Goal: Task Accomplishment & Management: Use online tool/utility

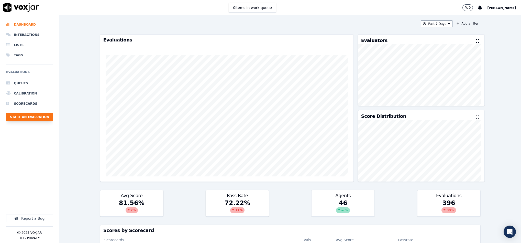
click at [35, 117] on button "Start an Evaluation" at bounding box center [29, 117] width 47 height 8
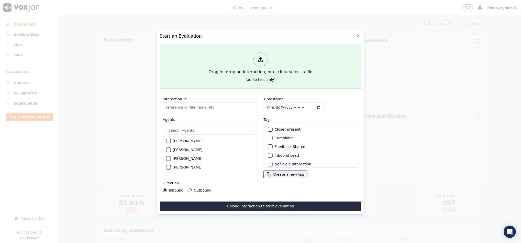
click at [269, 64] on div "Drag 'n' drop an interaction, or click to select a file" at bounding box center [261, 63] width 108 height 27
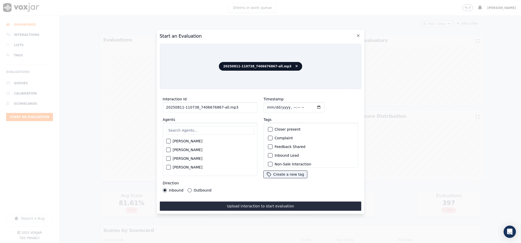
drag, startPoint x: 219, startPoint y: 105, endPoint x: 256, endPoint y: 105, distance: 37.1
click at [256, 105] on div "Interaction Id 20250811-110738_7406676867-all.mp3 Agents [PERSON_NAME] [PERSON_…" at bounding box center [210, 144] width 101 height 102
type input "20250811-110738_7406676867-C1"
click at [269, 105] on input "Timestamp" at bounding box center [294, 107] width 61 height 10
type input "[DATE]T21:30"
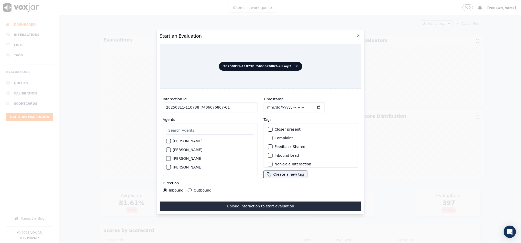
click at [189, 188] on button "Outbound" at bounding box center [190, 190] width 4 height 4
click at [268, 127] on div "button" at bounding box center [270, 129] width 4 height 4
click at [269, 128] on icon "button" at bounding box center [270, 129] width 3 height 3
click at [268, 133] on div "button" at bounding box center [270, 135] width 4 height 4
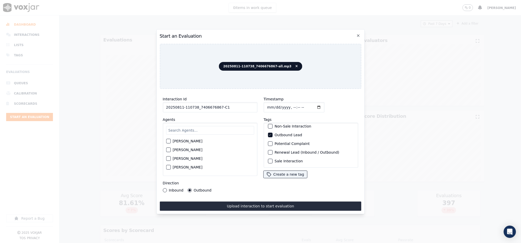
click at [270, 159] on button "Sale Interaction" at bounding box center [270, 161] width 5 height 5
click at [201, 128] on input "text" at bounding box center [210, 130] width 88 height 9
type input "san"
click at [169, 141] on div "button" at bounding box center [168, 143] width 4 height 4
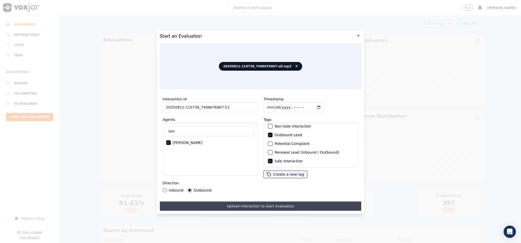
click at [238, 207] on button "Upload interaction to start evaluation" at bounding box center [261, 205] width 202 height 9
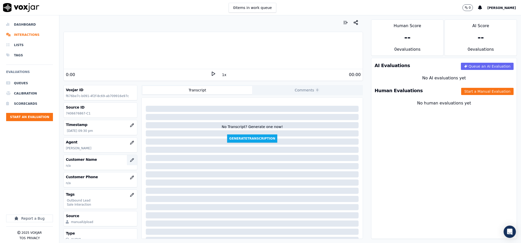
click at [130, 162] on icon "button" at bounding box center [132, 160] width 4 height 4
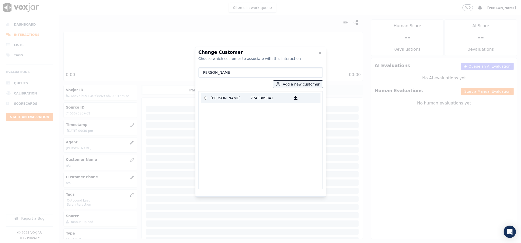
type input "[PERSON_NAME]"
click at [226, 96] on p "[PERSON_NAME]" at bounding box center [231, 98] width 40 height 8
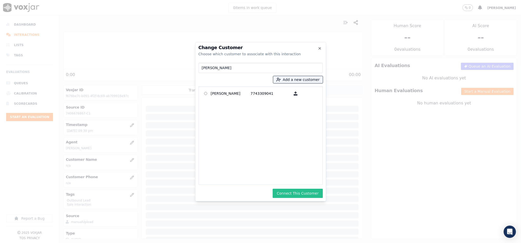
click at [304, 194] on button "Connect This Customer" at bounding box center [298, 193] width 50 height 9
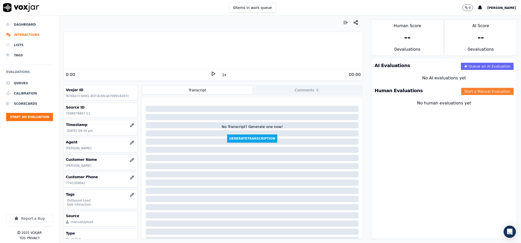
click at [468, 91] on button "Start a Manual Evaluation" at bounding box center [488, 91] width 52 height 7
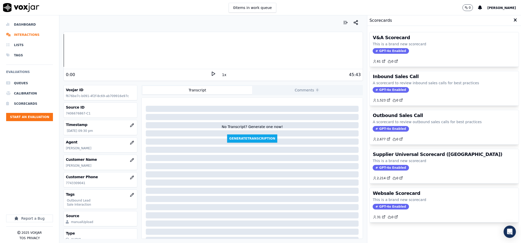
click at [377, 130] on span "GPT-4o Enabled" at bounding box center [391, 129] width 36 height 6
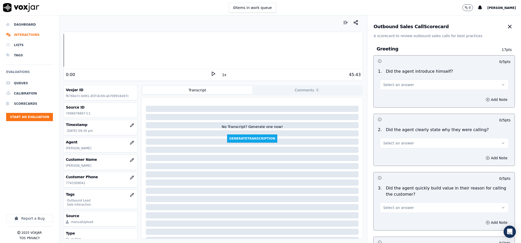
click at [392, 83] on span "Select an answer" at bounding box center [398, 84] width 31 height 5
click at [383, 99] on div "Yes" at bounding box center [432, 96] width 116 height 8
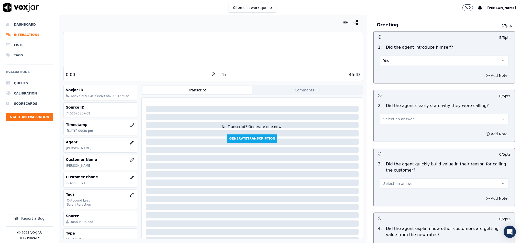
scroll to position [38, 0]
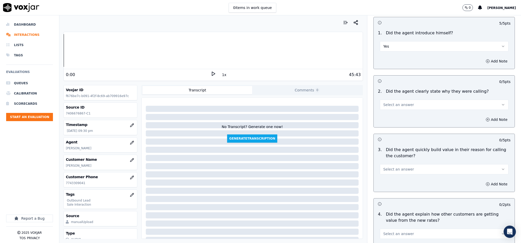
click at [408, 102] on button "Select an answer" at bounding box center [444, 105] width 129 height 10
click at [397, 118] on div "Yes" at bounding box center [432, 117] width 116 height 8
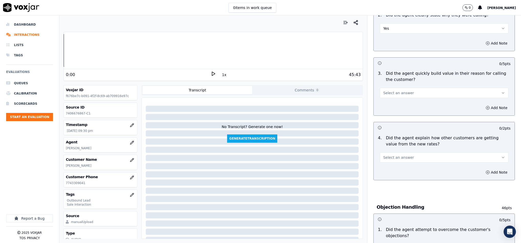
scroll to position [115, 0]
drag, startPoint x: 404, startPoint y: 87, endPoint x: 397, endPoint y: 98, distance: 12.8
click at [405, 87] on div "Select an answer" at bounding box center [444, 91] width 129 height 11
click at [397, 98] on button "Select an answer" at bounding box center [444, 92] width 129 height 10
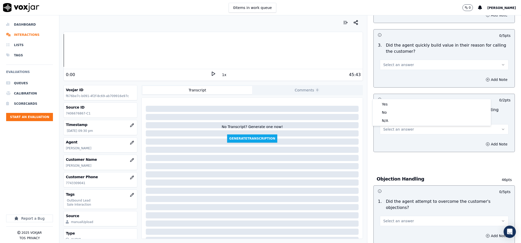
scroll to position [154, 0]
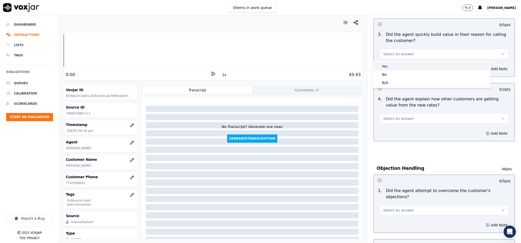
click at [390, 67] on div "Yes" at bounding box center [432, 66] width 116 height 8
click at [408, 119] on button "Select an answer" at bounding box center [444, 118] width 129 height 10
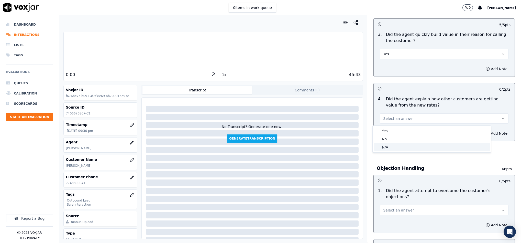
click at [389, 148] on div "N/A" at bounding box center [432, 147] width 116 height 8
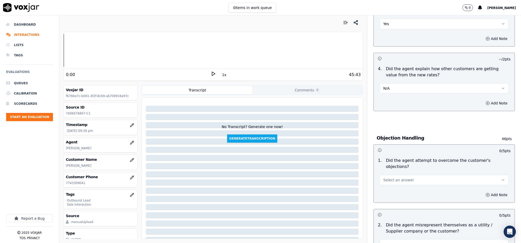
scroll to position [230, 0]
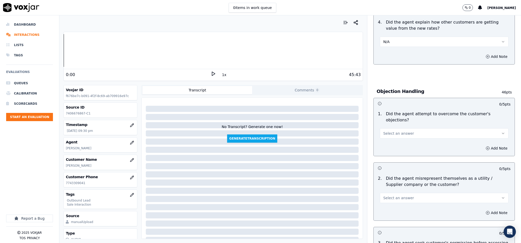
click at [406, 131] on button "Select an answer" at bounding box center [444, 133] width 129 height 10
click at [397, 140] on div "Yes" at bounding box center [432, 140] width 116 height 8
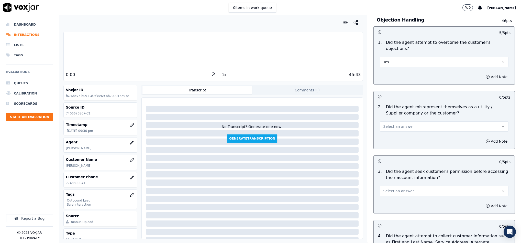
scroll to position [307, 0]
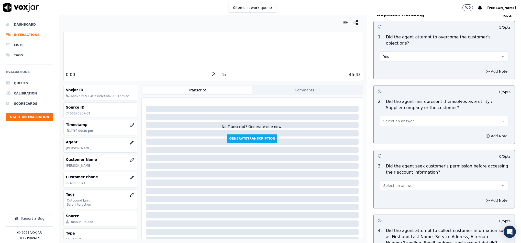
click at [408, 116] on button "Select an answer" at bounding box center [444, 121] width 129 height 10
click at [392, 138] on div "No" at bounding box center [432, 136] width 116 height 8
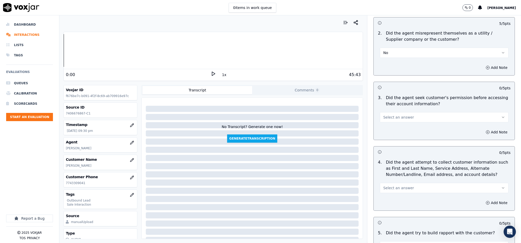
scroll to position [384, 0]
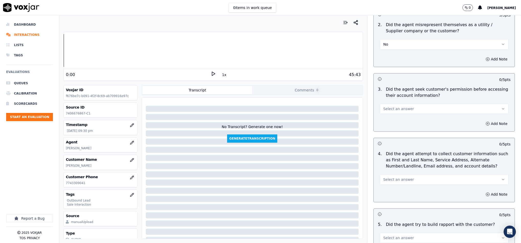
click at [406, 104] on button "Select an answer" at bounding box center [444, 109] width 129 height 10
click at [392, 124] on div "No" at bounding box center [432, 124] width 116 height 8
click at [484, 120] on button "Add Note" at bounding box center [497, 123] width 28 height 7
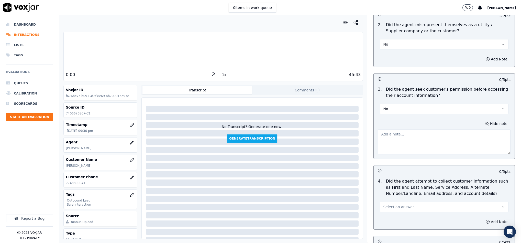
click at [450, 129] on textarea at bounding box center [444, 141] width 133 height 25
paste textarea "@2:29 "The agent should obtain the customer’s permission before accessing their…"
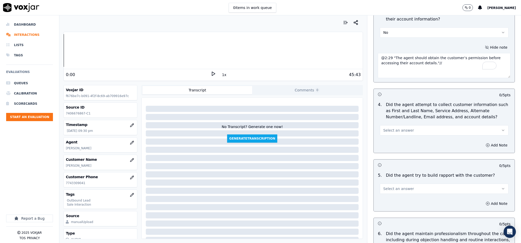
scroll to position [461, 0]
type textarea "@2:29 "The agent should obtain the customer’s permission before accessing their…"
click at [397, 127] on span "Select an answer" at bounding box center [398, 129] width 31 height 5
click at [386, 150] on div "Yes No N/A" at bounding box center [432, 145] width 118 height 27
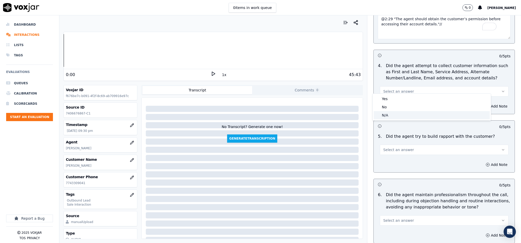
click at [395, 111] on div "N/A" at bounding box center [432, 115] width 116 height 8
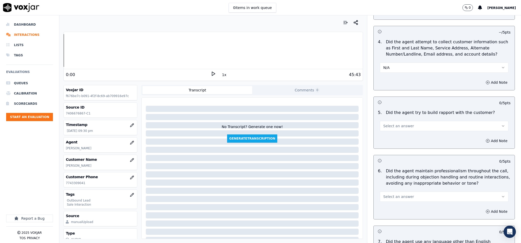
scroll to position [538, 0]
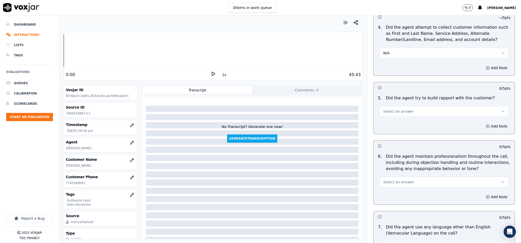
click at [405, 108] on button "Select an answer" at bounding box center [444, 111] width 129 height 10
click at [388, 119] on div "Yes" at bounding box center [432, 119] width 116 height 8
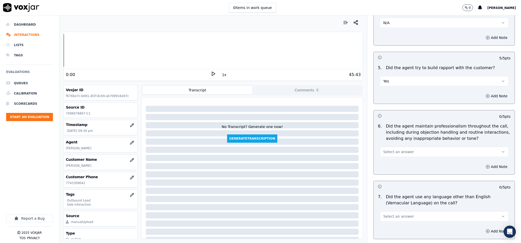
scroll to position [614, 0]
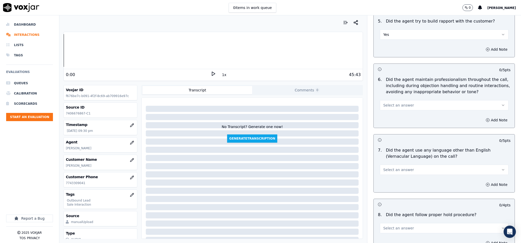
click at [403, 29] on button "Yes" at bounding box center [444, 34] width 129 height 10
click at [393, 40] on div "Yes" at bounding box center [432, 42] width 116 height 8
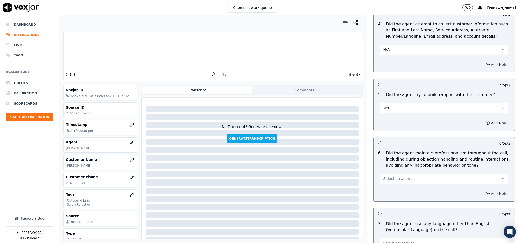
scroll to position [538, 0]
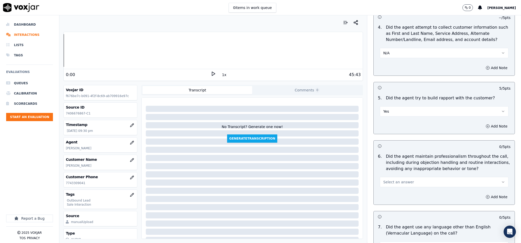
click at [385, 106] on button "Yes" at bounding box center [444, 111] width 129 height 10
click at [387, 135] on div "N/A" at bounding box center [432, 135] width 116 height 8
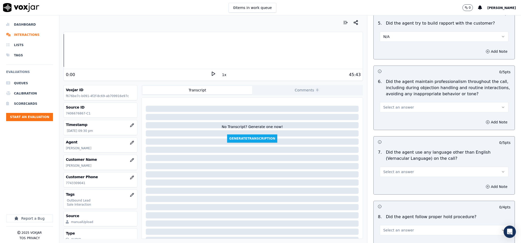
scroll to position [614, 0]
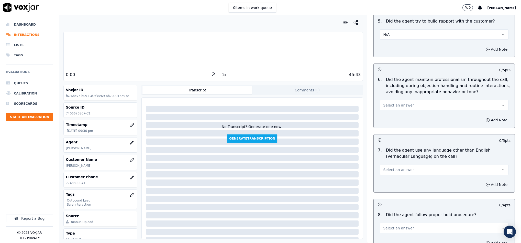
click at [405, 100] on button "Select an answer" at bounding box center [444, 105] width 129 height 10
click at [389, 120] on div "No" at bounding box center [432, 121] width 116 height 8
click at [399, 101] on button "No" at bounding box center [444, 105] width 129 height 10
click at [388, 112] on div "Yes" at bounding box center [432, 113] width 116 height 8
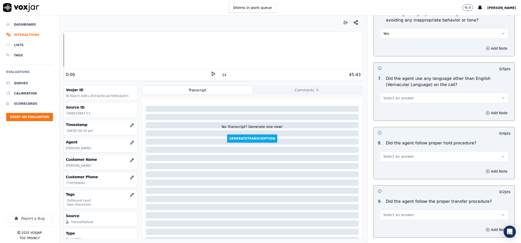
scroll to position [691, 0]
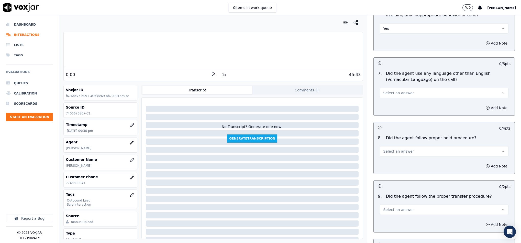
click at [406, 88] on button "Select an answer" at bounding box center [444, 93] width 129 height 10
click at [387, 105] on div "No" at bounding box center [432, 109] width 116 height 8
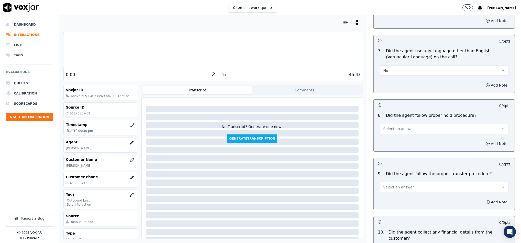
scroll to position [730, 0]
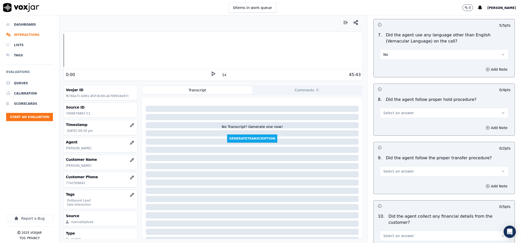
click at [407, 108] on button "Select an answer" at bounding box center [444, 113] width 129 height 10
click at [392, 121] on div "Yes" at bounding box center [432, 121] width 116 height 8
click at [401, 169] on span "Select an answer" at bounding box center [398, 171] width 31 height 5
click at [394, 177] on div "Yes" at bounding box center [432, 180] width 116 height 8
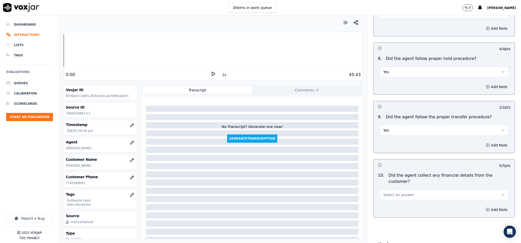
scroll to position [883, 0]
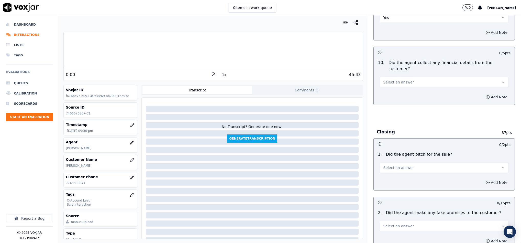
click at [412, 77] on button "Select an answer" at bounding box center [444, 82] width 129 height 10
click at [392, 96] on div "No" at bounding box center [432, 93] width 116 height 8
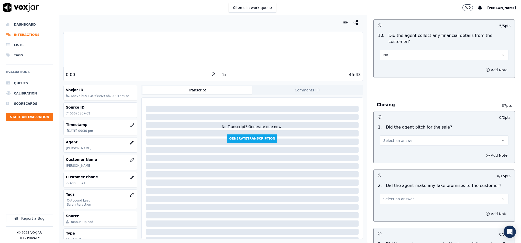
scroll to position [960, 0]
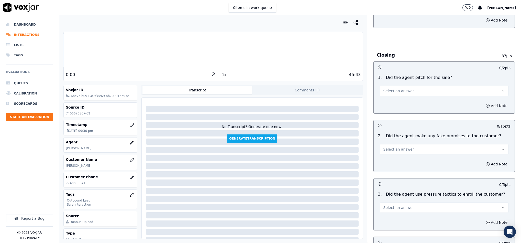
click at [398, 88] on span "Select an answer" at bounding box center [398, 90] width 31 height 5
click at [389, 93] on div "Yes" at bounding box center [432, 94] width 116 height 8
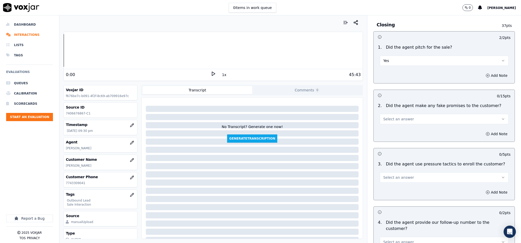
scroll to position [1037, 0]
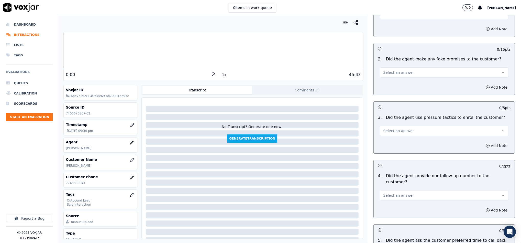
click at [413, 67] on button "Select an answer" at bounding box center [444, 72] width 129 height 10
click at [395, 84] on div "No" at bounding box center [432, 83] width 116 height 8
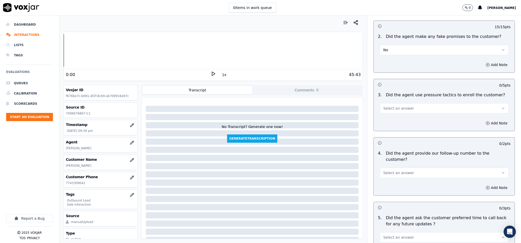
scroll to position [1075, 0]
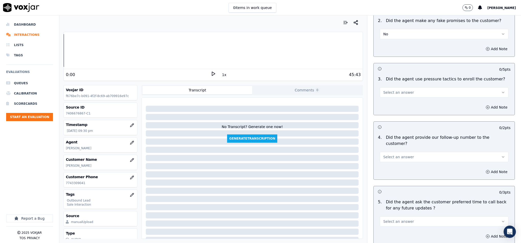
click at [410, 87] on button "Select an answer" at bounding box center [444, 92] width 129 height 10
click at [394, 101] on div "No" at bounding box center [432, 104] width 116 height 8
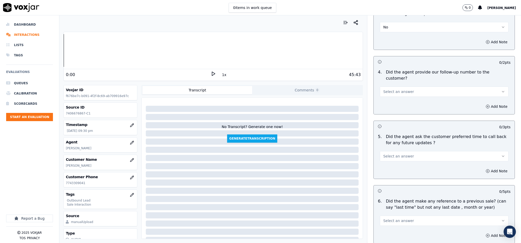
scroll to position [1152, 0]
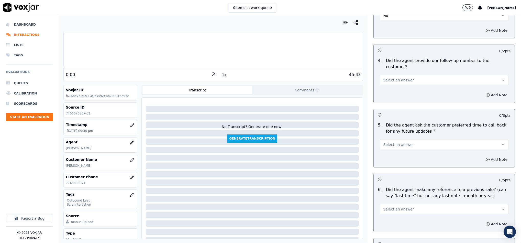
click at [409, 75] on button "Select an answer" at bounding box center [444, 80] width 129 height 10
click at [389, 79] on div "Yes" at bounding box center [432, 77] width 116 height 8
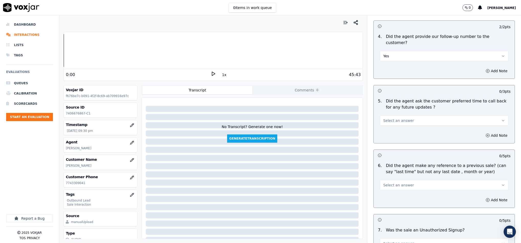
scroll to position [1190, 0]
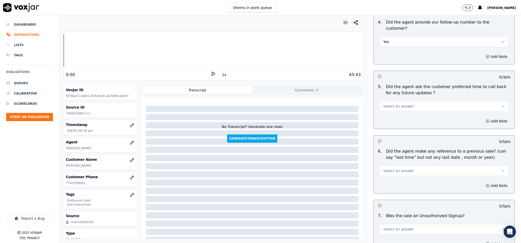
click at [392, 101] on button "Select an answer" at bounding box center [444, 106] width 129 height 10
click at [391, 114] on div "No" at bounding box center [432, 112] width 116 height 8
click at [387, 101] on button "No" at bounding box center [444, 106] width 129 height 10
click at [383, 119] on div "N/A" at bounding box center [432, 120] width 116 height 8
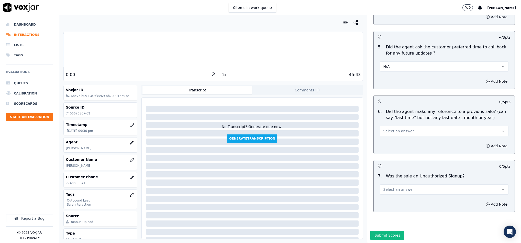
scroll to position [1233, 0]
click at [405, 126] on button "Select an answer" at bounding box center [444, 131] width 129 height 10
click at [391, 133] on div "No" at bounding box center [432, 134] width 116 height 8
click at [405, 184] on button "Select an answer" at bounding box center [444, 189] width 129 height 10
click at [393, 191] on div "No" at bounding box center [432, 192] width 116 height 8
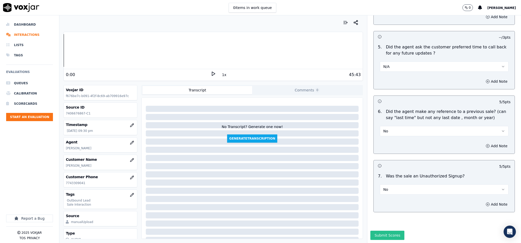
click at [384, 231] on button "Submit Scores" at bounding box center [388, 235] width 34 height 9
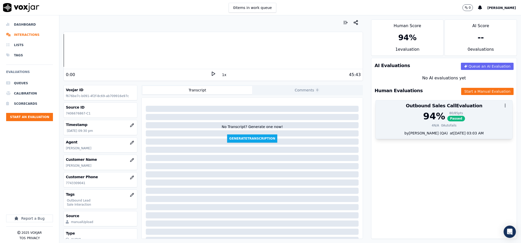
click at [431, 108] on div at bounding box center [444, 105] width 137 height 10
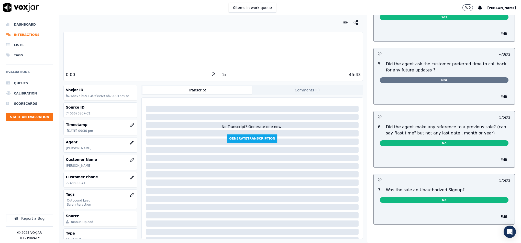
scroll to position [0, 0]
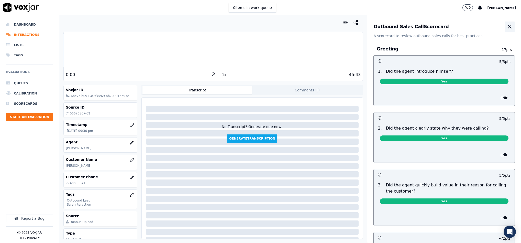
click at [509, 28] on icon "button" at bounding box center [510, 26] width 3 height 3
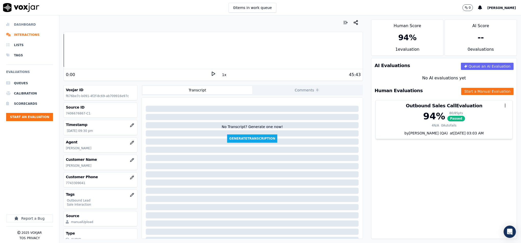
click at [25, 24] on li "Dashboard" at bounding box center [29, 24] width 47 height 10
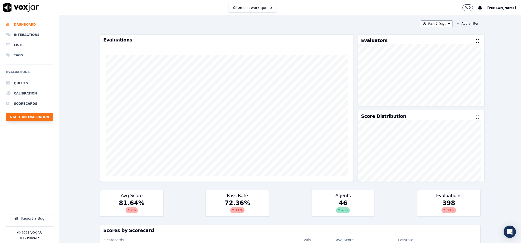
click at [49, 117] on button "Start an Evaluation" at bounding box center [29, 117] width 47 height 8
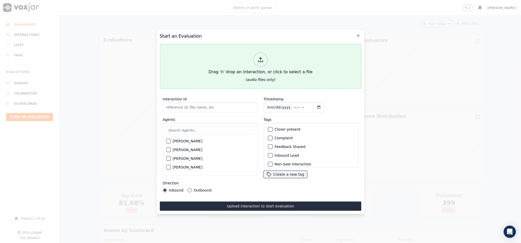
click at [250, 68] on div "Drag 'n' drop an interaction, or click to select a file" at bounding box center [261, 63] width 108 height 27
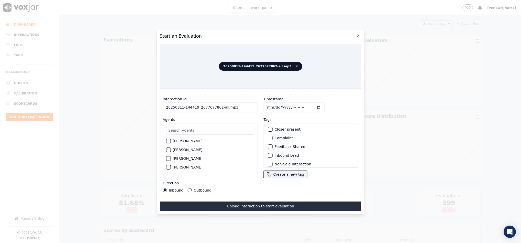
drag, startPoint x: 217, startPoint y: 106, endPoint x: 256, endPoint y: 112, distance: 40.3
click at [256, 112] on div "Interaction Id 20250811-144419_2677677862-all.mp3 Agents [PERSON_NAME] [PERSON_…" at bounding box center [210, 144] width 101 height 102
type input "20250811-144419_2677677862-C1"
click at [267, 105] on input "Timestamp" at bounding box center [294, 107] width 61 height 10
type input "[DATE]T21:41"
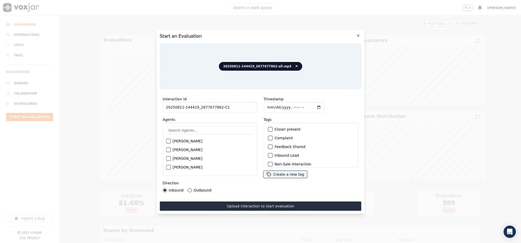
click at [190, 188] on button "Outbound" at bounding box center [190, 190] width 4 height 4
click at [270, 127] on button "Closer present" at bounding box center [270, 129] width 5 height 5
click at [268, 134] on div "button" at bounding box center [270, 135] width 4 height 4
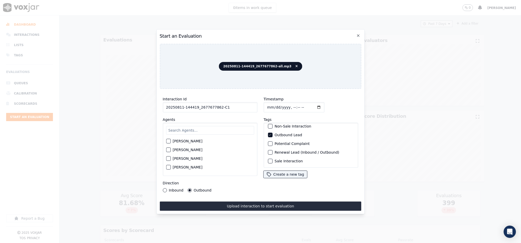
click at [270, 159] on button "Sale Interaction" at bounding box center [270, 161] width 5 height 5
click at [211, 129] on input "text" at bounding box center [210, 130] width 88 height 9
type input "bran"
click at [170, 141] on div "button" at bounding box center [168, 143] width 4 height 4
click at [207, 201] on button "Upload interaction to start evaluation" at bounding box center [261, 205] width 202 height 9
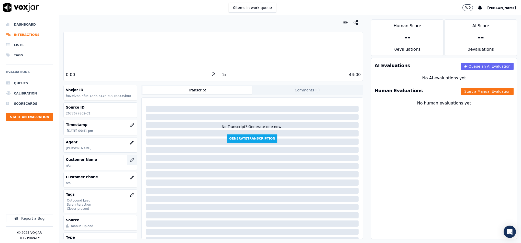
click at [127, 158] on button "button" at bounding box center [132, 160] width 10 height 10
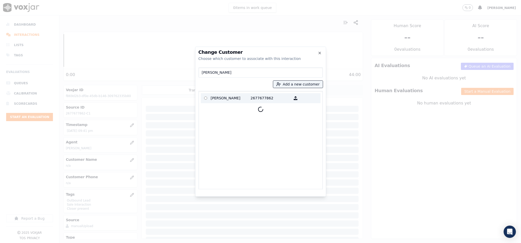
type input "[PERSON_NAME]"
click at [227, 99] on p "[PERSON_NAME]" at bounding box center [231, 98] width 40 height 8
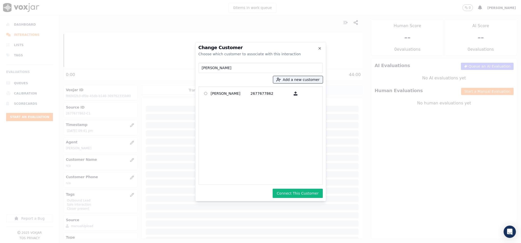
click at [288, 190] on button "Connect This Customer" at bounding box center [298, 193] width 50 height 9
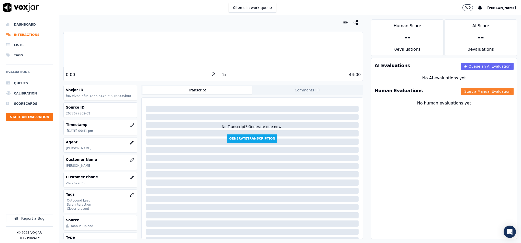
click at [468, 94] on button "Start a Manual Evaluation" at bounding box center [488, 91] width 52 height 7
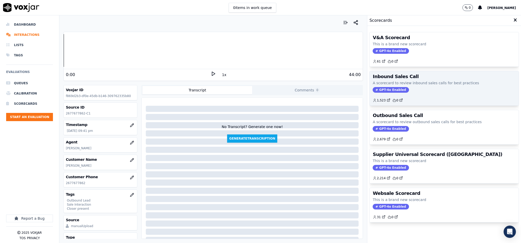
click at [387, 88] on span "GPT-4o Enabled" at bounding box center [391, 90] width 36 height 6
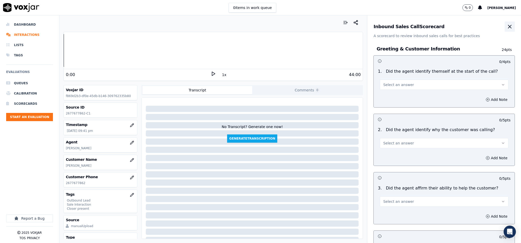
click at [507, 26] on icon "button" at bounding box center [510, 27] width 6 height 6
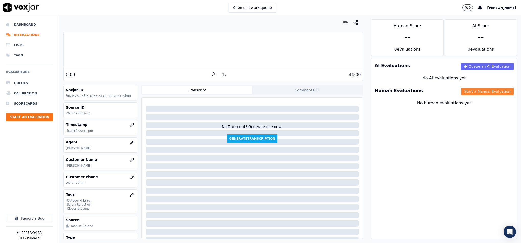
click at [471, 91] on button "Start a Manual Evaluation" at bounding box center [488, 91] width 52 height 7
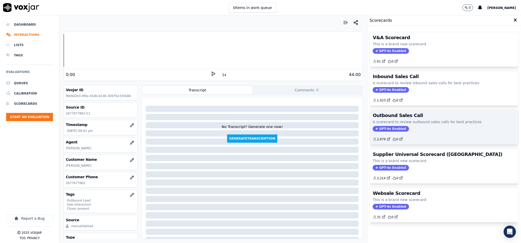
click at [383, 128] on span "GPT-4o Enabled" at bounding box center [391, 129] width 36 height 6
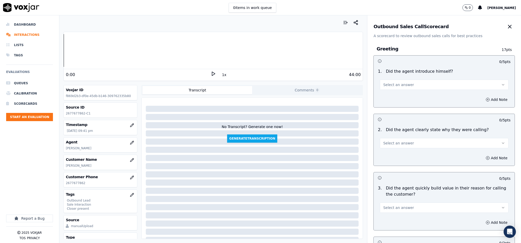
click at [406, 80] on button "Select an answer" at bounding box center [444, 85] width 129 height 10
click at [400, 94] on div "Yes" at bounding box center [432, 96] width 116 height 8
click at [402, 142] on span "Select an answer" at bounding box center [398, 143] width 31 height 5
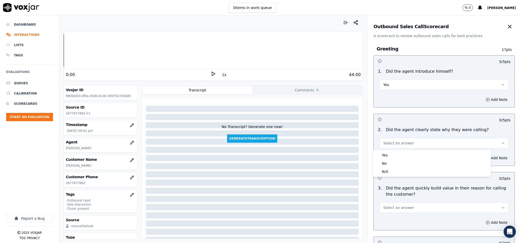
click at [390, 156] on div "Yes" at bounding box center [432, 155] width 116 height 8
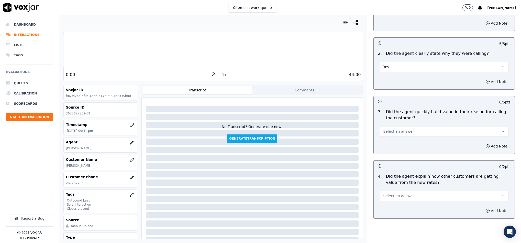
scroll to position [77, 0]
click at [410, 128] on button "Select an answer" at bounding box center [444, 131] width 129 height 10
click at [396, 141] on div "Yes" at bounding box center [432, 143] width 116 height 8
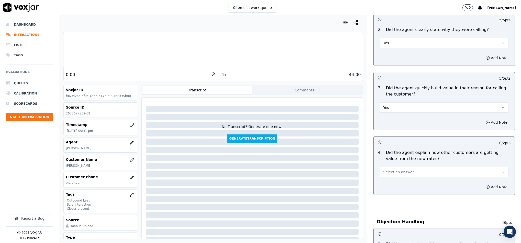
scroll to position [115, 0]
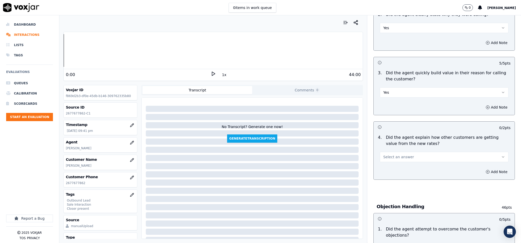
click at [409, 156] on button "Select an answer" at bounding box center [444, 157] width 129 height 10
click at [384, 183] on div "N/A" at bounding box center [432, 185] width 116 height 8
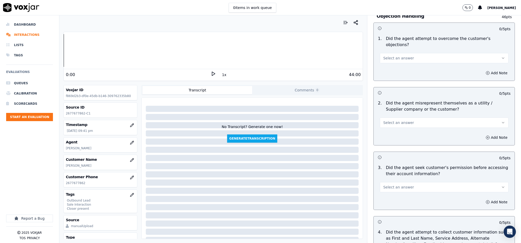
scroll to position [307, 0]
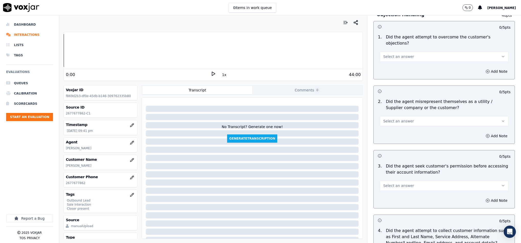
click at [416, 52] on button "Select an answer" at bounding box center [444, 56] width 129 height 10
click at [399, 65] on div "Yes" at bounding box center [432, 63] width 116 height 8
click at [413, 117] on button "Select an answer" at bounding box center [444, 121] width 129 height 10
click at [397, 138] on div "No" at bounding box center [432, 136] width 116 height 8
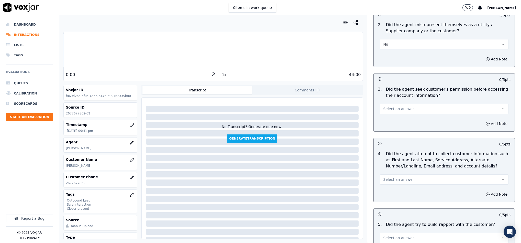
click at [395, 41] on button "No" at bounding box center [444, 44] width 129 height 10
click at [393, 50] on div "Yes" at bounding box center [432, 51] width 116 height 8
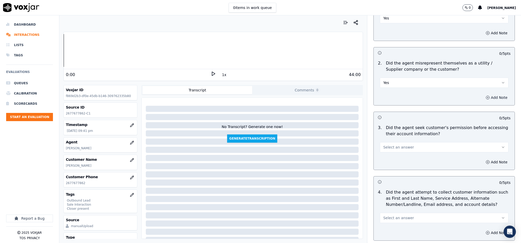
click at [483, 94] on button "Add Note" at bounding box center [497, 97] width 28 height 7
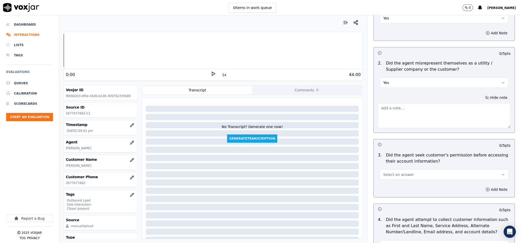
click at [433, 120] on div "Hide note" at bounding box center [444, 111] width 141 height 43
click at [415, 109] on textarea at bounding box center [444, 115] width 133 height 25
paste textarea "Call id - 20250811-144419_ Fronter: [PERSON_NAME] the customer and inform - Thi…"
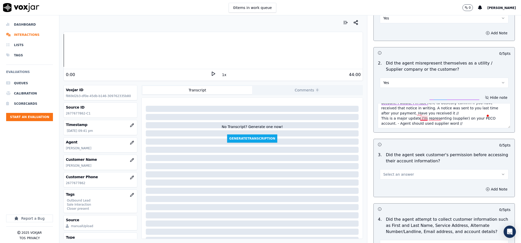
scroll to position [15, 0]
click at [420, 120] on textarea "Call id - 20250811-144419_ Fronter: [PERSON_NAME] the customer and inform - Thi…" at bounding box center [444, 115] width 133 height 25
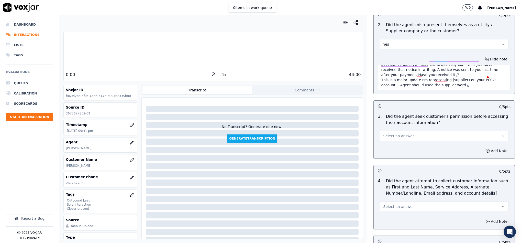
type textarea "Call id - 20250811-144419_ Fronter: [PERSON_NAME] the customer and inform - Thi…"
click at [415, 131] on button "Select an answer" at bounding box center [444, 136] width 129 height 10
click at [392, 143] on div "Yes" at bounding box center [432, 143] width 116 height 8
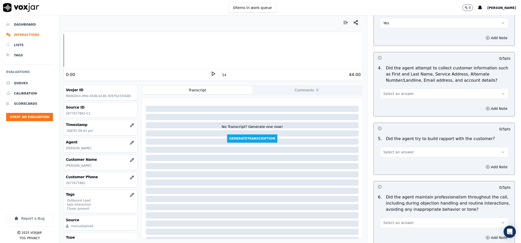
scroll to position [499, 0]
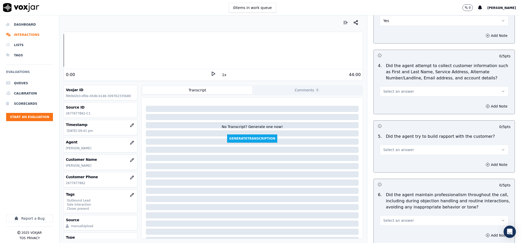
click at [409, 88] on button "Select an answer" at bounding box center [444, 91] width 129 height 10
click at [398, 115] on div "N/A" at bounding box center [432, 115] width 116 height 8
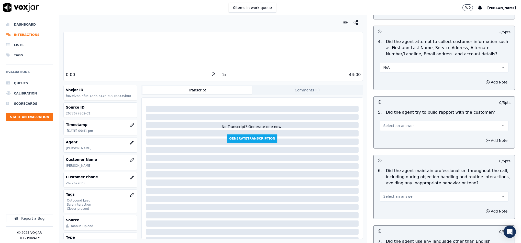
scroll to position [538, 0]
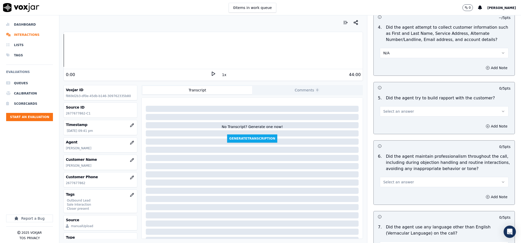
click at [412, 108] on button "Select an answer" at bounding box center [444, 111] width 129 height 10
click at [395, 121] on div "Yes" at bounding box center [432, 119] width 116 height 8
click at [411, 177] on button "Select an answer" at bounding box center [444, 182] width 129 height 10
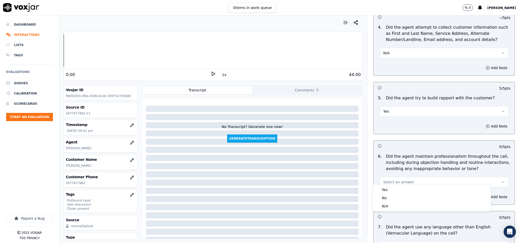
click at [396, 109] on button "Yes" at bounding box center [444, 111] width 129 height 10
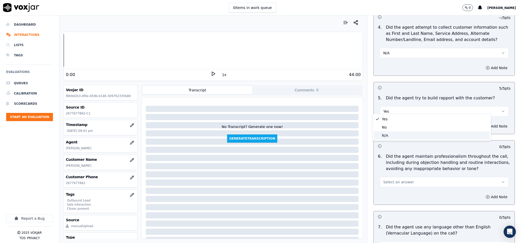
click at [393, 133] on div "N/A" at bounding box center [432, 135] width 116 height 8
click at [416, 182] on button "Select an answer" at bounding box center [444, 182] width 129 height 10
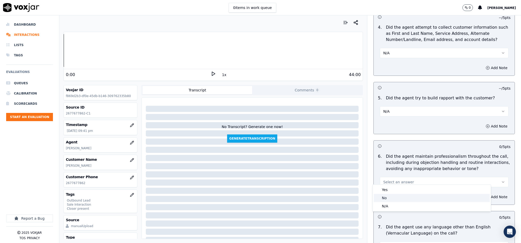
click at [398, 195] on div "No" at bounding box center [432, 198] width 116 height 8
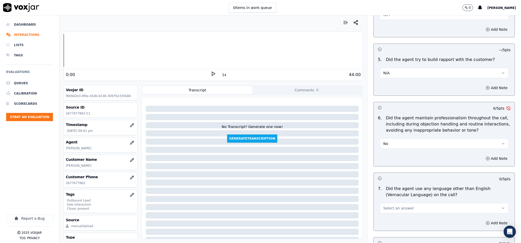
drag, startPoint x: 400, startPoint y: 135, endPoint x: 398, endPoint y: 144, distance: 9.4
click at [400, 138] on button "No" at bounding box center [444, 143] width 129 height 10
click at [394, 152] on div "Yes" at bounding box center [432, 151] width 116 height 8
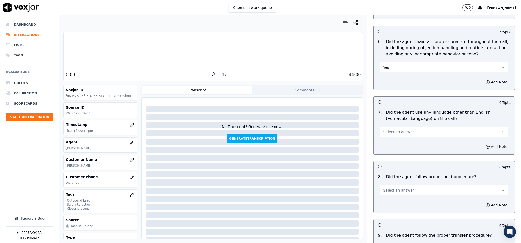
scroll to position [653, 0]
click at [408, 127] on button "Select an answer" at bounding box center [444, 131] width 129 height 10
click at [398, 145] on div "No" at bounding box center [432, 147] width 116 height 8
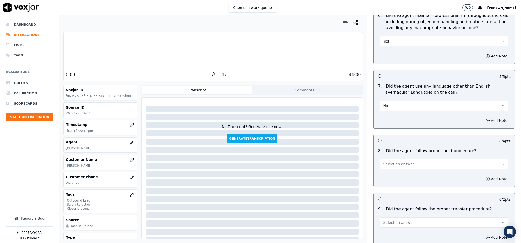
scroll to position [730, 0]
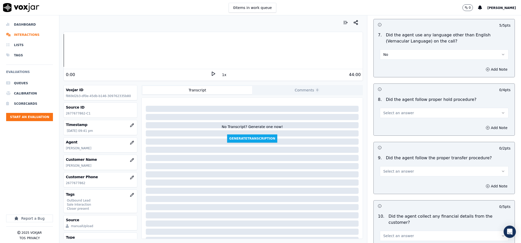
click at [408, 109] on button "Select an answer" at bounding box center [444, 113] width 129 height 10
click at [390, 120] on div "Yes" at bounding box center [432, 121] width 116 height 8
click at [401, 169] on span "Select an answer" at bounding box center [398, 171] width 31 height 5
click at [393, 181] on div "Yes" at bounding box center [432, 180] width 116 height 8
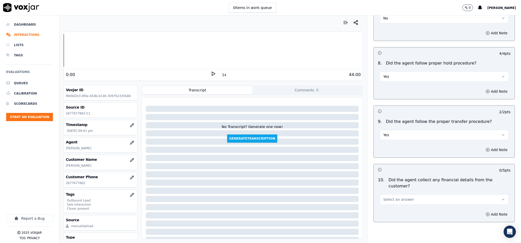
scroll to position [806, 0]
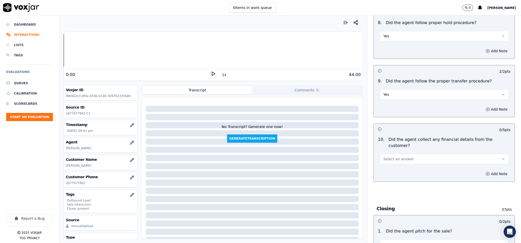
click at [409, 156] on div "10 . Did the agent collect any financial details from the customer? Select an a…" at bounding box center [444, 150] width 141 height 32
click at [390, 154] on button "Select an answer" at bounding box center [444, 159] width 129 height 10
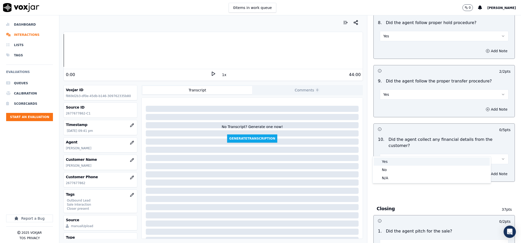
click at [388, 168] on div "No" at bounding box center [432, 170] width 116 height 8
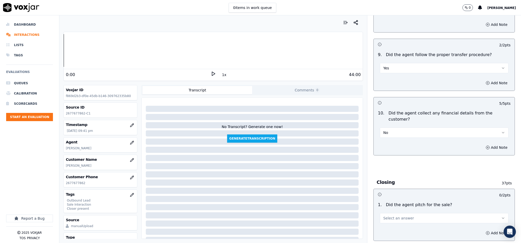
scroll to position [921, 0]
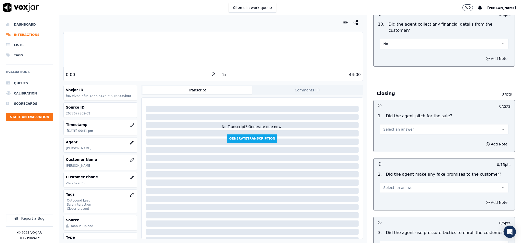
click at [419, 124] on button "Select an answer" at bounding box center [444, 129] width 129 height 10
click at [401, 140] on div "No" at bounding box center [432, 140] width 116 height 8
click at [408, 124] on button "No" at bounding box center [444, 129] width 129 height 10
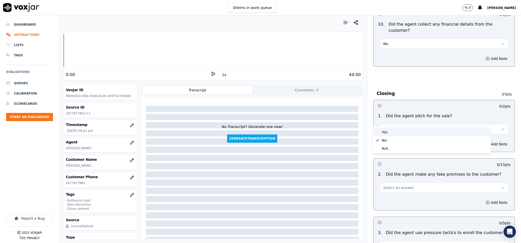
click at [401, 130] on div "Yes" at bounding box center [432, 132] width 116 height 8
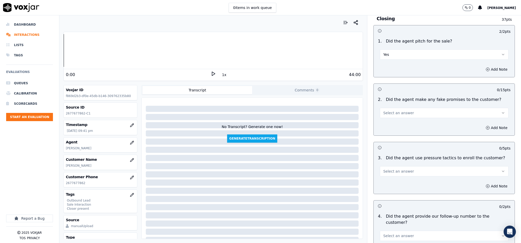
scroll to position [998, 0]
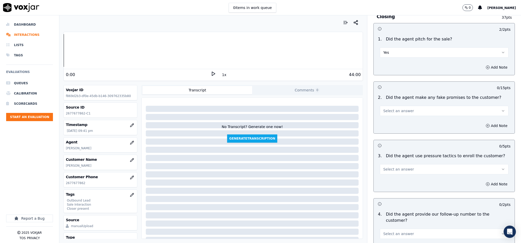
click at [409, 106] on button "Select an answer" at bounding box center [444, 111] width 129 height 10
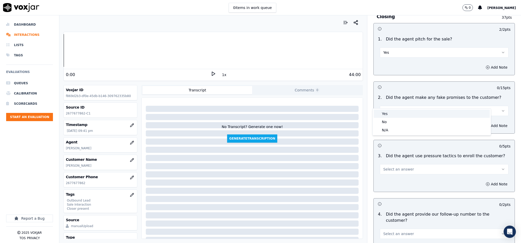
click at [391, 112] on div "Yes" at bounding box center [432, 114] width 116 height 8
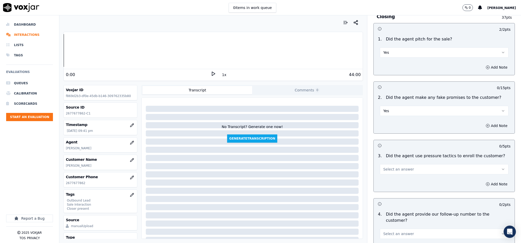
drag, startPoint x: 395, startPoint y: 101, endPoint x: 395, endPoint y: 104, distance: 3.1
click at [395, 106] on button "Yes" at bounding box center [444, 111] width 129 height 10
click at [388, 123] on div "No" at bounding box center [432, 122] width 116 height 8
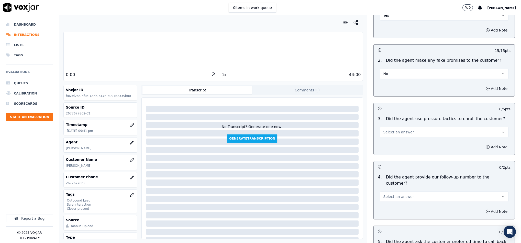
scroll to position [1075, 0]
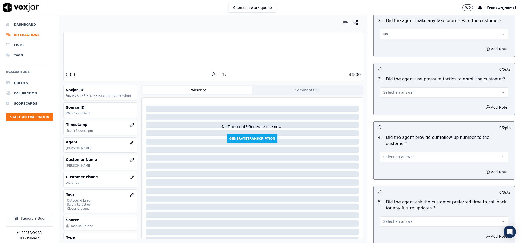
drag, startPoint x: 396, startPoint y: 83, endPoint x: 395, endPoint y: 86, distance: 3.0
click at [396, 90] on span "Select an answer" at bounding box center [398, 92] width 31 height 5
click at [389, 104] on div "No" at bounding box center [432, 104] width 116 height 8
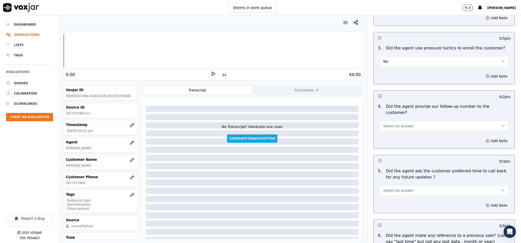
scroll to position [1152, 0]
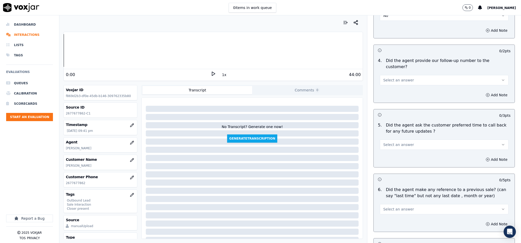
click at [410, 75] on button "Select an answer" at bounding box center [444, 80] width 129 height 10
click at [389, 79] on div "Yes" at bounding box center [432, 77] width 116 height 8
click at [390, 142] on span "Select an answer" at bounding box center [398, 144] width 31 height 5
click at [392, 157] on div "N/A" at bounding box center [432, 158] width 116 height 8
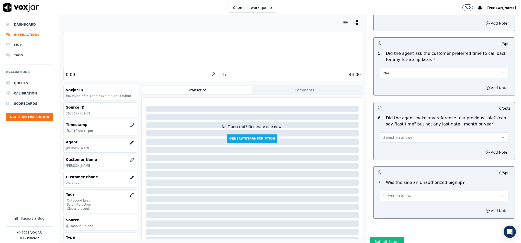
scroll to position [1229, 0]
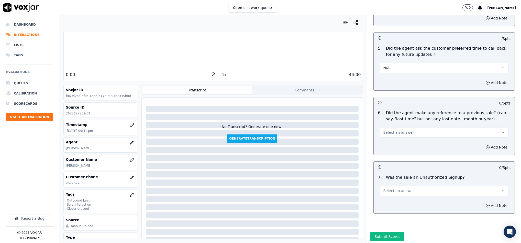
click at [399, 130] on span "Select an answer" at bounding box center [398, 132] width 31 height 5
click at [390, 137] on div "No" at bounding box center [432, 138] width 116 height 8
drag, startPoint x: 407, startPoint y: 177, endPoint x: 408, endPoint y: 180, distance: 2.9
click at [408, 186] on button "Select an answer" at bounding box center [444, 191] width 129 height 10
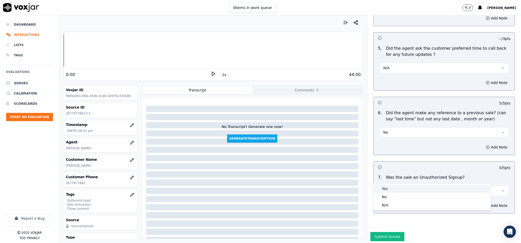
click at [392, 196] on div "No" at bounding box center [432, 197] width 116 height 8
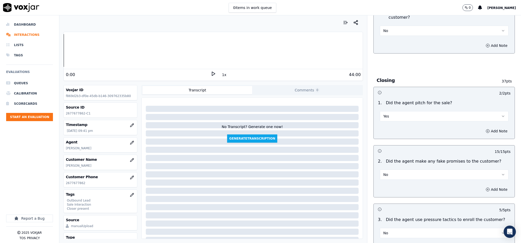
scroll to position [1233, 0]
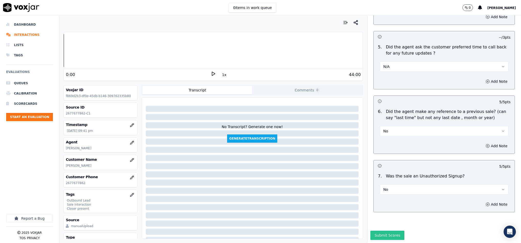
click at [382, 231] on button "Submit Scores" at bounding box center [388, 235] width 34 height 9
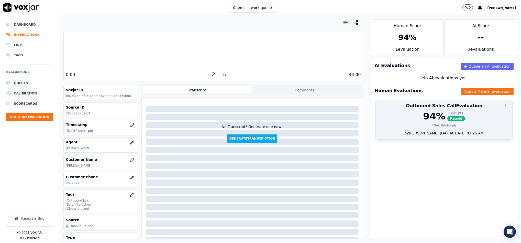
click at [426, 119] on div "94 %" at bounding box center [434, 116] width 22 height 10
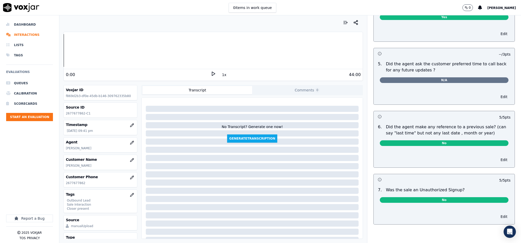
scroll to position [0, 0]
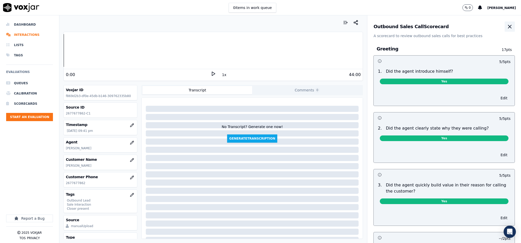
click at [507, 26] on icon "button" at bounding box center [510, 27] width 6 height 6
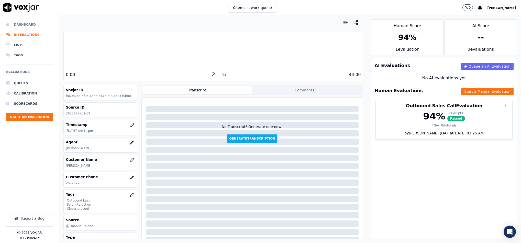
click at [27, 23] on li "Dashboard" at bounding box center [29, 24] width 47 height 10
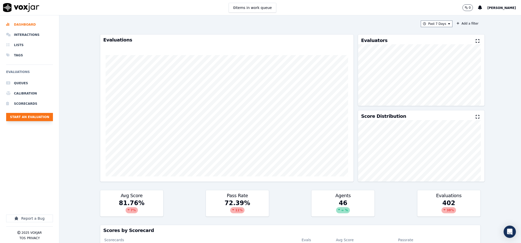
click at [47, 118] on button "Start an Evaluation" at bounding box center [29, 117] width 47 height 8
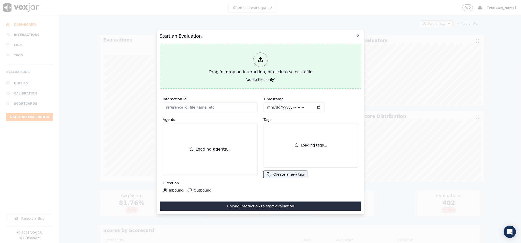
click at [265, 55] on div at bounding box center [260, 59] width 14 height 14
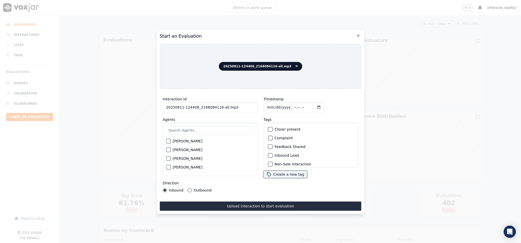
drag, startPoint x: 218, startPoint y: 106, endPoint x: 241, endPoint y: 106, distance: 23.3
click at [241, 106] on input "20250811-124406_2168084116-all.mp3" at bounding box center [210, 107] width 95 height 10
type input "20250811-124406_2168084116-C1"
click at [266, 105] on input "Timestamp" at bounding box center [294, 107] width 61 height 10
type input "[DATE]T22:06"
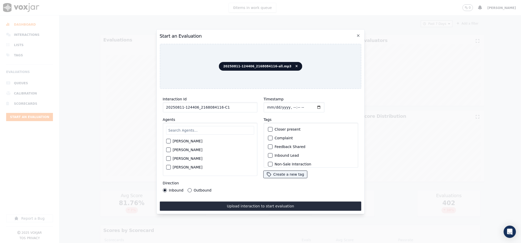
click at [188, 188] on button "Outbound" at bounding box center [190, 190] width 4 height 4
click at [268, 134] on div "button" at bounding box center [270, 135] width 4 height 4
click at [271, 157] on div "Sale Interaction" at bounding box center [311, 161] width 90 height 9
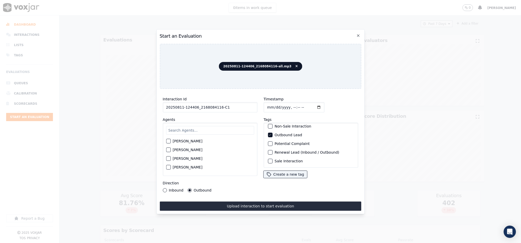
click at [268, 159] on div "button" at bounding box center [270, 161] width 4 height 4
click at [200, 128] on input "text" at bounding box center [210, 130] width 88 height 9
type input "ric"
click at [168, 142] on button "[PERSON_NAME]" at bounding box center [168, 142] width 5 height 5
click at [209, 198] on div "Interaction Id 20250811-124406_2168084116-C1 Agents [PERSON_NAME] [PERSON_NAME]…" at bounding box center [261, 152] width 202 height 118
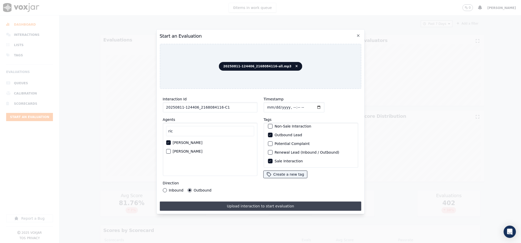
click at [213, 201] on button "Upload interaction to start evaluation" at bounding box center [261, 205] width 202 height 9
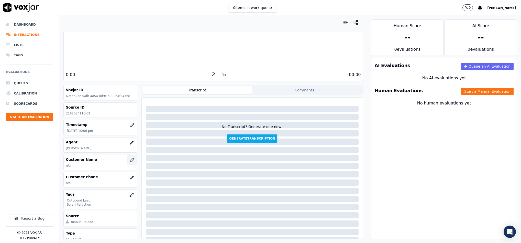
click at [128, 160] on button "button" at bounding box center [132, 160] width 10 height 10
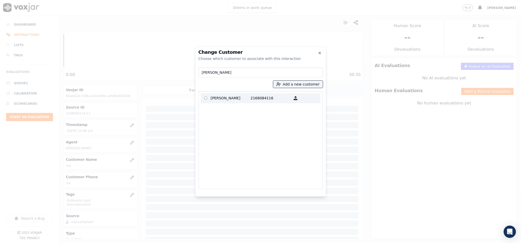
type input "[PERSON_NAME]"
click at [229, 95] on p "[PERSON_NAME]" at bounding box center [231, 98] width 40 height 8
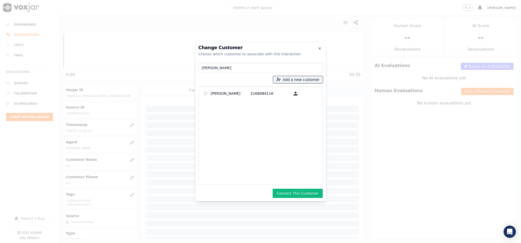
click at [296, 194] on button "Connect This Customer" at bounding box center [298, 193] width 50 height 9
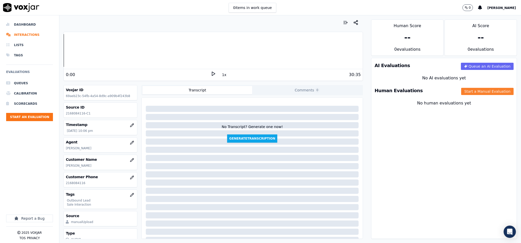
click at [475, 90] on button "Start a Manual Evaluation" at bounding box center [488, 91] width 52 height 7
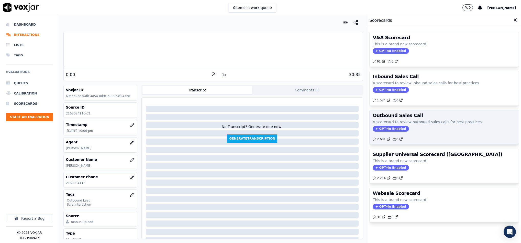
click at [382, 129] on span "GPT-4o Enabled" at bounding box center [391, 129] width 36 height 6
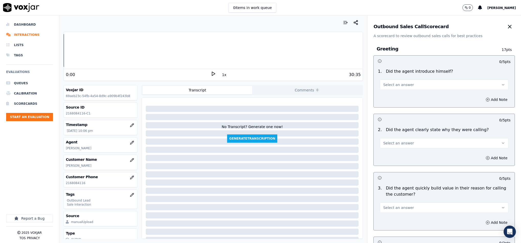
click at [395, 86] on span "Select an answer" at bounding box center [398, 84] width 31 height 5
click at [389, 99] on div "Yes" at bounding box center [432, 96] width 116 height 8
click at [401, 147] on button "Select an answer" at bounding box center [444, 143] width 129 height 10
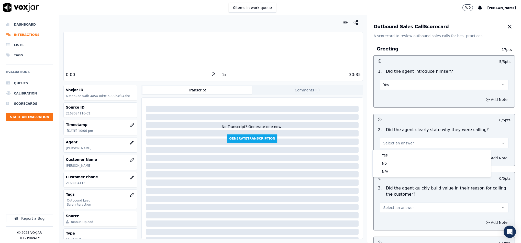
click at [398, 155] on div "Yes" at bounding box center [432, 155] width 116 height 8
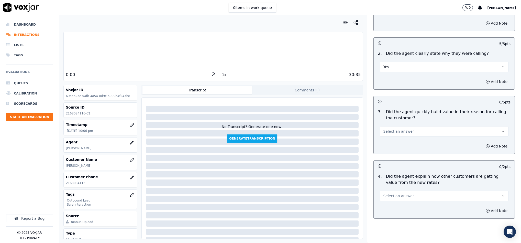
scroll to position [77, 0]
click at [402, 130] on span "Select an answer" at bounding box center [398, 130] width 31 height 5
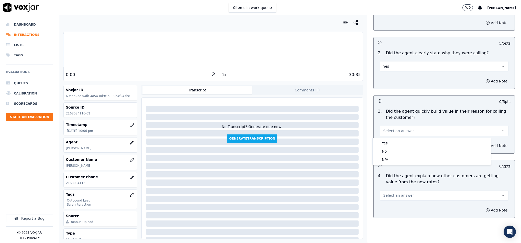
click at [397, 142] on div "Yes" at bounding box center [432, 143] width 116 height 8
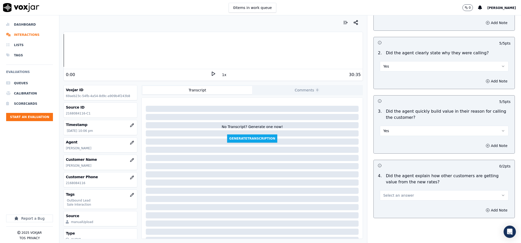
scroll to position [154, 0]
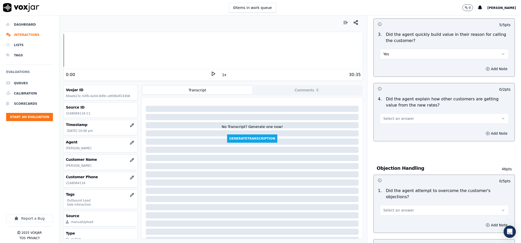
click at [409, 115] on button "Select an answer" at bounding box center [444, 118] width 129 height 10
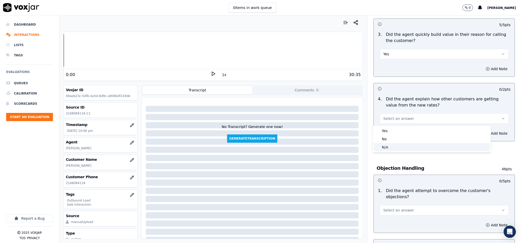
click at [399, 148] on div "N/A" at bounding box center [432, 147] width 116 height 8
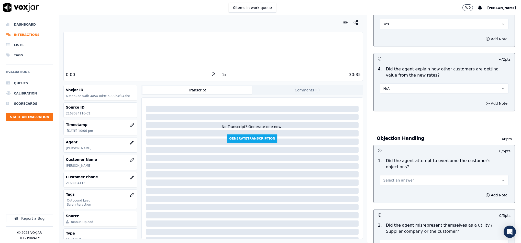
scroll to position [230, 0]
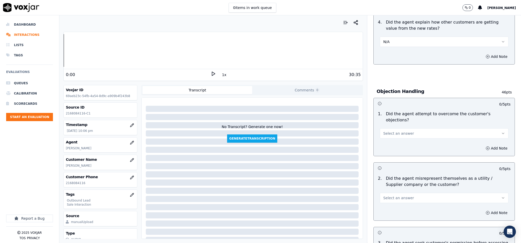
click at [413, 128] on button "Select an answer" at bounding box center [444, 133] width 129 height 10
click at [407, 134] on div "1 . Did the agent attempt to overcome the customer's objections? Select an answ…" at bounding box center [444, 125] width 141 height 32
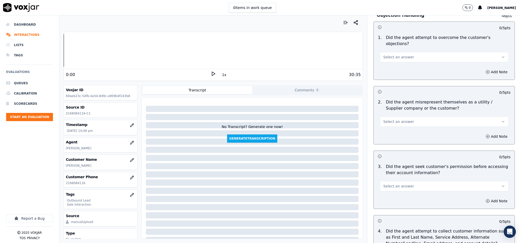
scroll to position [307, 0]
click at [392, 54] on span "Select an answer" at bounding box center [398, 56] width 31 height 5
click at [390, 66] on div "Yes" at bounding box center [432, 63] width 116 height 8
click at [412, 116] on button "Select an answer" at bounding box center [444, 121] width 129 height 10
click at [402, 135] on div "No" at bounding box center [432, 136] width 116 height 8
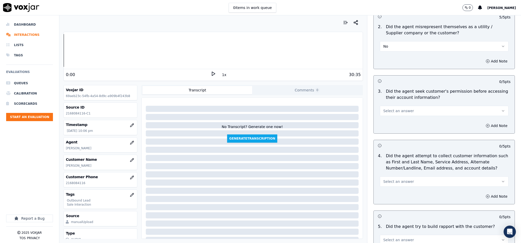
scroll to position [384, 0]
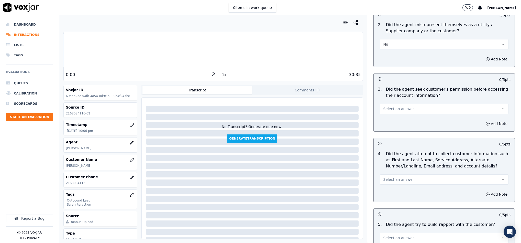
click at [407, 104] on button "Select an answer" at bounding box center [444, 109] width 129 height 10
click at [394, 117] on div "Yes" at bounding box center [432, 116] width 116 height 8
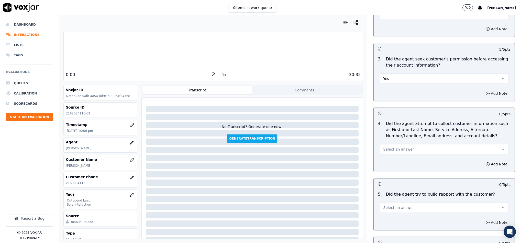
scroll to position [461, 0]
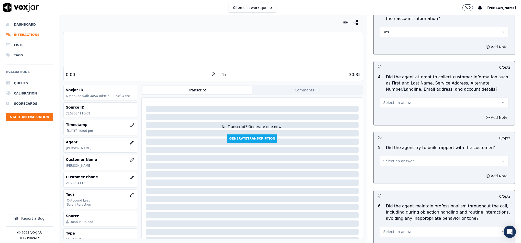
click at [411, 98] on button "Select an answer" at bounding box center [444, 103] width 129 height 10
click at [395, 119] on div "No" at bounding box center [432, 118] width 116 height 8
click at [399, 98] on button "No" at bounding box center [444, 103] width 129 height 10
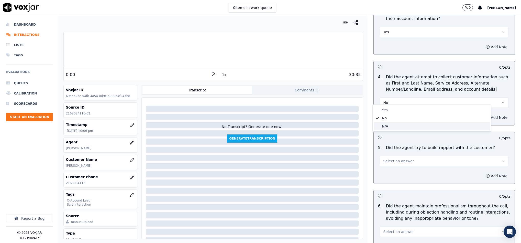
click at [390, 125] on div "N/A" at bounding box center [432, 126] width 116 height 8
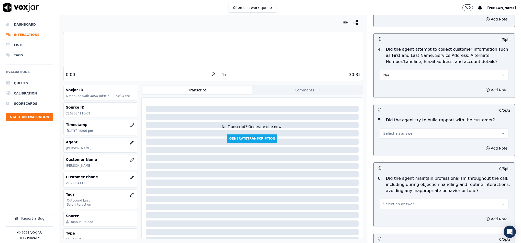
scroll to position [499, 0]
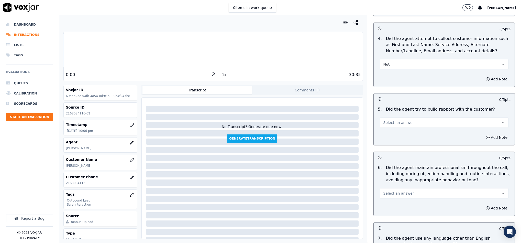
click at [411, 118] on button "Select an answer" at bounding box center [444, 122] width 129 height 10
click at [395, 132] on div "Yes" at bounding box center [432, 130] width 116 height 8
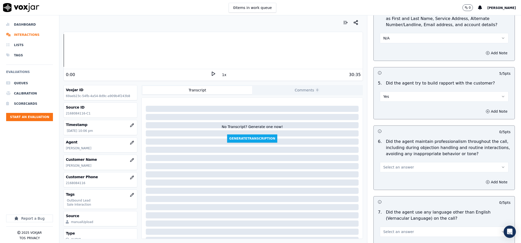
scroll to position [576, 0]
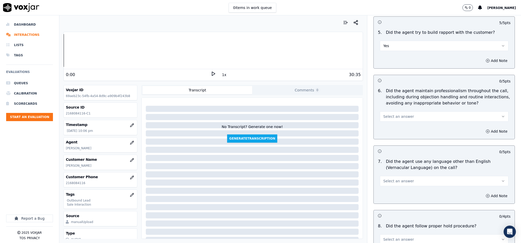
click at [397, 114] on span "Select an answer" at bounding box center [398, 116] width 31 height 5
click at [393, 122] on div "Yes" at bounding box center [432, 124] width 116 height 8
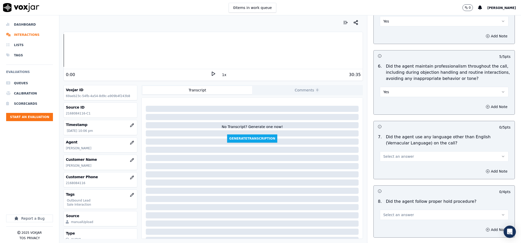
scroll to position [653, 0]
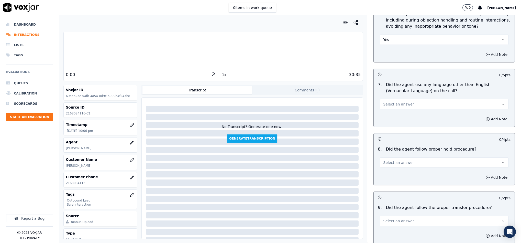
click at [407, 99] on button "Select an answer" at bounding box center [444, 104] width 129 height 10
click at [387, 123] on div "No" at bounding box center [432, 120] width 116 height 8
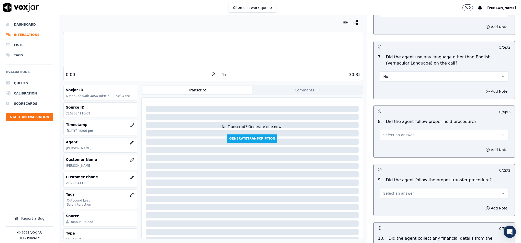
scroll to position [691, 0]
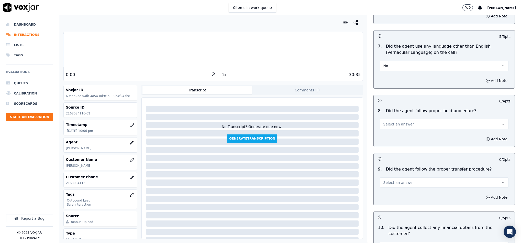
click at [404, 121] on button "Select an answer" at bounding box center [444, 124] width 129 height 10
click at [393, 130] on div "Yes" at bounding box center [432, 132] width 116 height 8
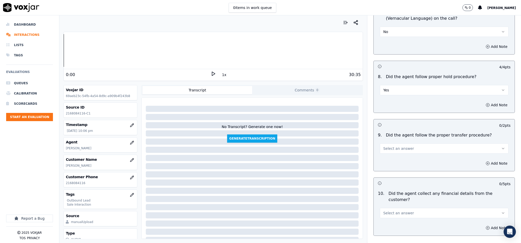
scroll to position [768, 0]
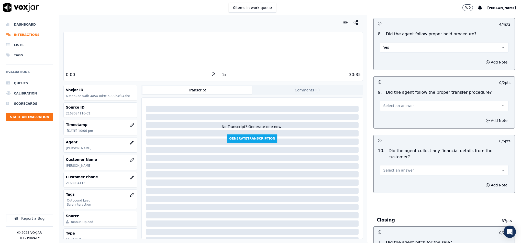
click at [403, 102] on button "Select an answer" at bounding box center [444, 106] width 129 height 10
click at [396, 111] on div "Yes" at bounding box center [432, 114] width 116 height 8
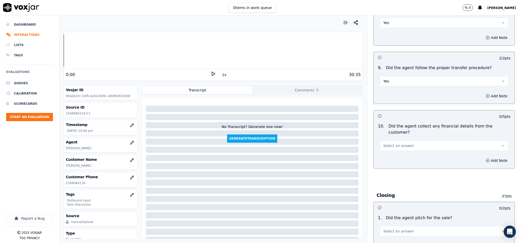
scroll to position [806, 0]
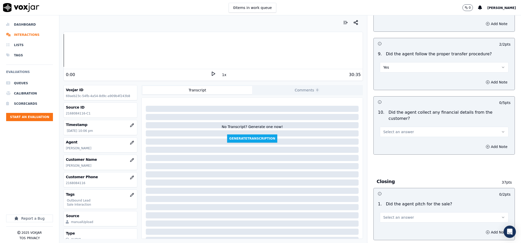
click at [411, 127] on button "Select an answer" at bounding box center [444, 132] width 129 height 10
click at [399, 142] on div "No" at bounding box center [432, 142] width 116 height 8
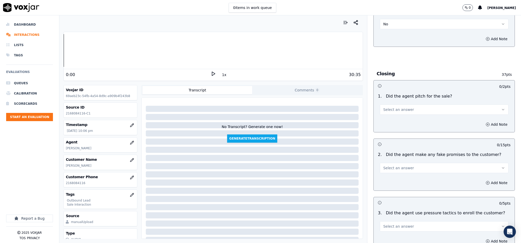
scroll to position [921, 0]
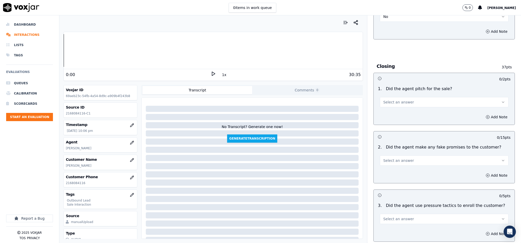
click at [407, 97] on button "Select an answer" at bounding box center [444, 102] width 129 height 10
click at [395, 102] on div "Yes" at bounding box center [432, 105] width 116 height 8
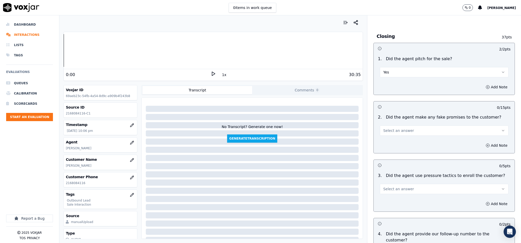
scroll to position [998, 0]
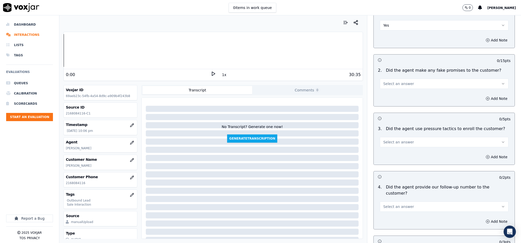
click at [409, 79] on button "Select an answer" at bounding box center [444, 84] width 129 height 10
click at [387, 93] on div "No" at bounding box center [432, 94] width 116 height 8
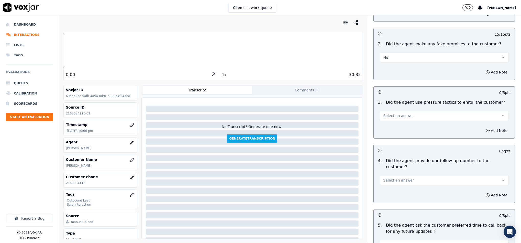
scroll to position [1075, 0]
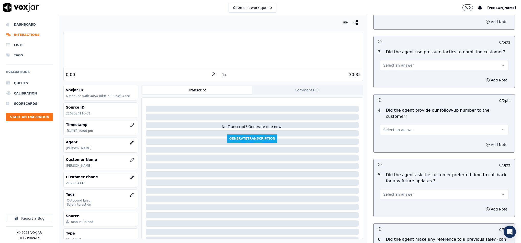
click at [409, 60] on button "Select an answer" at bounding box center [444, 65] width 129 height 10
click at [398, 74] on div "No" at bounding box center [432, 76] width 116 height 8
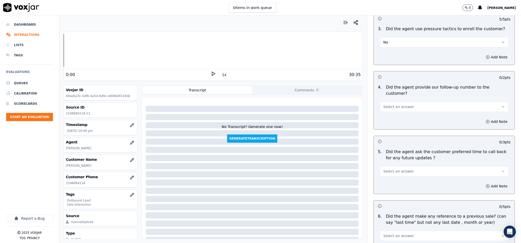
scroll to position [1113, 0]
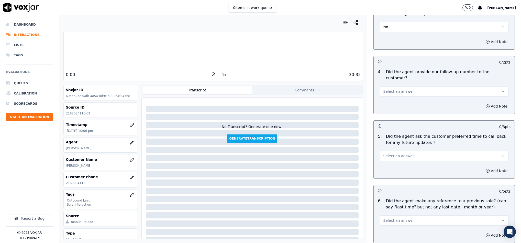
click at [407, 86] on button "Select an answer" at bounding box center [444, 91] width 129 height 10
click at [394, 91] on div "Yes" at bounding box center [432, 88] width 116 height 8
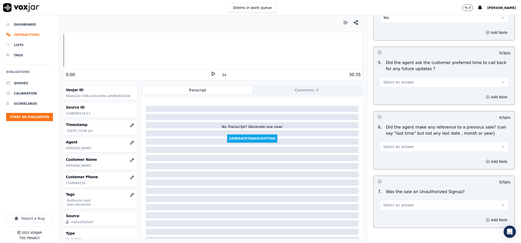
scroll to position [1190, 0]
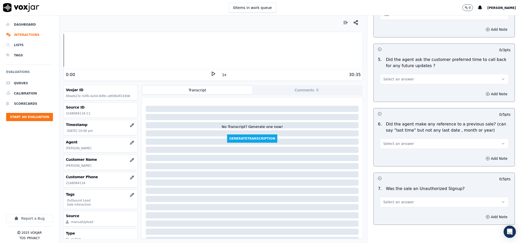
click at [402, 77] on span "Select an answer" at bounding box center [398, 79] width 31 height 5
click at [392, 90] on div "N/A" at bounding box center [432, 93] width 116 height 8
click at [400, 138] on button "Select an answer" at bounding box center [444, 143] width 129 height 10
drag, startPoint x: 392, startPoint y: 147, endPoint x: 395, endPoint y: 137, distance: 10.5
click at [392, 148] on div "No" at bounding box center [432, 149] width 116 height 8
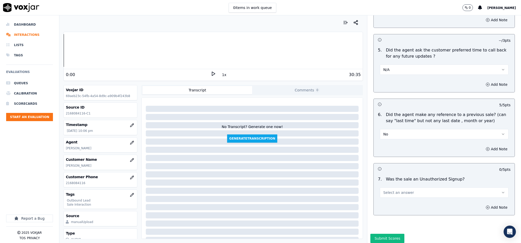
scroll to position [1206, 0]
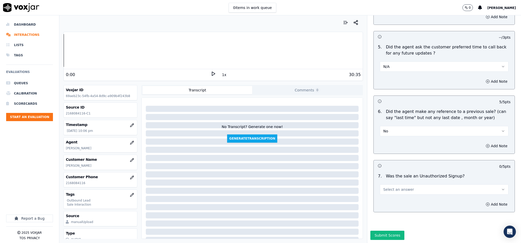
click at [409, 184] on button "Select an answer" at bounding box center [444, 189] width 129 height 10
click at [392, 194] on div "No" at bounding box center [432, 192] width 116 height 8
click at [375, 231] on button "Submit Scores" at bounding box center [388, 235] width 34 height 9
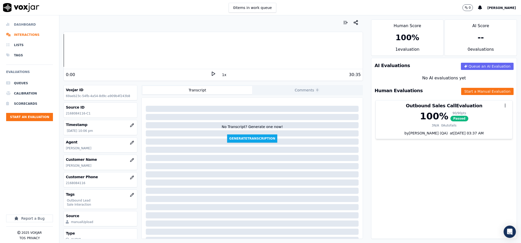
click at [27, 25] on li "Dashboard" at bounding box center [29, 24] width 47 height 10
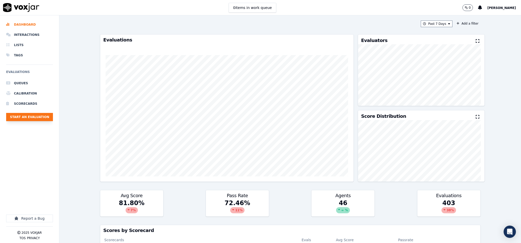
click at [30, 116] on button "Start an Evaluation" at bounding box center [29, 117] width 47 height 8
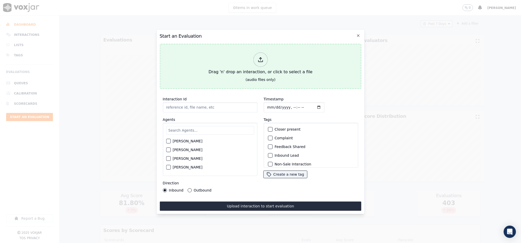
click at [258, 67] on div "Drag 'n' drop an interaction, or click to select a file" at bounding box center [261, 63] width 108 height 27
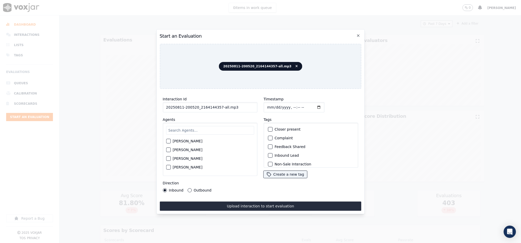
drag, startPoint x: 218, startPoint y: 105, endPoint x: 274, endPoint y: 106, distance: 56.1
click at [274, 106] on div "Interaction Id 20250811-200520_2164144357-all.mp3 Agents [PERSON_NAME] [PERSON_…" at bounding box center [261, 144] width 202 height 102
type input "20250811-200520_2164144357-C1"
click at [264, 103] on input "Timestamp" at bounding box center [294, 107] width 61 height 10
type input "[DATE]T22:12"
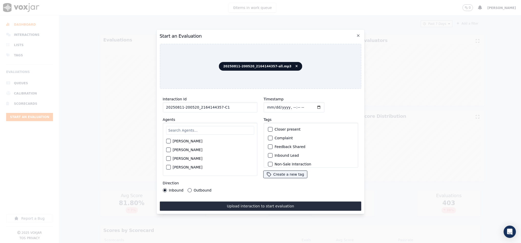
drag, startPoint x: 190, startPoint y: 188, endPoint x: 204, endPoint y: 185, distance: 14.8
click at [190, 188] on button "Outbound" at bounding box center [190, 190] width 4 height 4
click at [268, 133] on div "button" at bounding box center [270, 135] width 4 height 4
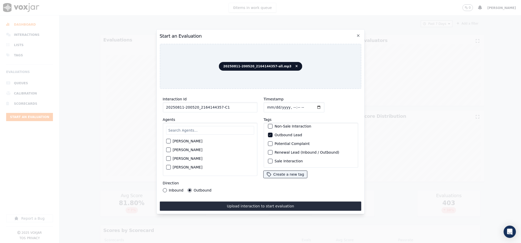
click at [270, 159] on button "Sale Interaction" at bounding box center [270, 161] width 5 height 5
click at [194, 127] on input "text" at bounding box center [210, 130] width 88 height 9
type input "jac"
click at [171, 138] on div "[PERSON_NAME]" at bounding box center [210, 142] width 88 height 9
click at [169, 143] on div "[PERSON_NAME]" at bounding box center [210, 142] width 88 height 9
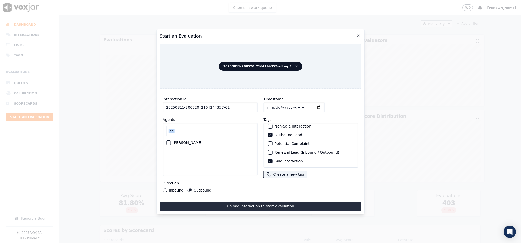
click at [169, 142] on div "[PERSON_NAME]" at bounding box center [210, 142] width 88 height 9
click at [170, 141] on button "[PERSON_NAME]" at bounding box center [168, 142] width 5 height 5
click at [205, 203] on button "Upload interaction to start evaluation" at bounding box center [261, 205] width 202 height 9
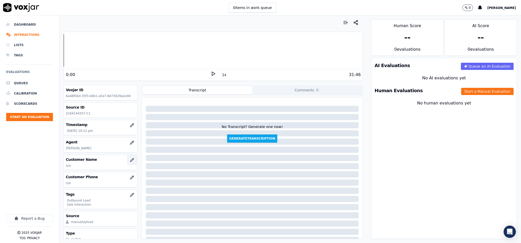
click at [130, 162] on icon "button" at bounding box center [132, 160] width 4 height 4
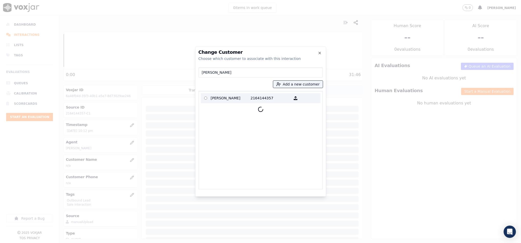
type input "[PERSON_NAME]"
click at [227, 99] on p "[PERSON_NAME]" at bounding box center [231, 98] width 40 height 8
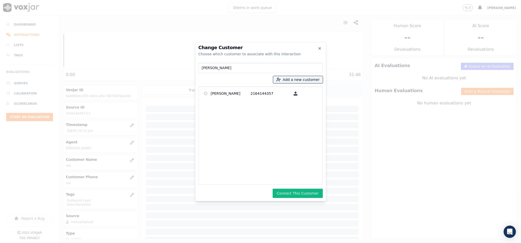
click at [292, 190] on button "Connect This Customer" at bounding box center [298, 193] width 50 height 9
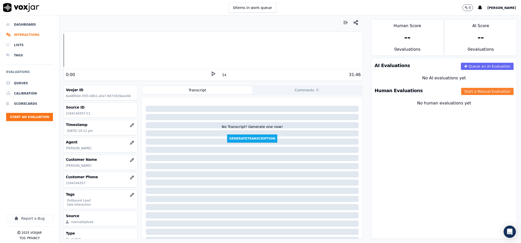
click at [476, 90] on button "Start a Manual Evaluation" at bounding box center [488, 91] width 52 height 7
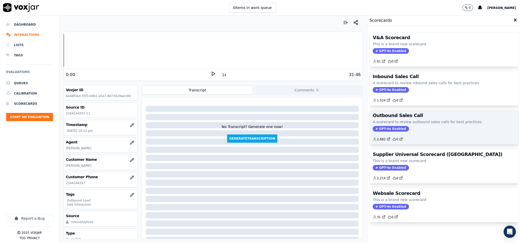
click at [383, 127] on span "GPT-4o Enabled" at bounding box center [391, 129] width 36 height 6
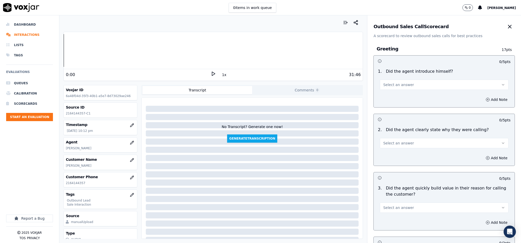
click at [390, 86] on span "Select an answer" at bounding box center [398, 84] width 31 height 5
click at [389, 94] on div "Yes" at bounding box center [432, 96] width 116 height 8
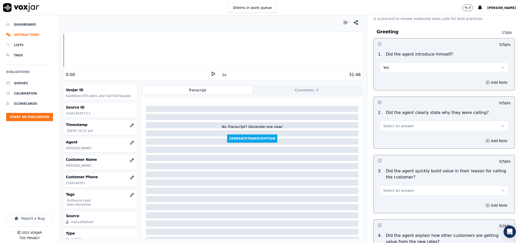
scroll to position [38, 0]
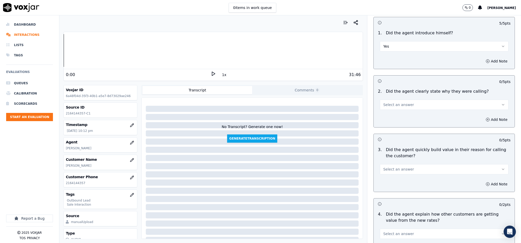
click at [403, 106] on button "Select an answer" at bounding box center [444, 105] width 129 height 10
click at [398, 121] on div "No" at bounding box center [432, 125] width 116 height 8
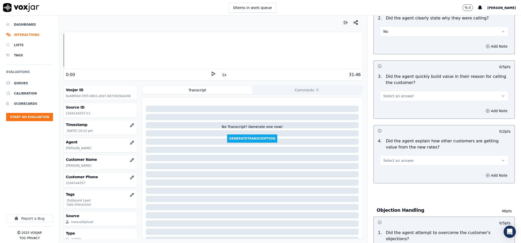
scroll to position [115, 0]
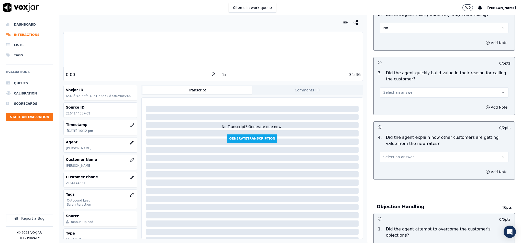
drag, startPoint x: 403, startPoint y: 87, endPoint x: 402, endPoint y: 92, distance: 5.2
click at [403, 87] on div "Select an answer" at bounding box center [444, 91] width 129 height 11
click at [399, 101] on div "Add Note" at bounding box center [444, 107] width 141 height 15
click at [403, 93] on button "Select an answer" at bounding box center [444, 92] width 129 height 10
click at [395, 105] on div "Yes" at bounding box center [432, 105] width 116 height 8
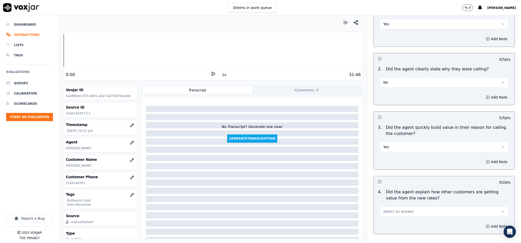
scroll to position [77, 0]
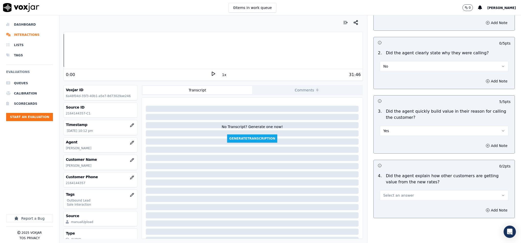
click at [404, 64] on button "No" at bounding box center [444, 66] width 129 height 10
click at [395, 79] on div "Yes" at bounding box center [432, 78] width 116 height 8
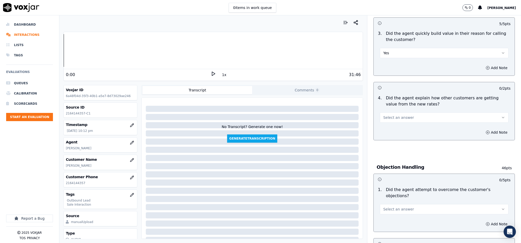
scroll to position [192, 0]
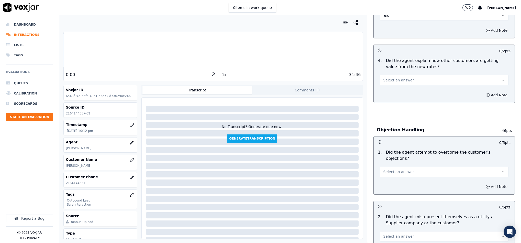
click at [407, 82] on button "Select an answer" at bounding box center [444, 80] width 129 height 10
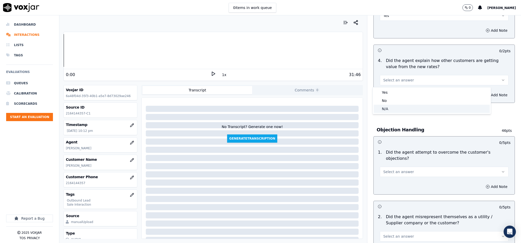
click at [396, 107] on div "N/A" at bounding box center [432, 109] width 116 height 8
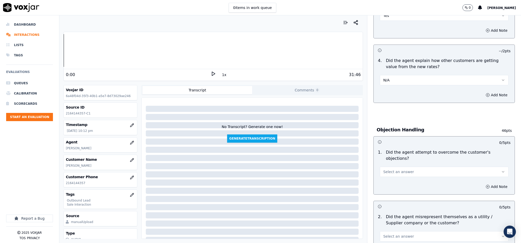
click at [394, 169] on span "Select an answer" at bounding box center [398, 171] width 31 height 5
click at [388, 178] on div "Yes" at bounding box center [432, 178] width 116 height 8
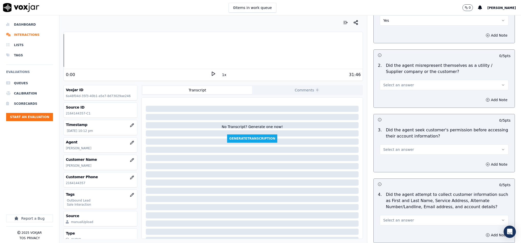
scroll to position [346, 0]
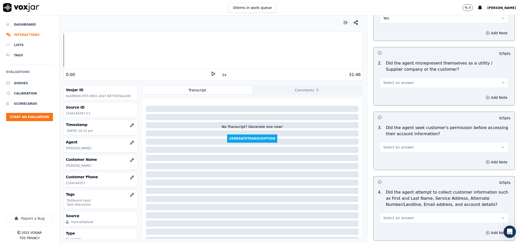
click at [410, 78] on button "Select an answer" at bounding box center [444, 83] width 129 height 10
click at [390, 97] on div "No" at bounding box center [432, 97] width 116 height 8
click at [405, 142] on button "Select an answer" at bounding box center [444, 147] width 129 height 10
click at [396, 160] on div "No" at bounding box center [432, 162] width 116 height 8
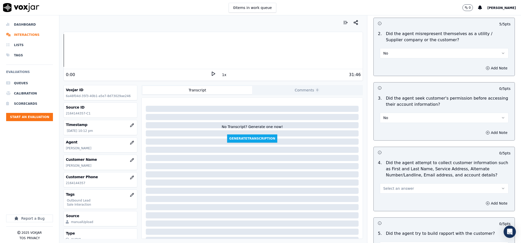
scroll to position [422, 0]
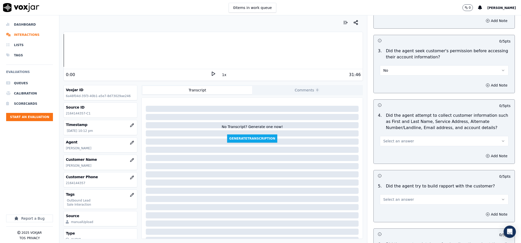
click at [405, 136] on button "Select an answer" at bounding box center [444, 141] width 129 height 10
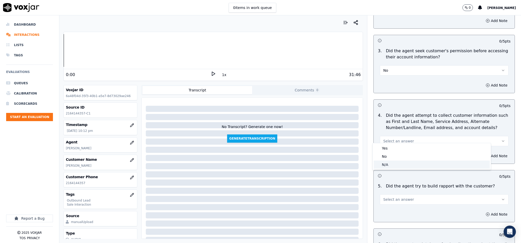
click at [392, 163] on div "N/A" at bounding box center [432, 164] width 116 height 8
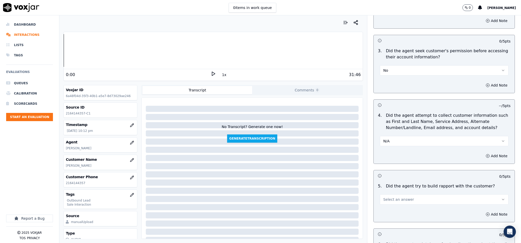
click at [399, 197] on span "Select an answer" at bounding box center [398, 199] width 31 height 5
drag, startPoint x: 386, startPoint y: 222, endPoint x: 384, endPoint y: 182, distance: 40.0
click at [387, 222] on div "N/A" at bounding box center [432, 223] width 116 height 8
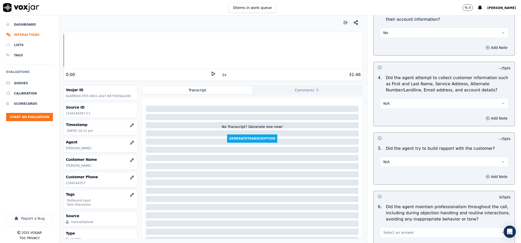
scroll to position [538, 0]
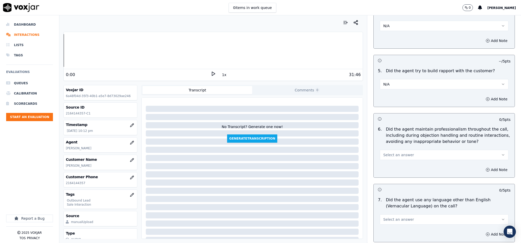
click at [413, 150] on button "Select an answer" at bounding box center [444, 155] width 129 height 10
click at [396, 162] on div "Yes" at bounding box center [432, 162] width 116 height 8
click at [383, 84] on button "N/A" at bounding box center [444, 84] width 129 height 10
click at [386, 90] on div "Yes" at bounding box center [432, 92] width 116 height 8
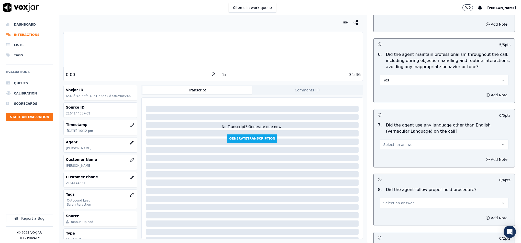
scroll to position [614, 0]
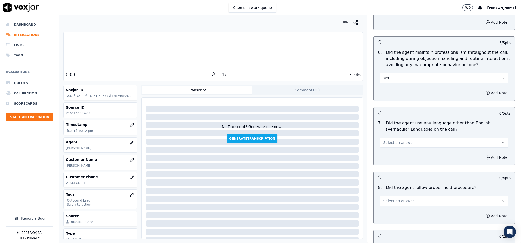
click at [403, 140] on button "Select an answer" at bounding box center [444, 142] width 129 height 10
click at [395, 160] on div "No" at bounding box center [432, 158] width 116 height 8
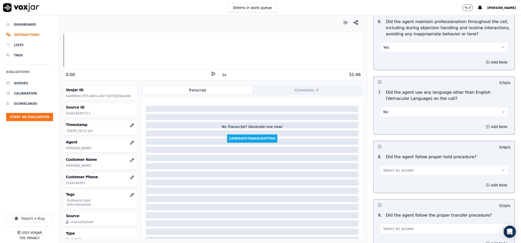
scroll to position [691, 0]
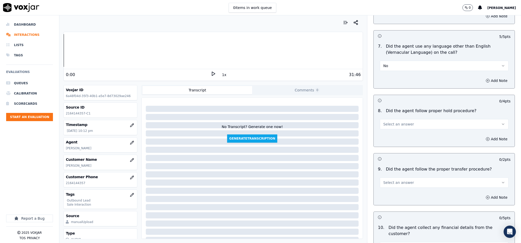
click at [391, 122] on span "Select an answer" at bounding box center [398, 124] width 31 height 5
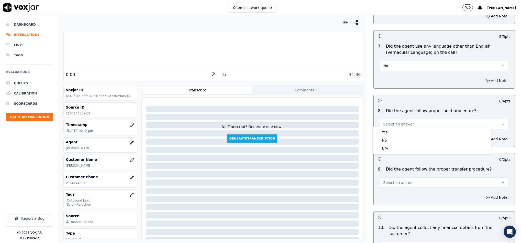
click at [388, 127] on div "Yes No N/A" at bounding box center [432, 140] width 118 height 27
click at [387, 131] on div "Yes" at bounding box center [432, 132] width 116 height 8
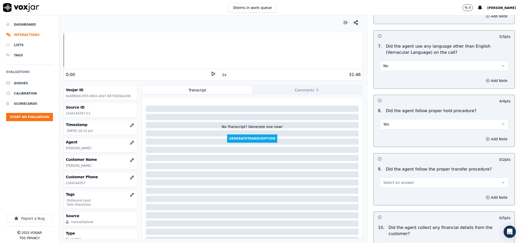
click at [392, 181] on span "Select an answer" at bounding box center [398, 182] width 31 height 5
click at [393, 191] on div "Yes" at bounding box center [432, 191] width 116 height 8
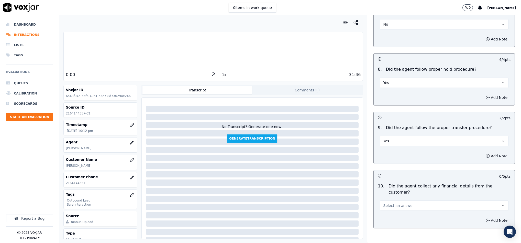
scroll to position [806, 0]
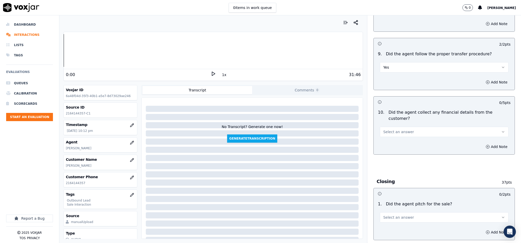
click at [400, 129] on span "Select an answer" at bounding box center [398, 131] width 31 height 5
click at [391, 143] on div "No" at bounding box center [432, 142] width 116 height 8
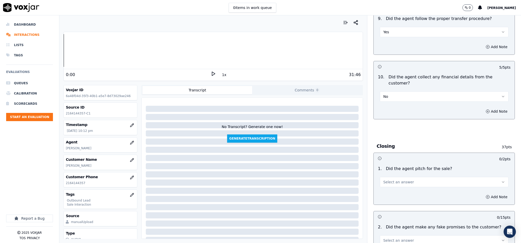
scroll to position [883, 0]
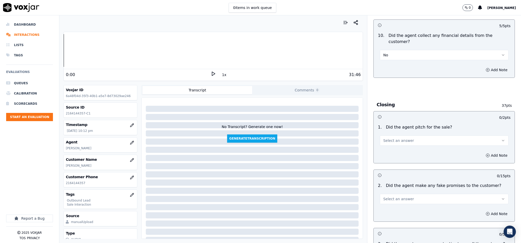
click at [394, 138] on span "Select an answer" at bounding box center [398, 140] width 31 height 5
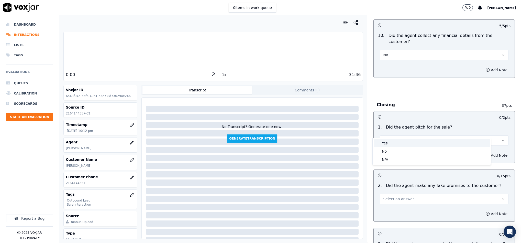
click at [393, 144] on div "Yes" at bounding box center [432, 143] width 116 height 8
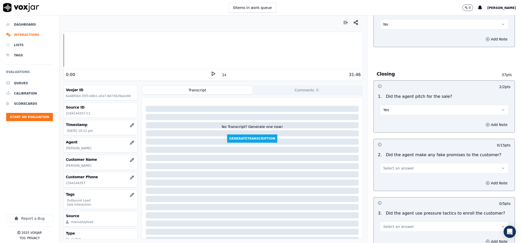
scroll to position [960, 0]
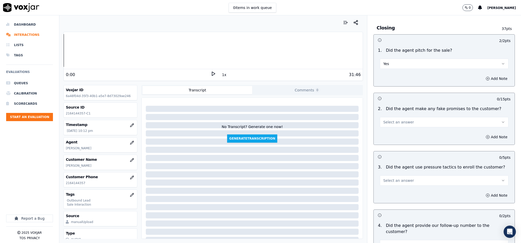
click at [390, 120] on span "Select an answer" at bounding box center [398, 122] width 31 height 5
click at [387, 133] on div "No" at bounding box center [432, 133] width 116 height 8
click at [405, 175] on button "Select an answer" at bounding box center [444, 180] width 129 height 10
click at [392, 191] on div "No" at bounding box center [432, 191] width 116 height 8
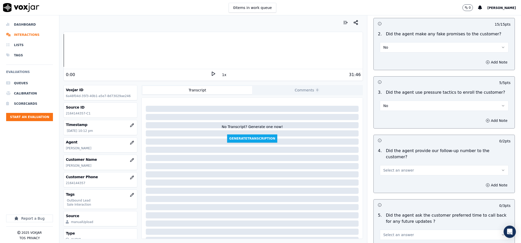
scroll to position [1037, 0]
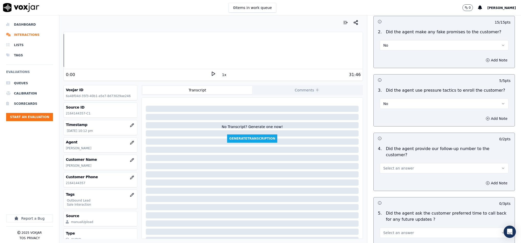
click at [408, 163] on button "Select an answer" at bounding box center [444, 168] width 129 height 10
click at [393, 163] on div "Yes" at bounding box center [432, 165] width 116 height 8
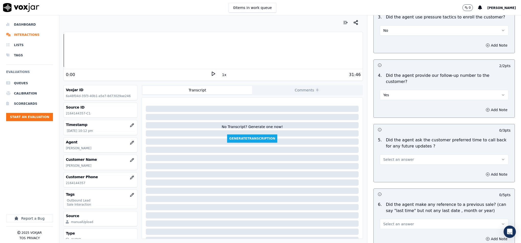
scroll to position [1113, 0]
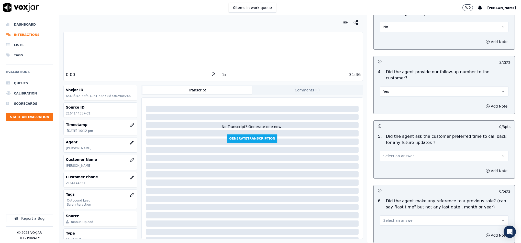
click at [403, 151] on button "Select an answer" at bounding box center [444, 156] width 129 height 10
click at [393, 170] on div "N/A" at bounding box center [432, 169] width 116 height 8
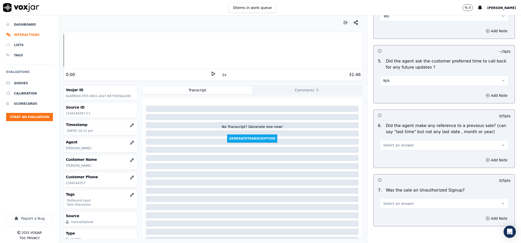
scroll to position [1190, 0]
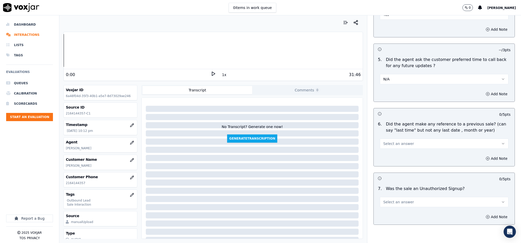
click at [394, 141] on span "Select an answer" at bounding box center [398, 143] width 31 height 5
click at [390, 149] on div "No" at bounding box center [432, 149] width 116 height 8
click at [400, 199] on span "Select an answer" at bounding box center [398, 201] width 31 height 5
click at [385, 209] on div "No" at bounding box center [432, 208] width 116 height 8
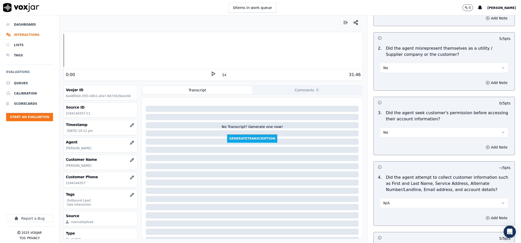
scroll to position [361, 0]
click at [483, 144] on button "Add Note" at bounding box center [497, 146] width 28 height 7
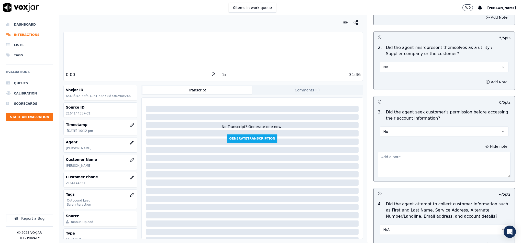
click at [438, 157] on textarea at bounding box center [444, 164] width 133 height 25
paste textarea "1:59 - "The agent should obtain the customer’s permission before accessing thei…"
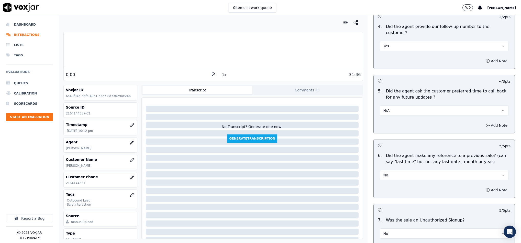
scroll to position [1233, 0]
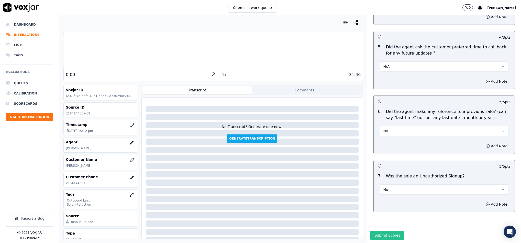
type textarea "1:59 - "The agent should obtain the customer’s permission before accessing thei…"
click at [392, 231] on button "Submit Scores" at bounding box center [388, 235] width 34 height 9
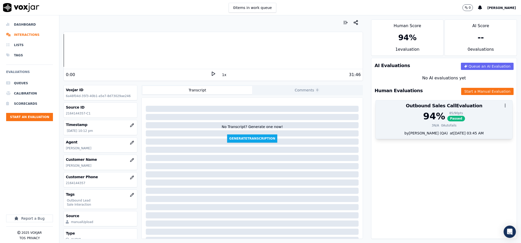
click at [448, 114] on div "85 / 90 pts" at bounding box center [457, 113] width 18 height 4
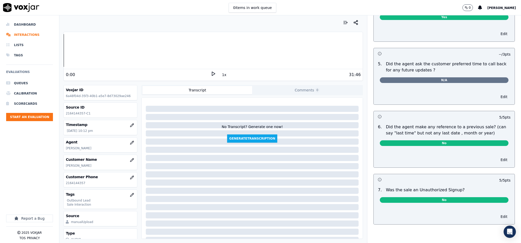
scroll to position [0, 0]
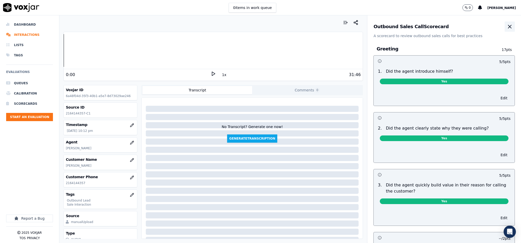
click at [507, 27] on icon "button" at bounding box center [510, 27] width 6 height 6
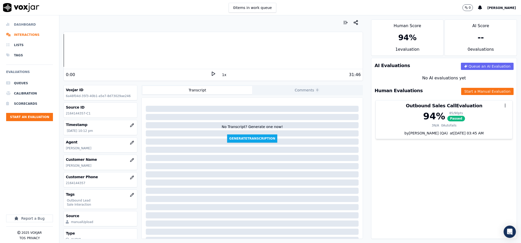
click at [18, 24] on li "Dashboard" at bounding box center [29, 24] width 47 height 10
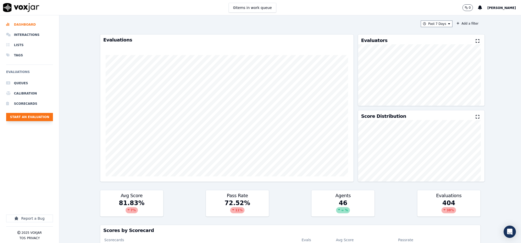
click at [40, 120] on button "Start an Evaluation" at bounding box center [29, 117] width 47 height 8
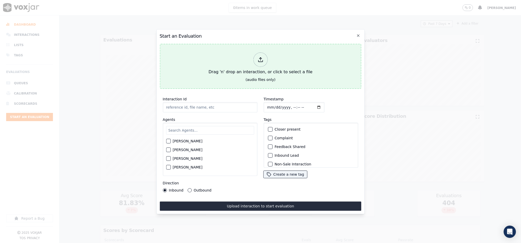
click at [237, 52] on div "Drag 'n' drop an interaction, or click to select a file" at bounding box center [261, 63] width 108 height 27
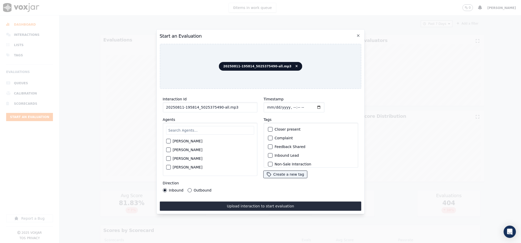
drag, startPoint x: 217, startPoint y: 106, endPoint x: 262, endPoint y: 105, distance: 44.8
click at [254, 107] on input "20250811-195814_5025375490-all.mp3" at bounding box center [210, 107] width 95 height 10
type input "20250811-195814_5025375490-C1"
click at [265, 105] on input "Timestamp" at bounding box center [294, 107] width 61 height 10
type input "[DATE]T22:18"
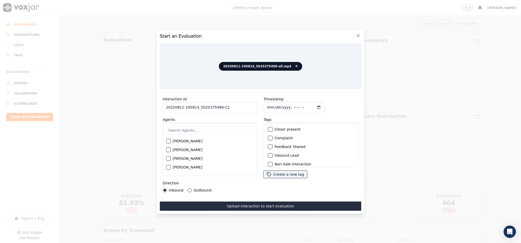
click at [188, 189] on div "Outbound" at bounding box center [200, 190] width 24 height 4
click at [188, 188] on button "Outbound" at bounding box center [190, 190] width 4 height 4
click at [270, 133] on button "Outbound Lead" at bounding box center [270, 135] width 5 height 5
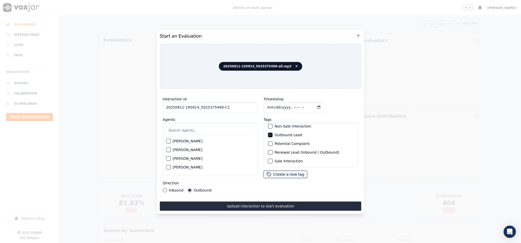
click at [269, 159] on div "button" at bounding box center [270, 161] width 4 height 4
click at [191, 129] on input "text" at bounding box center [210, 130] width 88 height 9
type input "[PERSON_NAME]"
click at [171, 140] on button "[PERSON_NAME]" at bounding box center [168, 142] width 5 height 5
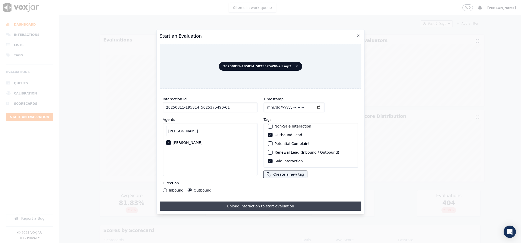
click at [210, 205] on button "Upload interaction to start evaluation" at bounding box center [261, 205] width 202 height 9
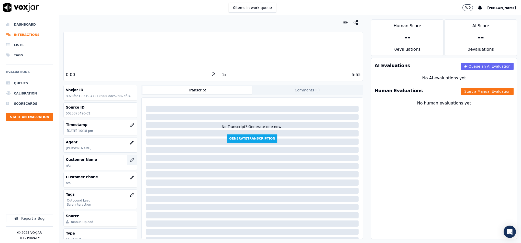
click at [133, 159] on icon "button" at bounding box center [133, 159] width 1 height 1
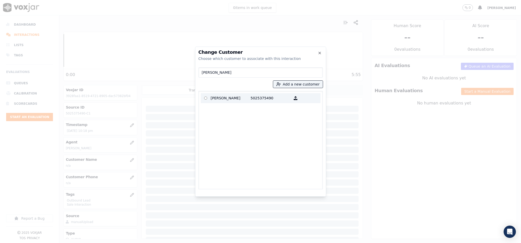
type input "[PERSON_NAME]"
click at [231, 97] on p "[PERSON_NAME]" at bounding box center [231, 98] width 40 height 8
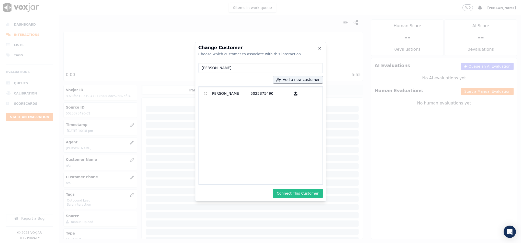
click at [299, 197] on button "Connect This Customer" at bounding box center [298, 193] width 50 height 9
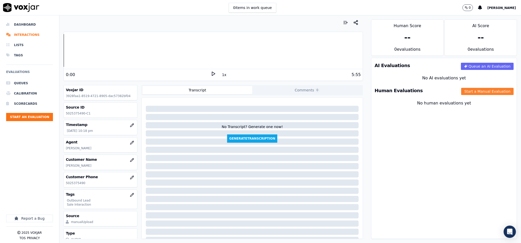
click at [477, 91] on button "Start a Manual Evaluation" at bounding box center [488, 91] width 52 height 7
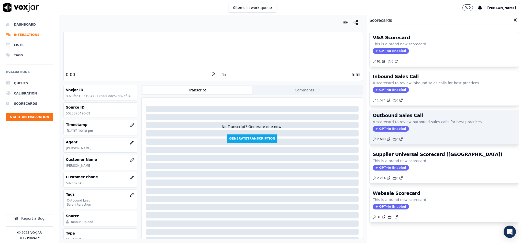
click at [384, 131] on span "GPT-4o Enabled" at bounding box center [391, 129] width 36 height 6
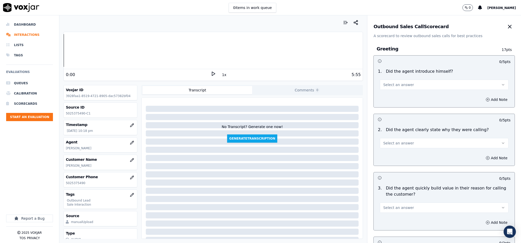
click at [387, 86] on span "Select an answer" at bounding box center [398, 84] width 31 height 5
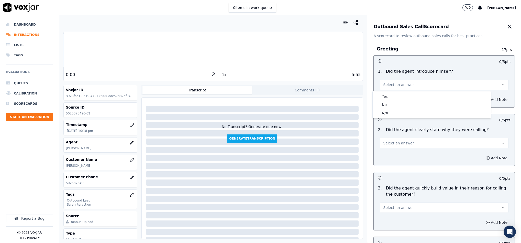
click at [385, 98] on div "Yes" at bounding box center [432, 96] width 116 height 8
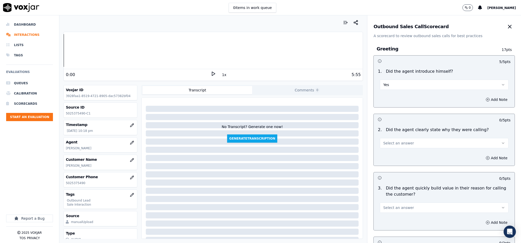
click at [400, 142] on span "Select an answer" at bounding box center [398, 143] width 31 height 5
click at [399, 157] on div "Yes" at bounding box center [432, 155] width 116 height 8
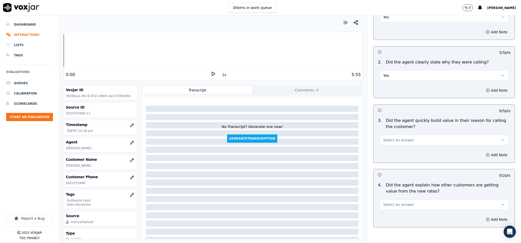
scroll to position [77, 0]
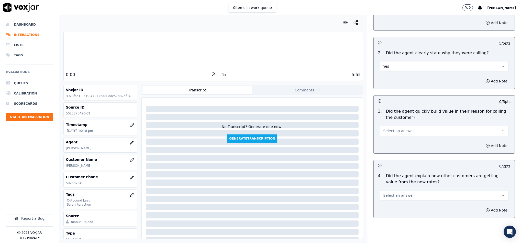
click at [400, 131] on span "Select an answer" at bounding box center [398, 130] width 31 height 5
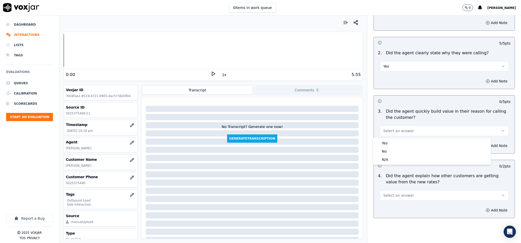
click at [393, 139] on div "Yes" at bounding box center [432, 143] width 116 height 8
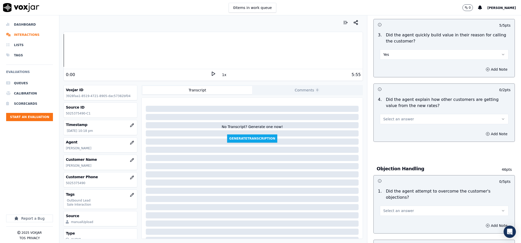
scroll to position [154, 0]
click at [399, 119] on span "Select an answer" at bounding box center [398, 118] width 31 height 5
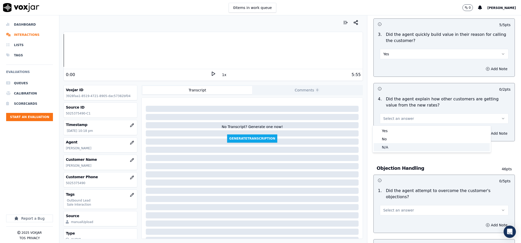
click at [392, 144] on div "N/A" at bounding box center [432, 147] width 116 height 8
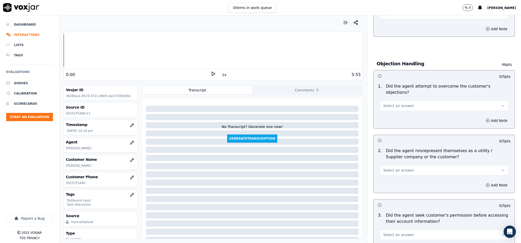
scroll to position [269, 0]
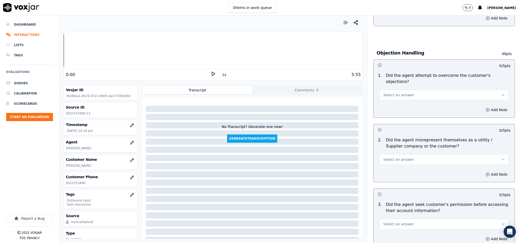
click at [402, 92] on span "Select an answer" at bounding box center [398, 94] width 31 height 5
click at [398, 100] on div "Yes" at bounding box center [432, 101] width 116 height 8
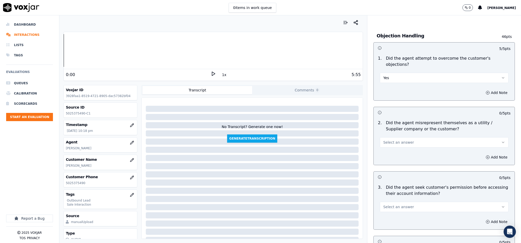
scroll to position [307, 0]
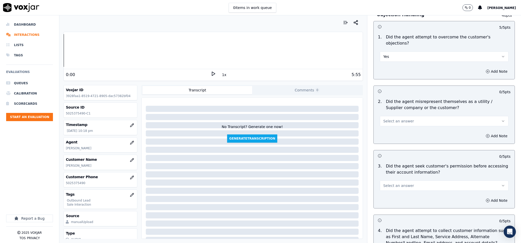
click at [406, 116] on button "Select an answer" at bounding box center [444, 121] width 129 height 10
click at [399, 138] on div "No" at bounding box center [432, 136] width 116 height 8
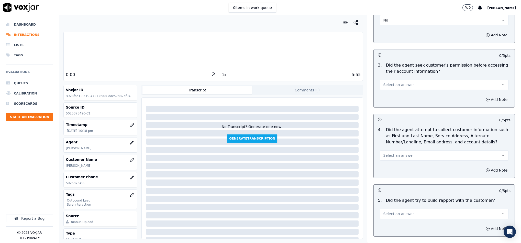
scroll to position [422, 0]
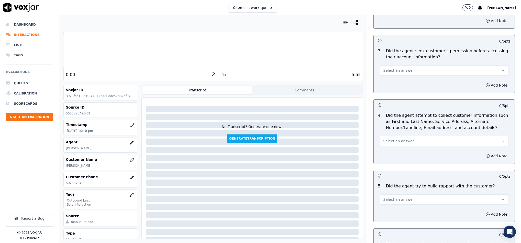
click at [418, 65] on button "Select an answer" at bounding box center [444, 70] width 129 height 10
click at [397, 85] on div "No" at bounding box center [432, 85] width 116 height 8
click at [484, 83] on button "Add Note" at bounding box center [497, 85] width 28 height 7
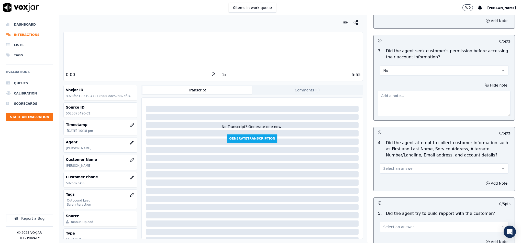
click at [444, 105] on textarea at bounding box center [444, 103] width 133 height 25
paste textarea "@1:17 - "The agent should obtain the customer’s permission before accessing the…"
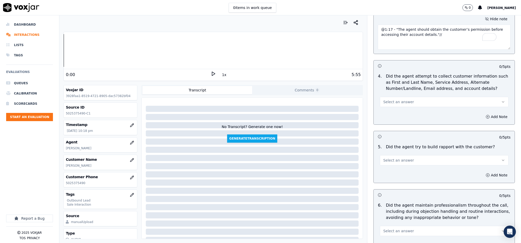
scroll to position [499, 0]
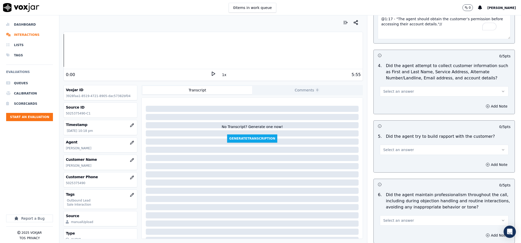
type textarea "@1:17 - "The agent should obtain the customer’s permission before accessing the…"
click at [415, 86] on button "Select an answer" at bounding box center [444, 91] width 129 height 10
click at [395, 114] on div "N/A" at bounding box center [432, 115] width 116 height 8
drag, startPoint x: 396, startPoint y: 147, endPoint x: 398, endPoint y: 151, distance: 3.8
click at [397, 147] on span "Select an answer" at bounding box center [398, 149] width 31 height 5
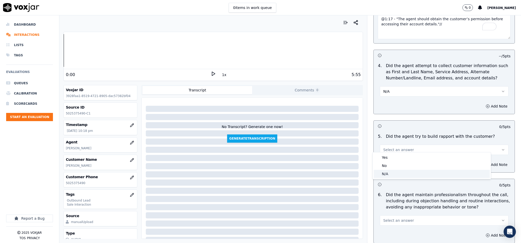
click at [392, 175] on div "N/A" at bounding box center [432, 174] width 116 height 8
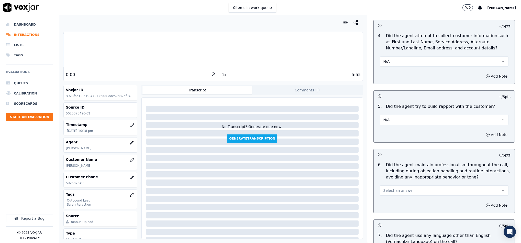
scroll to position [576, 0]
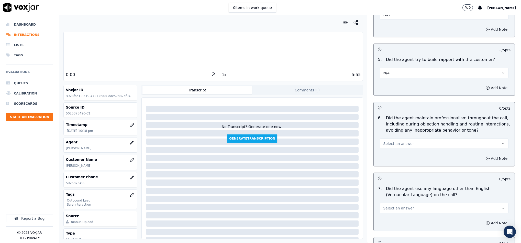
click at [403, 138] on button "Select an answer" at bounding box center [444, 143] width 129 height 10
click at [395, 148] on div "Yes" at bounding box center [432, 151] width 116 height 8
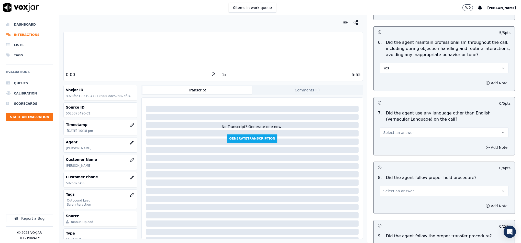
scroll to position [653, 0]
click at [404, 126] on button "Select an answer" at bounding box center [444, 131] width 129 height 10
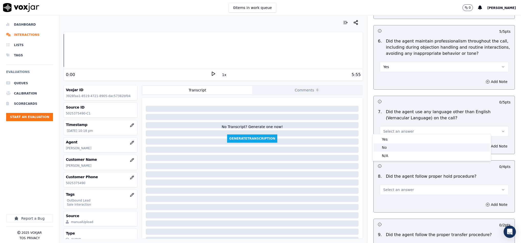
click at [387, 149] on div "No" at bounding box center [432, 147] width 116 height 8
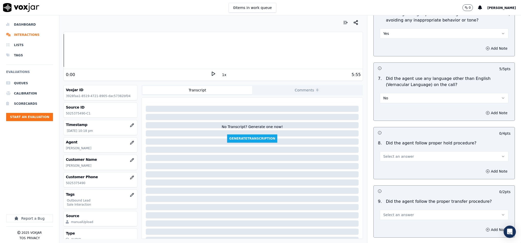
scroll to position [730, 0]
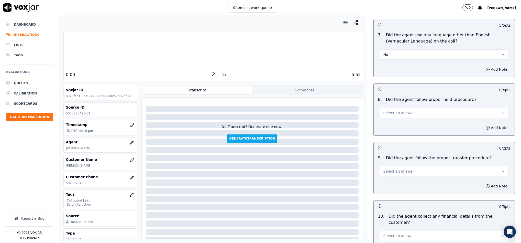
click at [405, 109] on button "Select an answer" at bounding box center [444, 113] width 129 height 10
click at [393, 125] on div "No" at bounding box center [432, 129] width 116 height 8
click at [394, 109] on button "No" at bounding box center [444, 113] width 129 height 10
click at [390, 119] on div "Yes" at bounding box center [432, 121] width 116 height 8
click at [402, 166] on button "Select an answer" at bounding box center [444, 171] width 129 height 10
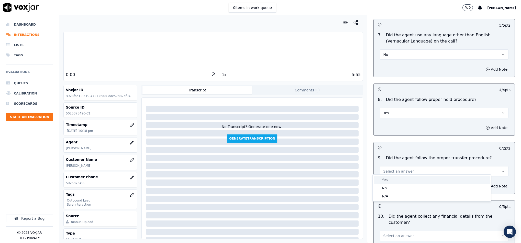
click at [394, 179] on div "Yes" at bounding box center [432, 180] width 116 height 8
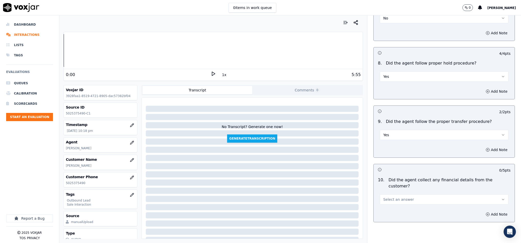
scroll to position [845, 0]
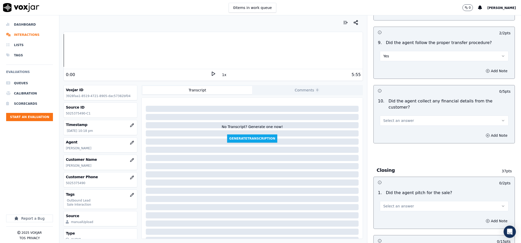
click at [406, 115] on button "Select an answer" at bounding box center [444, 120] width 129 height 10
click at [392, 128] on div "No" at bounding box center [432, 131] width 116 height 8
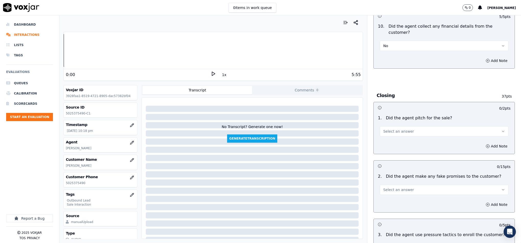
scroll to position [921, 0]
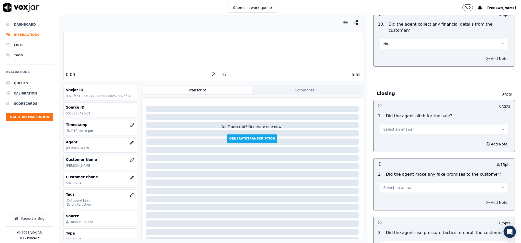
click at [394, 127] on span "Select an answer" at bounding box center [398, 129] width 31 height 5
click at [389, 134] on div "Yes" at bounding box center [432, 132] width 116 height 8
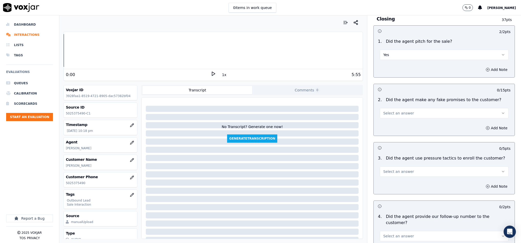
scroll to position [998, 0]
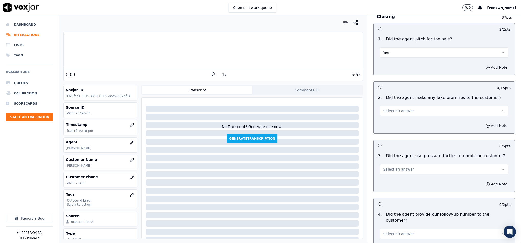
click at [401, 108] on span "Select an answer" at bounding box center [398, 110] width 31 height 5
click at [392, 120] on div "No" at bounding box center [432, 122] width 116 height 8
click at [394, 167] on span "Select an answer" at bounding box center [398, 169] width 31 height 5
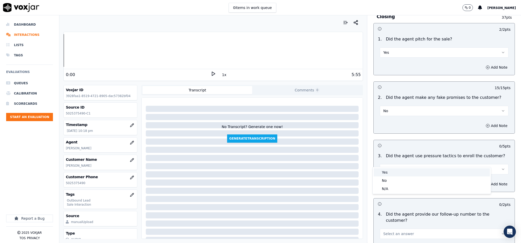
click at [390, 177] on div "No" at bounding box center [432, 180] width 116 height 8
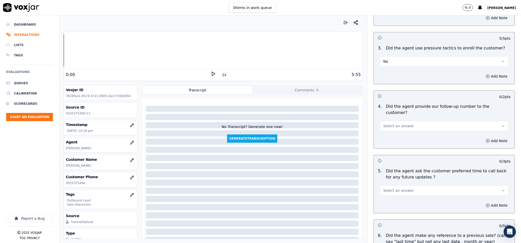
scroll to position [1113, 0]
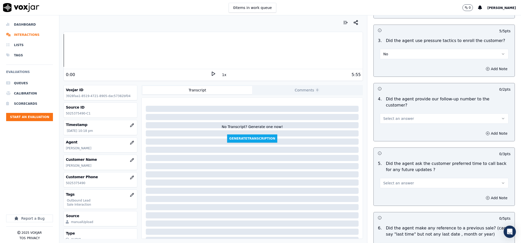
click at [406, 113] on button "Select an answer" at bounding box center [444, 118] width 129 height 10
click at [390, 131] on div "N/A" at bounding box center [432, 132] width 116 height 8
click at [394, 180] on span "Select an answer" at bounding box center [398, 182] width 31 height 5
drag, startPoint x: 388, startPoint y: 194, endPoint x: 386, endPoint y: 178, distance: 15.5
click at [388, 194] on div "N/A" at bounding box center [432, 197] width 116 height 8
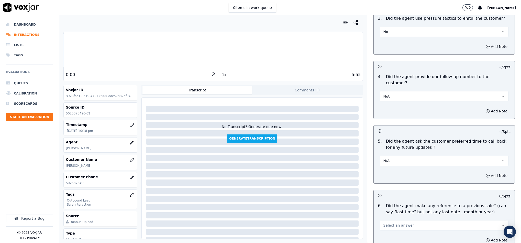
scroll to position [1152, 0]
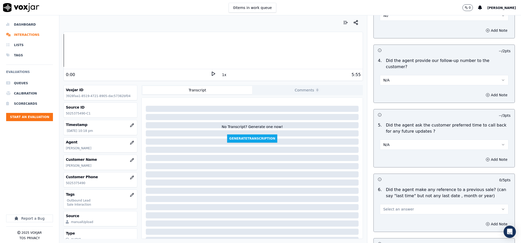
click at [403, 75] on button "N/A" at bounding box center [444, 80] width 129 height 10
click at [392, 76] on div "Yes" at bounding box center [432, 77] width 116 height 8
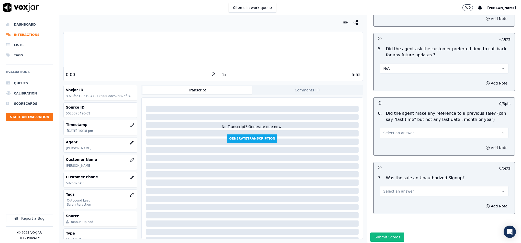
scroll to position [1229, 0]
click at [409, 127] on button "Select an answer" at bounding box center [444, 132] width 129 height 10
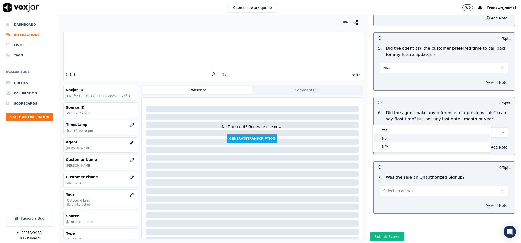
click at [396, 139] on div "No" at bounding box center [432, 138] width 116 height 8
click at [402, 186] on button "Select an answer" at bounding box center [444, 191] width 129 height 10
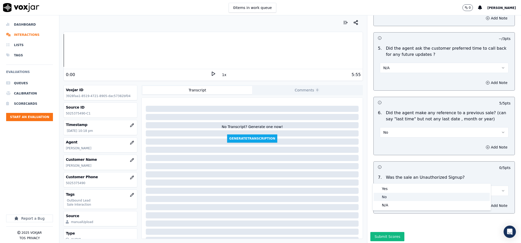
click at [391, 198] on div "No" at bounding box center [432, 197] width 116 height 8
click at [387, 232] on button "Submit Scores" at bounding box center [388, 236] width 34 height 9
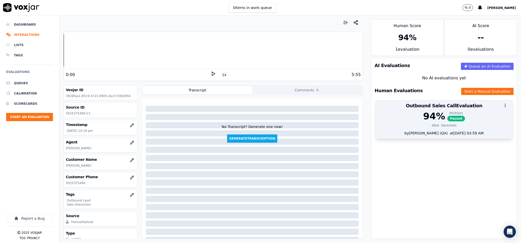
click at [448, 116] on div "80 / 85 pts Passed" at bounding box center [457, 116] width 18 height 10
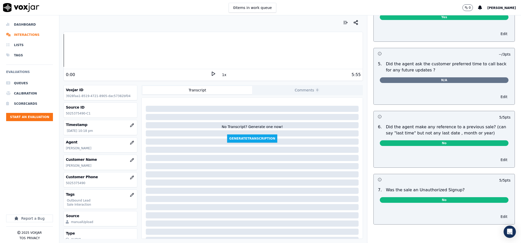
scroll to position [0, 0]
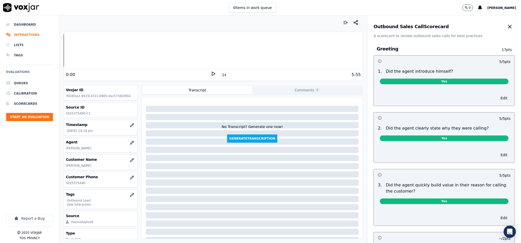
drag, startPoint x: 494, startPoint y: 27, endPoint x: 491, endPoint y: 32, distance: 5.8
click at [507, 26] on icon "button" at bounding box center [510, 27] width 6 height 6
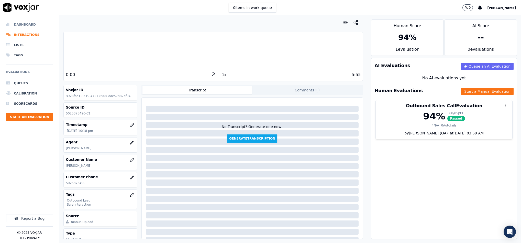
click at [32, 25] on li "Dashboard" at bounding box center [29, 24] width 47 height 10
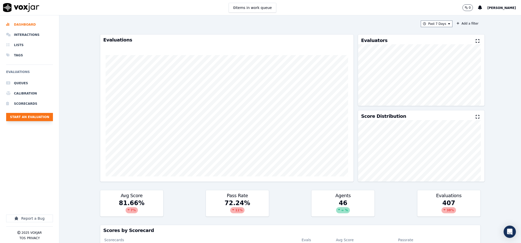
click at [33, 117] on button "Start an Evaluation" at bounding box center [29, 117] width 47 height 8
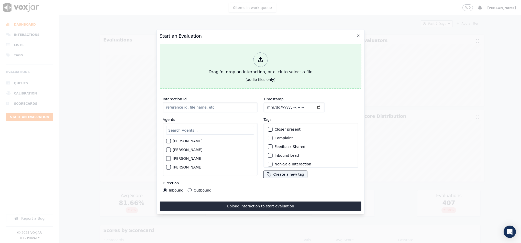
click at [263, 61] on div at bounding box center [260, 59] width 14 height 14
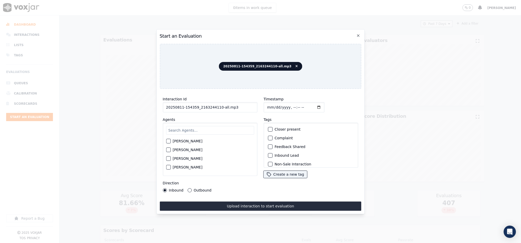
drag, startPoint x: 218, startPoint y: 105, endPoint x: 250, endPoint y: 105, distance: 31.5
click at [250, 105] on input "20250811-154359_2163244110-all.mp3" at bounding box center [210, 107] width 95 height 10
type input "20250811-154359_2163244110-C1"
click at [265, 104] on input "Timestamp" at bounding box center [294, 107] width 61 height 10
type input "[DATE]T22:42"
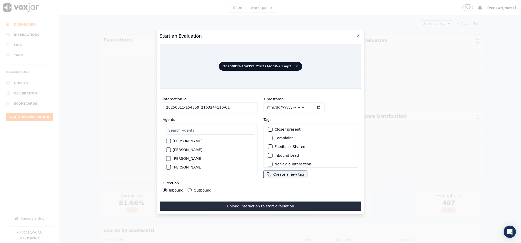
scroll to position [38, 0]
click at [268, 133] on div "button" at bounding box center [270, 135] width 4 height 4
click at [268, 159] on div "button" at bounding box center [270, 161] width 4 height 4
click at [188, 188] on button "Outbound" at bounding box center [190, 190] width 4 height 4
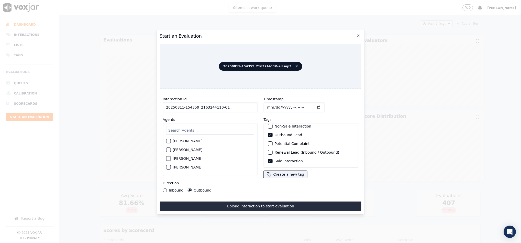
click at [209, 127] on input "text" at bounding box center [210, 130] width 88 height 9
type input "marc"
click at [168, 141] on div "button" at bounding box center [168, 143] width 4 height 4
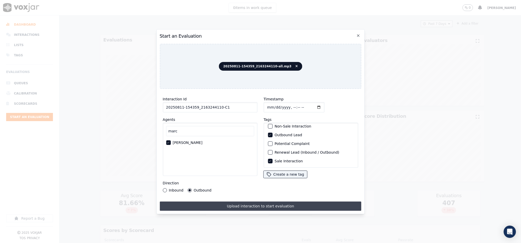
drag, startPoint x: 191, startPoint y: 198, endPoint x: 191, endPoint y: 201, distance: 3.4
click at [191, 198] on div "Interaction Id 20250811-154359_2163244110-C1 Agents [PERSON_NAME] [PERSON_NAME]…" at bounding box center [261, 152] width 202 height 118
click at [191, 201] on button "Upload interaction to start evaluation" at bounding box center [261, 205] width 202 height 9
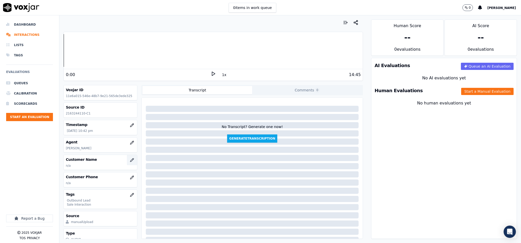
click at [130, 160] on icon "button" at bounding box center [132, 160] width 4 height 4
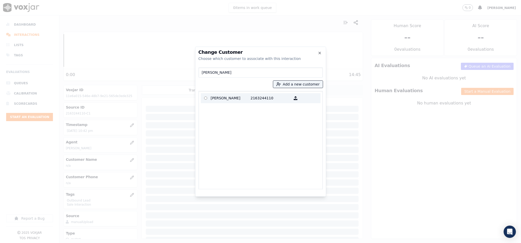
type input "[PERSON_NAME]"
click at [222, 98] on p "[PERSON_NAME]" at bounding box center [231, 98] width 40 height 8
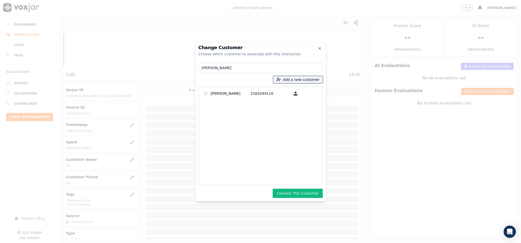
click at [287, 192] on button "Connect This Customer" at bounding box center [298, 193] width 50 height 9
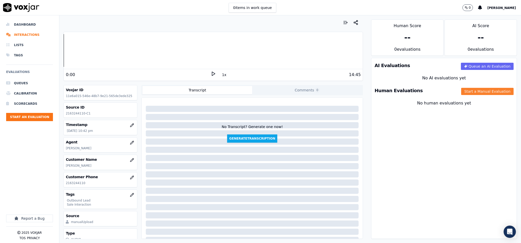
click at [462, 91] on button "Start a Manual Evaluation" at bounding box center [488, 91] width 52 height 7
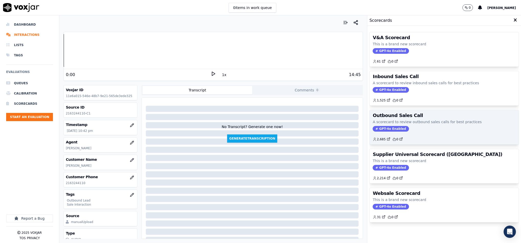
click at [392, 131] on span "GPT-4o Enabled" at bounding box center [391, 129] width 36 height 6
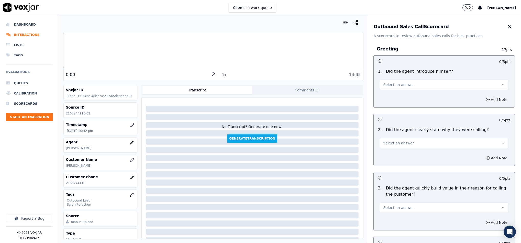
click at [392, 86] on span "Select an answer" at bounding box center [398, 84] width 31 height 5
click at [389, 98] on div "Yes" at bounding box center [432, 96] width 116 height 8
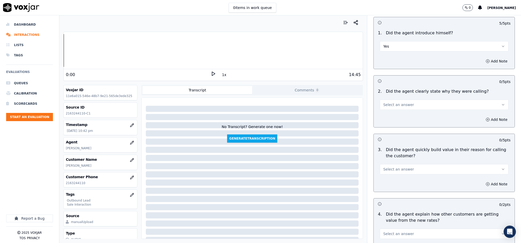
click at [413, 103] on button "Select an answer" at bounding box center [444, 105] width 129 height 10
click at [402, 118] on div "Yes" at bounding box center [432, 117] width 116 height 8
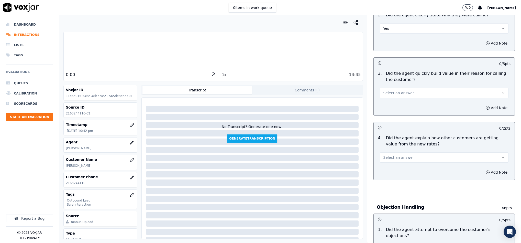
scroll to position [115, 0]
click at [416, 92] on button "Select an answer" at bounding box center [444, 92] width 129 height 10
click at [407, 104] on div "Yes" at bounding box center [432, 105] width 116 height 8
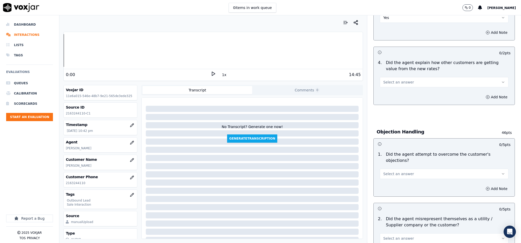
scroll to position [192, 0]
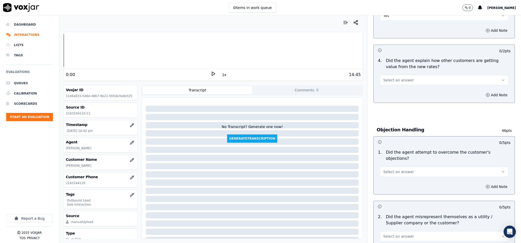
click at [426, 80] on button "Select an answer" at bounding box center [444, 80] width 129 height 10
click at [412, 113] on div "N/A" at bounding box center [432, 109] width 116 height 8
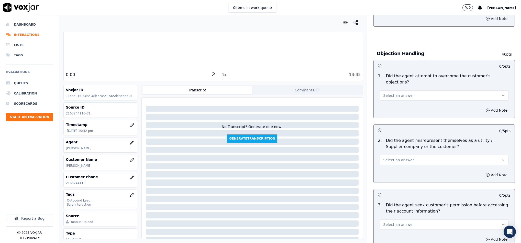
scroll to position [269, 0]
click at [410, 90] on button "Select an answer" at bounding box center [444, 95] width 129 height 10
click at [403, 102] on div "Yes" at bounding box center [432, 101] width 116 height 8
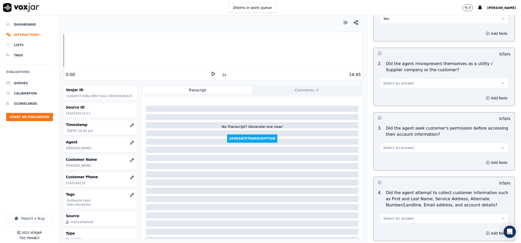
scroll to position [346, 0]
click at [400, 80] on span "Select an answer" at bounding box center [398, 82] width 31 height 5
click at [387, 97] on div "No" at bounding box center [432, 97] width 116 height 8
click at [402, 145] on span "Select an answer" at bounding box center [398, 147] width 31 height 5
drag, startPoint x: 389, startPoint y: 160, endPoint x: 420, endPoint y: 156, distance: 30.6
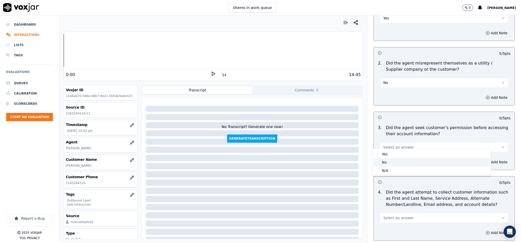
click at [389, 161] on div "No" at bounding box center [432, 162] width 116 height 8
click at [483, 158] on button "Add Note" at bounding box center [497, 161] width 28 height 7
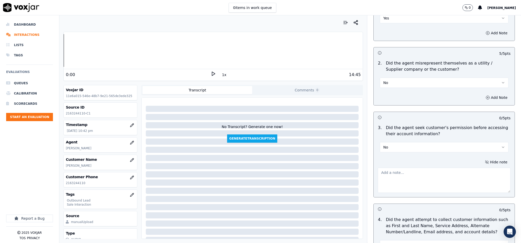
click at [456, 168] on textarea at bounding box center [444, 180] width 133 height 25
paste textarea "@2:37 [PERSON_NAME] - (I have your account number) - "The agent should obtain t…"
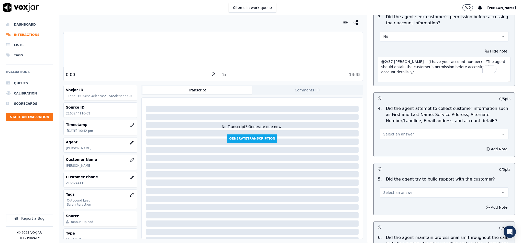
scroll to position [461, 0]
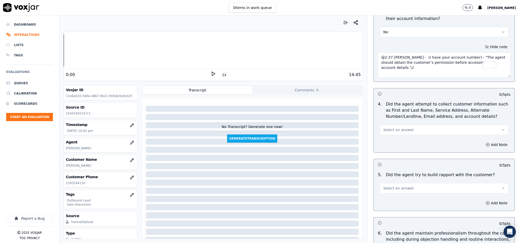
type textarea "@2:37 [PERSON_NAME] - (I have your account number) - "The agent should obtain t…"
click at [397, 127] on span "Select an answer" at bounding box center [398, 129] width 31 height 5
click at [395, 151] on div "N/A" at bounding box center [432, 153] width 116 height 8
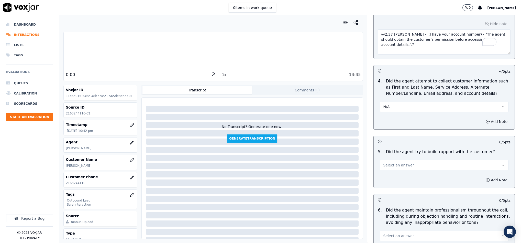
scroll to position [499, 0]
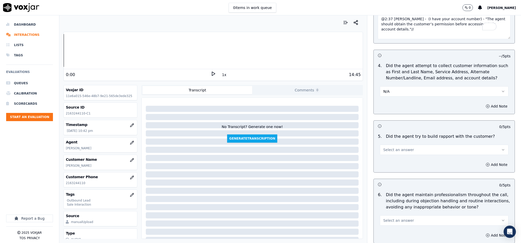
click at [402, 147] on span "Select an answer" at bounding box center [398, 149] width 31 height 5
click at [392, 174] on div "N/A" at bounding box center [432, 174] width 116 height 8
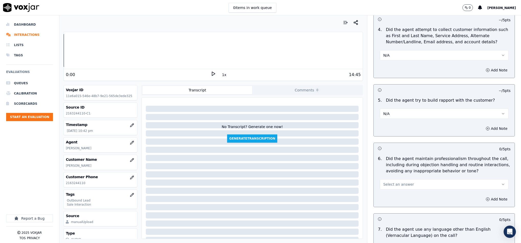
scroll to position [576, 0]
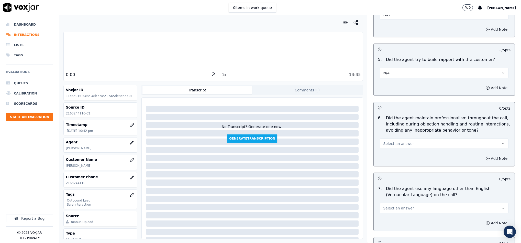
click at [400, 141] on span "Select an answer" at bounding box center [398, 143] width 31 height 5
click at [394, 149] on div "Yes" at bounding box center [432, 151] width 116 height 8
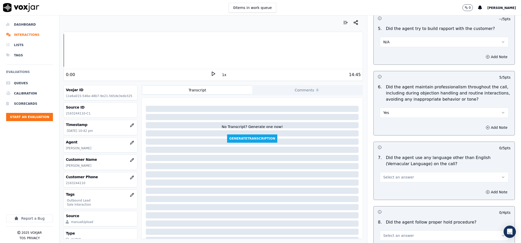
scroll to position [653, 0]
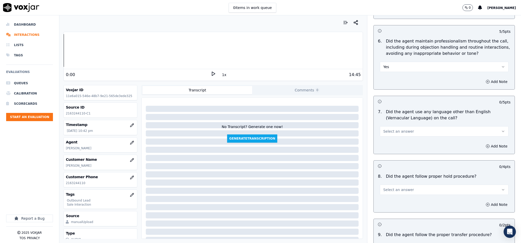
click at [401, 129] on span "Select an answer" at bounding box center [398, 131] width 31 height 5
drag, startPoint x: 393, startPoint y: 148, endPoint x: 394, endPoint y: 138, distance: 10.0
click at [393, 149] on div "No" at bounding box center [432, 147] width 116 height 8
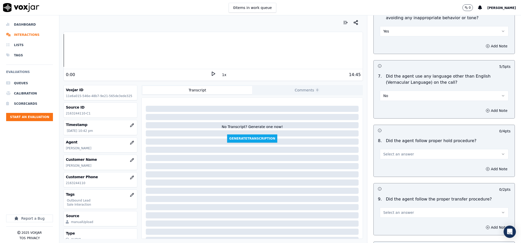
scroll to position [730, 0]
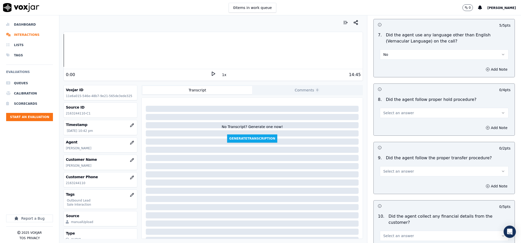
click at [393, 111] on span "Select an answer" at bounding box center [398, 112] width 31 height 5
click at [388, 121] on div "Yes" at bounding box center [432, 121] width 116 height 8
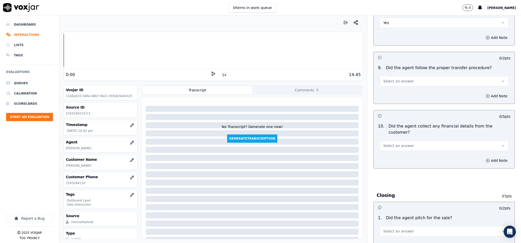
scroll to position [845, 0]
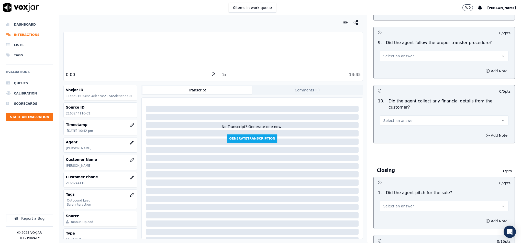
click at [386, 53] on span "Select an answer" at bounding box center [398, 55] width 31 height 5
click at [385, 65] on div "Yes" at bounding box center [432, 64] width 116 height 8
drag, startPoint x: 424, startPoint y: 108, endPoint x: 411, endPoint y: 116, distance: 15.1
click at [424, 115] on button "Select an answer" at bounding box center [444, 120] width 129 height 10
click at [395, 131] on div "No" at bounding box center [432, 131] width 116 height 8
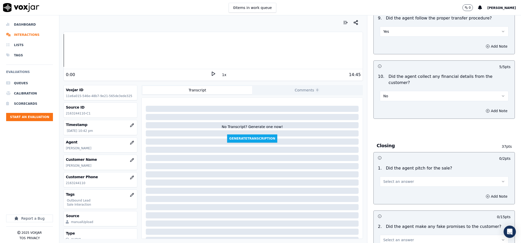
scroll to position [883, 0]
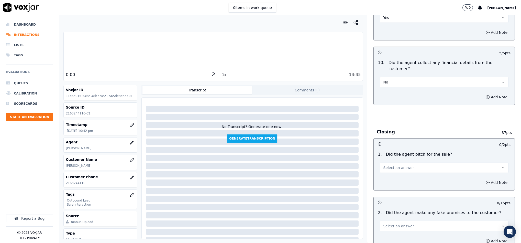
click at [396, 165] on span "Select an answer" at bounding box center [398, 167] width 31 height 5
drag, startPoint x: 392, startPoint y: 169, endPoint x: 393, endPoint y: 161, distance: 7.7
click at [392, 170] on div "Yes" at bounding box center [432, 170] width 116 height 8
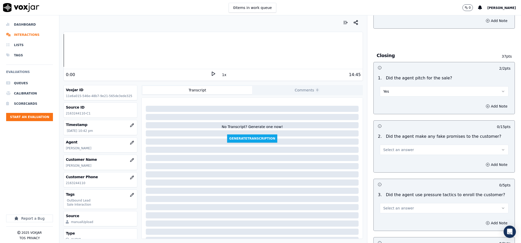
scroll to position [960, 0]
click at [402, 147] on span "Select an answer" at bounding box center [398, 149] width 31 height 5
click at [390, 159] on div "No" at bounding box center [432, 160] width 116 height 8
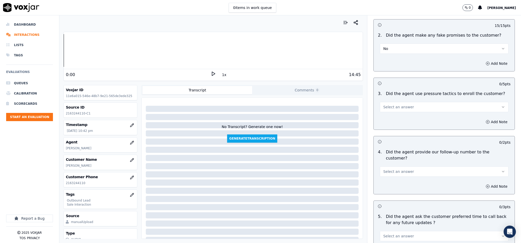
scroll to position [1075, 0]
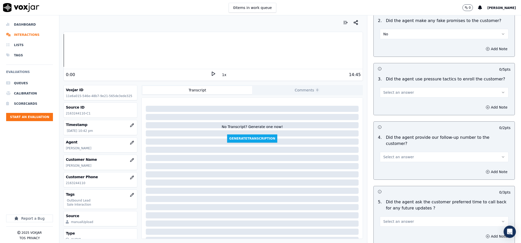
click at [399, 90] on span "Select an answer" at bounding box center [398, 92] width 31 height 5
click at [389, 102] on div "No" at bounding box center [432, 104] width 116 height 8
click at [394, 154] on span "Select an answer" at bounding box center [398, 156] width 31 height 5
click at [388, 164] on div "No" at bounding box center [432, 162] width 116 height 8
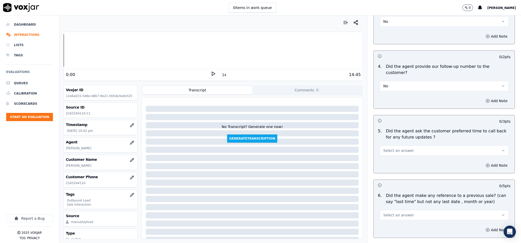
scroll to position [1152, 0]
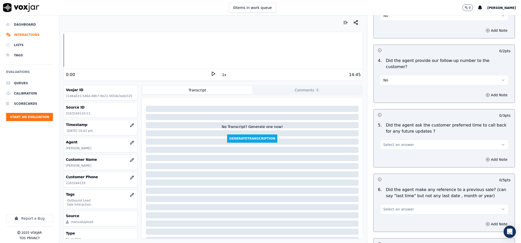
click at [398, 142] on span "Select an answer" at bounding box center [398, 144] width 31 height 5
click at [392, 156] on div "N/A" at bounding box center [432, 158] width 116 height 8
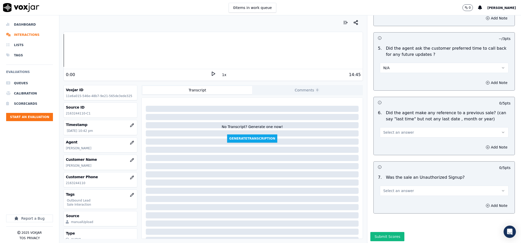
click at [409, 127] on button "Select an answer" at bounding box center [444, 132] width 129 height 10
drag, startPoint x: 395, startPoint y: 136, endPoint x: 391, endPoint y: 147, distance: 12.1
click at [395, 136] on div "No" at bounding box center [432, 138] width 116 height 8
click at [413, 186] on button "Select an answer" at bounding box center [444, 191] width 129 height 10
click at [392, 200] on div "No" at bounding box center [432, 197] width 116 height 8
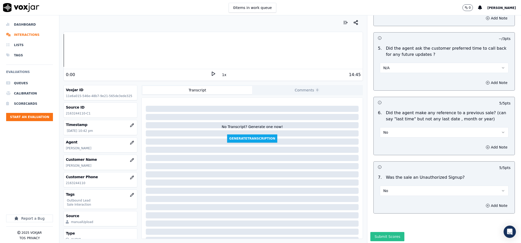
click at [384, 232] on button "Submit Scores" at bounding box center [388, 236] width 34 height 9
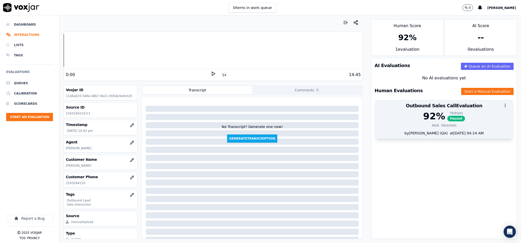
click at [423, 120] on div "92 %" at bounding box center [434, 116] width 22 height 10
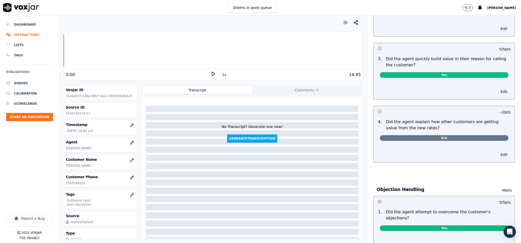
scroll to position [0, 0]
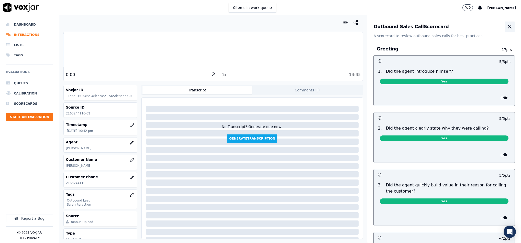
click at [507, 28] on icon "button" at bounding box center [510, 27] width 6 height 6
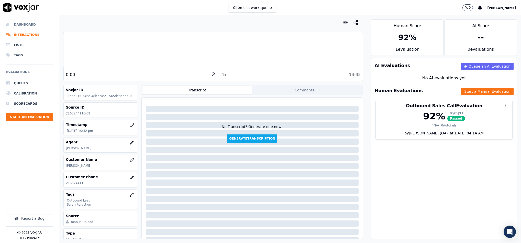
click at [22, 25] on li "Dashboard" at bounding box center [29, 24] width 47 height 10
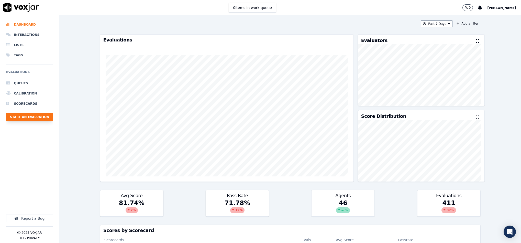
click at [39, 117] on button "Start an Evaluation" at bounding box center [29, 117] width 47 height 8
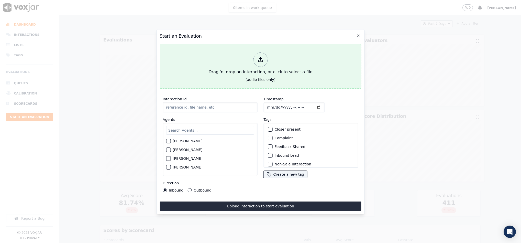
click at [254, 59] on div at bounding box center [260, 59] width 14 height 14
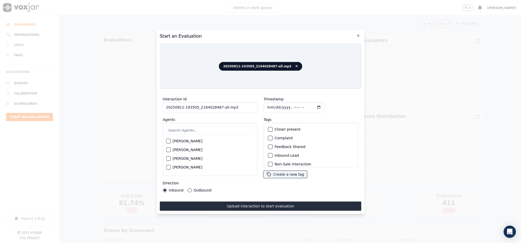
drag, startPoint x: 217, startPoint y: 105, endPoint x: 260, endPoint y: 104, distance: 43.8
click at [260, 104] on div "Interaction Id 20250811-193505_2164028487-all.mp3 Agents [PERSON_NAME] [PERSON_…" at bounding box center [261, 144] width 202 height 102
type input "20250811-193505_2164028487-C1"
click at [267, 102] on input "Timestamp" at bounding box center [294, 107] width 61 height 10
type input "[DATE]T23:02"
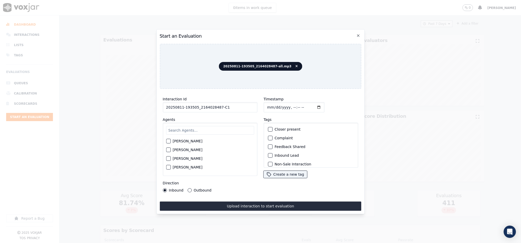
click at [190, 188] on button "Outbound" at bounding box center [190, 190] width 4 height 4
click at [268, 133] on div "button" at bounding box center [270, 135] width 4 height 4
click at [271, 157] on div "Sale Interaction" at bounding box center [311, 161] width 90 height 9
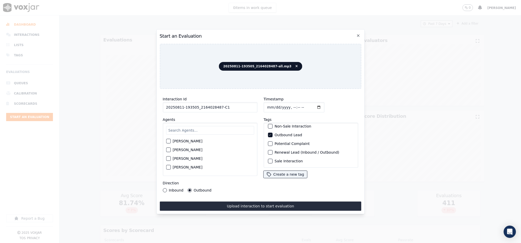
click at [269, 159] on button "Sale Interaction" at bounding box center [270, 161] width 5 height 5
click at [185, 128] on input "text" at bounding box center [210, 130] width 88 height 9
type input "[PERSON_NAME]"
click at [168, 141] on div "button" at bounding box center [168, 143] width 4 height 4
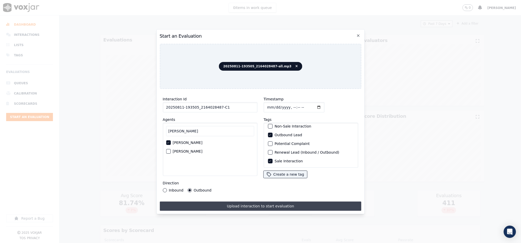
click at [256, 201] on button "Upload interaction to start evaluation" at bounding box center [261, 205] width 202 height 9
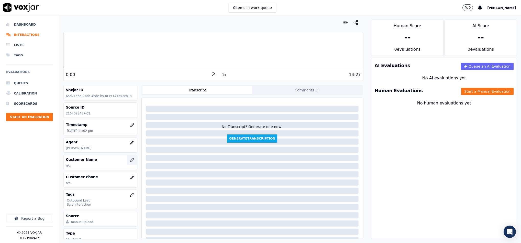
click at [130, 162] on icon "button" at bounding box center [131, 159] width 3 height 3
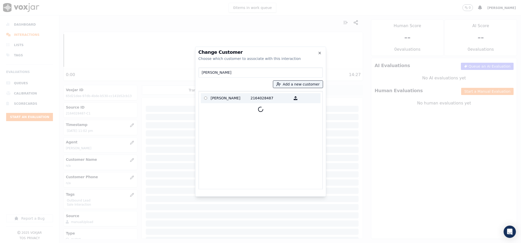
type input "[PERSON_NAME]"
click at [251, 102] on p "2164028487" at bounding box center [271, 98] width 40 height 8
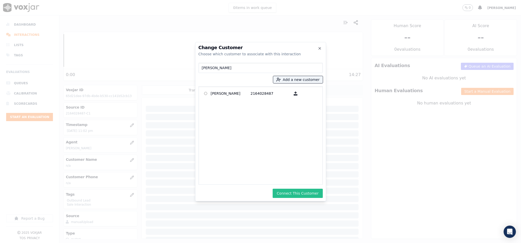
click at [301, 194] on button "Connect This Customer" at bounding box center [298, 193] width 50 height 9
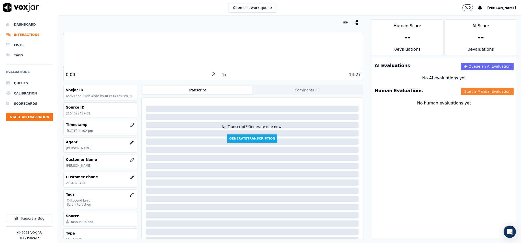
click at [465, 94] on button "Start a Manual Evaluation" at bounding box center [488, 91] width 52 height 7
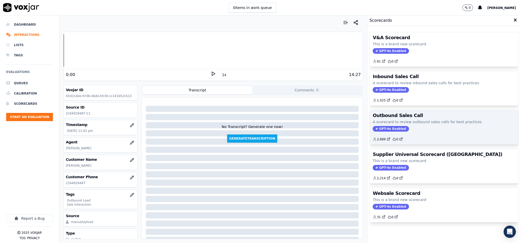
click at [392, 128] on span "GPT-4o Enabled" at bounding box center [391, 129] width 36 height 6
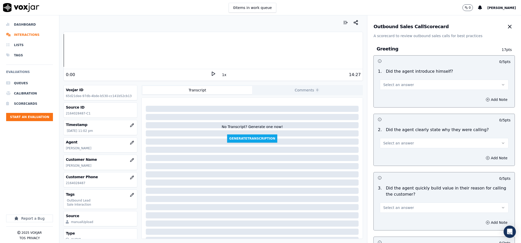
click at [435, 85] on button "Select an answer" at bounding box center [444, 85] width 129 height 10
click at [419, 92] on div "Yes" at bounding box center [432, 96] width 116 height 8
click at [413, 145] on button "Select an answer" at bounding box center [444, 143] width 129 height 10
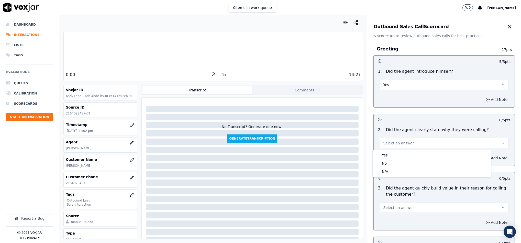
click at [409, 154] on div "Yes" at bounding box center [432, 155] width 116 height 8
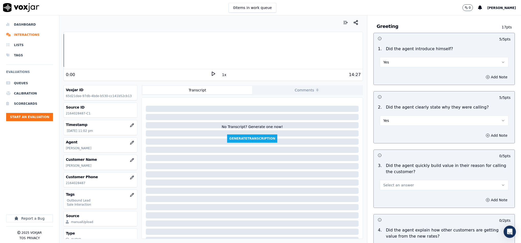
scroll to position [38, 0]
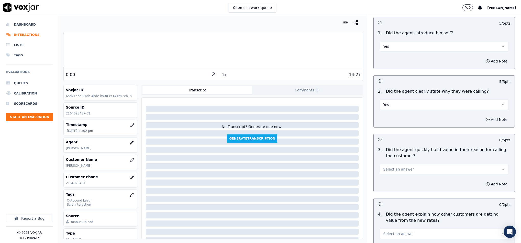
click at [414, 162] on div "Select an answer" at bounding box center [444, 166] width 137 height 15
click at [408, 172] on button "Select an answer" at bounding box center [444, 169] width 129 height 10
click at [402, 184] on div "Yes" at bounding box center [432, 181] width 116 height 8
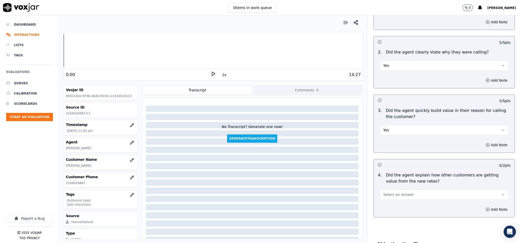
scroll to position [192, 0]
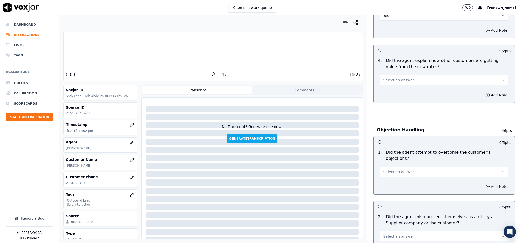
click at [416, 79] on button "Select an answer" at bounding box center [444, 80] width 129 height 10
click at [403, 92] on div "Yes" at bounding box center [432, 92] width 116 height 8
click at [403, 78] on button "Yes" at bounding box center [444, 80] width 129 height 10
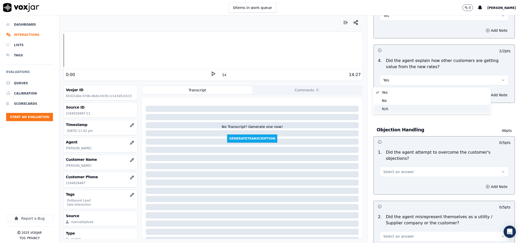
click at [396, 105] on div "N/A" at bounding box center [432, 109] width 116 height 8
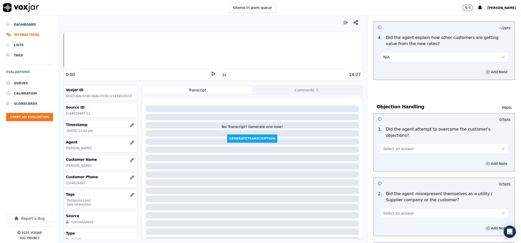
scroll to position [230, 0]
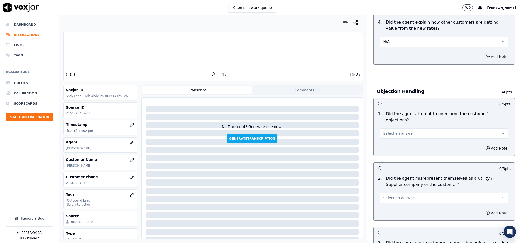
click at [423, 131] on button "Select an answer" at bounding box center [444, 133] width 129 height 10
click at [412, 141] on div "Yes" at bounding box center [432, 140] width 116 height 8
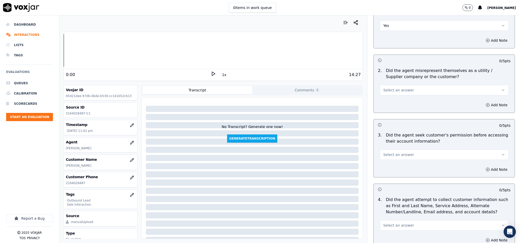
scroll to position [346, 0]
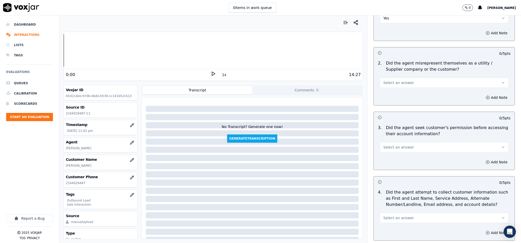
click at [420, 78] on button "Select an answer" at bounding box center [444, 83] width 129 height 10
click at [397, 95] on div "No" at bounding box center [432, 97] width 116 height 8
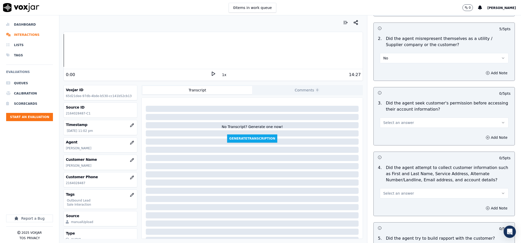
scroll to position [384, 0]
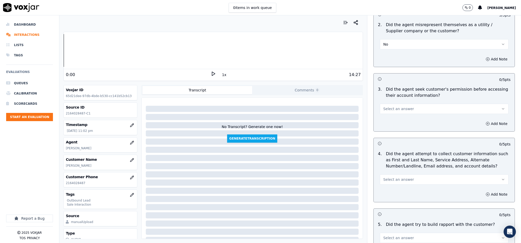
click at [416, 104] on button "Select an answer" at bounding box center [444, 109] width 129 height 10
click at [407, 116] on div "Yes" at bounding box center [432, 116] width 116 height 8
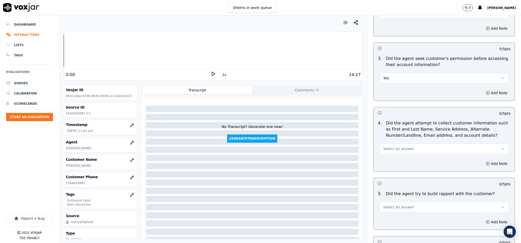
scroll to position [461, 0]
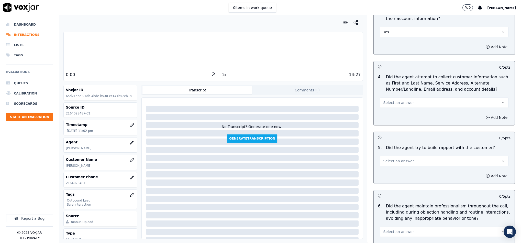
click at [414, 98] on button "Select an answer" at bounding box center [444, 103] width 129 height 10
click at [398, 128] on div "N/A" at bounding box center [432, 126] width 116 height 8
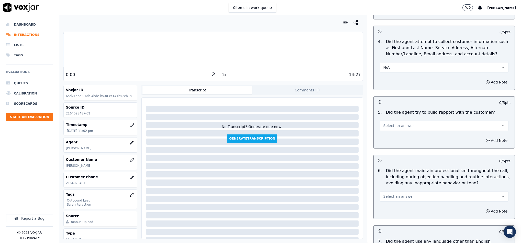
scroll to position [538, 0]
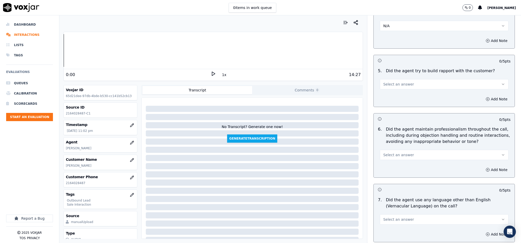
click at [401, 82] on span "Select an answer" at bounding box center [398, 84] width 31 height 5
click at [394, 94] on div "Yes" at bounding box center [432, 92] width 116 height 8
click at [400, 152] on span "Select an answer" at bounding box center [398, 154] width 31 height 5
click at [392, 163] on div "Yes" at bounding box center [432, 162] width 116 height 8
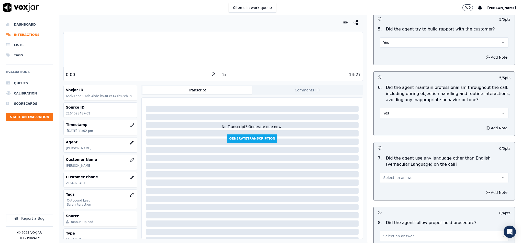
scroll to position [653, 0]
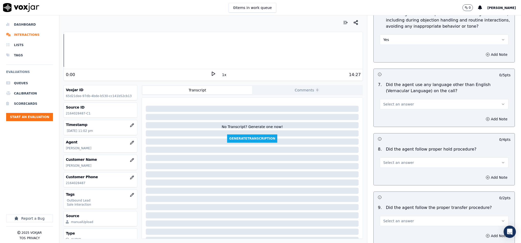
click at [408, 98] on div "Select an answer" at bounding box center [444, 103] width 129 height 11
click at [401, 102] on span "Select an answer" at bounding box center [398, 104] width 31 height 5
click at [391, 119] on div "No" at bounding box center [432, 120] width 116 height 8
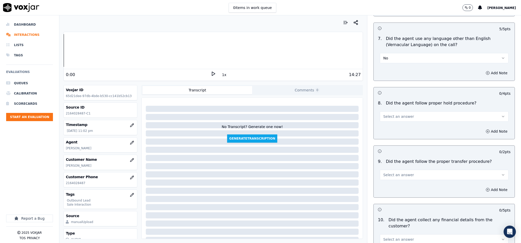
scroll to position [730, 0]
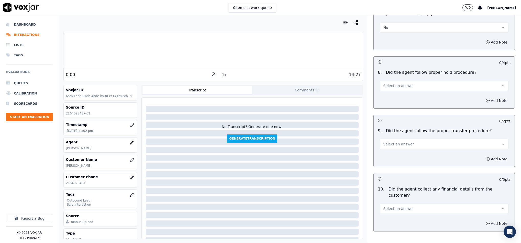
click at [411, 81] on button "Select an answer" at bounding box center [444, 86] width 129 height 10
click at [399, 94] on div "Yes" at bounding box center [432, 94] width 116 height 8
click at [407, 142] on button "Select an answer" at bounding box center [444, 144] width 129 height 10
click at [399, 152] on div "Yes" at bounding box center [432, 152] width 116 height 8
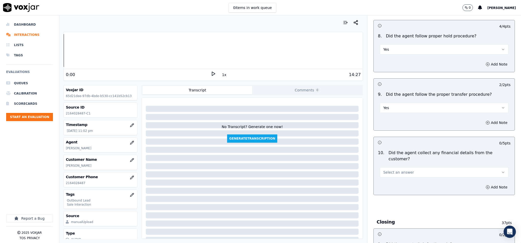
scroll to position [806, 0]
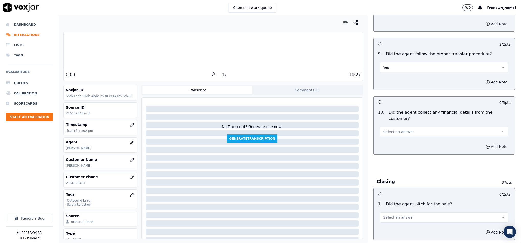
click at [411, 127] on button "Select an answer" at bounding box center [444, 132] width 129 height 10
click at [394, 148] on div "N/A" at bounding box center [432, 150] width 116 height 8
click at [404, 127] on button "N/A" at bounding box center [444, 132] width 129 height 10
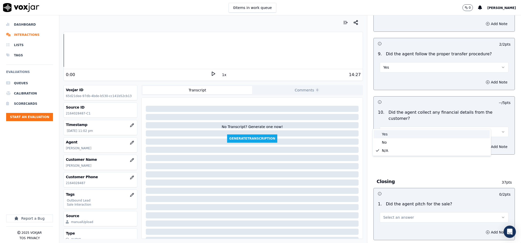
click at [395, 139] on div "No" at bounding box center [432, 142] width 116 height 8
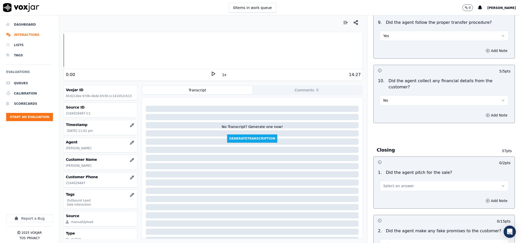
scroll to position [921, 0]
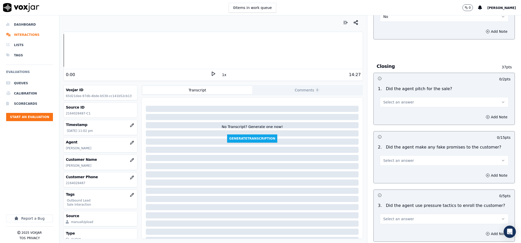
click at [418, 97] on button "Select an answer" at bounding box center [444, 102] width 129 height 10
click at [396, 104] on div "Yes" at bounding box center [432, 105] width 116 height 8
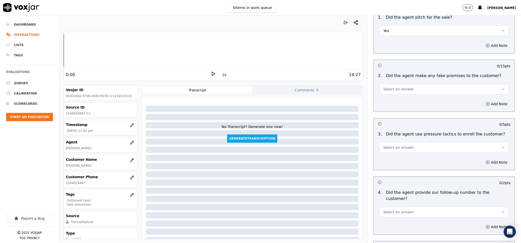
scroll to position [998, 0]
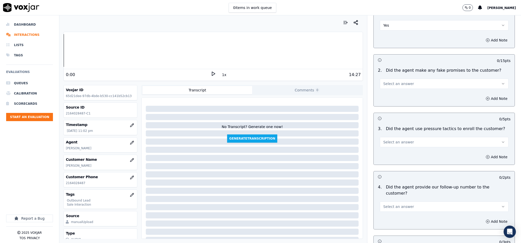
click at [415, 79] on button "Select an answer" at bounding box center [444, 84] width 129 height 10
click at [395, 96] on div "No" at bounding box center [432, 94] width 116 height 8
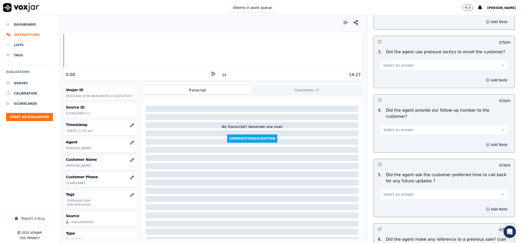
click at [415, 60] on button "Select an answer" at bounding box center [444, 65] width 129 height 10
click at [398, 77] on div "No" at bounding box center [432, 76] width 116 height 8
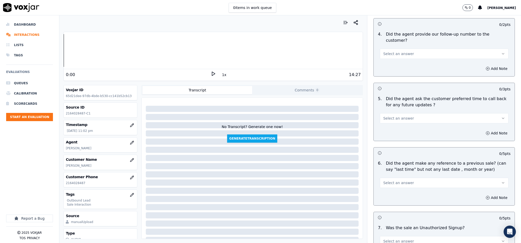
scroll to position [1152, 0]
click at [405, 48] on button "Select an answer" at bounding box center [444, 53] width 129 height 10
click at [394, 48] on div "Yes" at bounding box center [432, 50] width 116 height 8
click at [397, 115] on span "Select an answer" at bounding box center [398, 117] width 31 height 5
click at [393, 129] on div "N/A" at bounding box center [432, 131] width 116 height 8
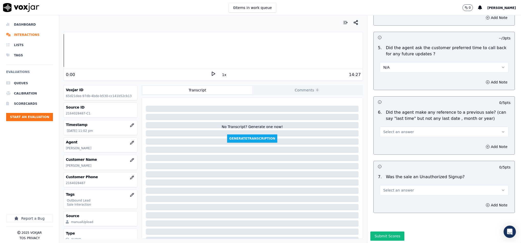
scroll to position [1206, 0]
click at [406, 125] on div "Select an answer" at bounding box center [444, 130] width 129 height 11
click at [403, 126] on button "Select an answer" at bounding box center [444, 131] width 129 height 10
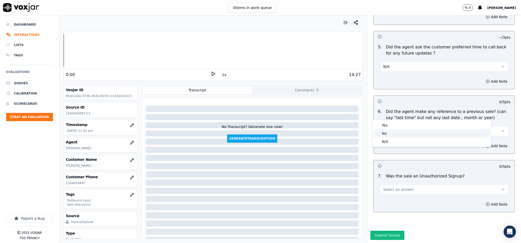
click at [393, 133] on div "No" at bounding box center [432, 133] width 116 height 8
click at [405, 184] on button "Select an answer" at bounding box center [444, 189] width 129 height 10
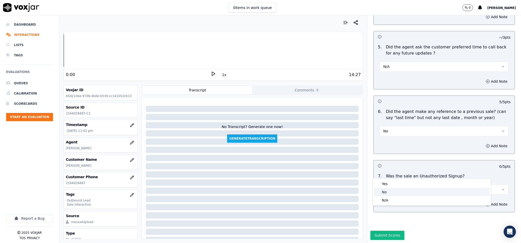
click at [395, 194] on div "No" at bounding box center [432, 192] width 116 height 8
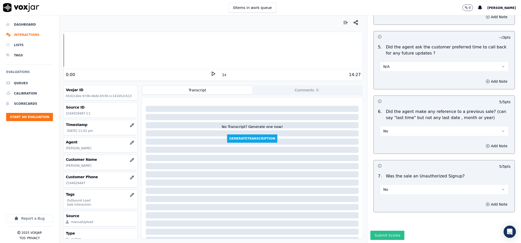
click at [382, 231] on button "Submit Scores" at bounding box center [388, 235] width 34 height 9
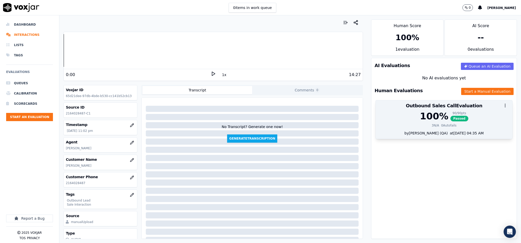
click at [451, 116] on span "Passed" at bounding box center [460, 119] width 18 height 6
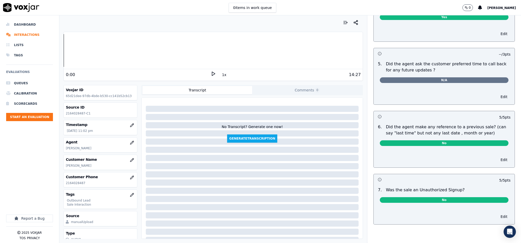
scroll to position [0, 0]
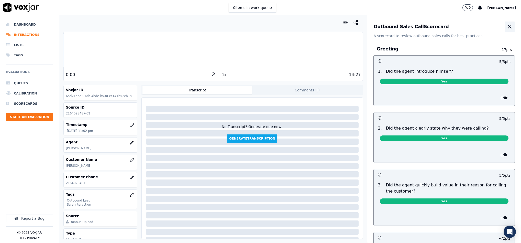
click at [509, 28] on icon "button" at bounding box center [510, 26] width 3 height 3
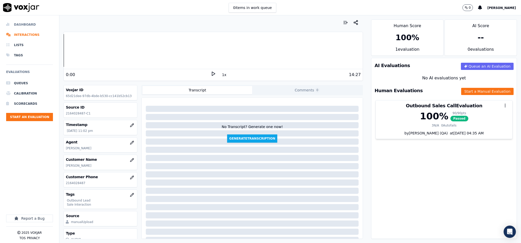
click at [24, 25] on li "Dashboard" at bounding box center [29, 24] width 47 height 10
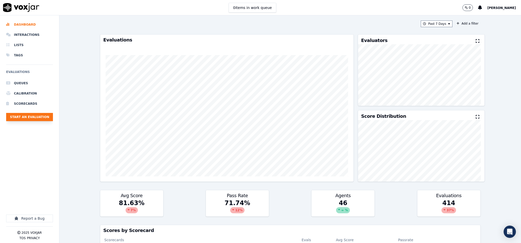
click at [39, 116] on button "Start an Evaluation" at bounding box center [29, 117] width 47 height 8
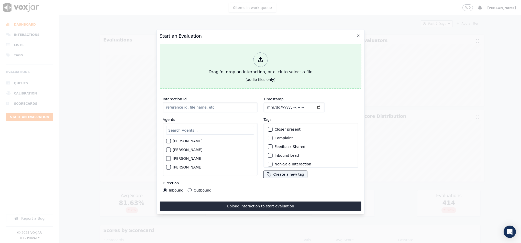
click at [259, 66] on div "Drag 'n' drop an interaction, or click to select a file" at bounding box center [261, 63] width 108 height 27
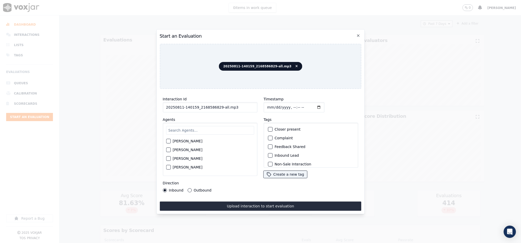
drag, startPoint x: 217, startPoint y: 106, endPoint x: 262, endPoint y: 107, distance: 44.8
click at [262, 107] on div "Interaction Id 20250811-140159_2168586829-all.mp3 Agents [PERSON_NAME] [PERSON_…" at bounding box center [261, 144] width 202 height 102
type input "20250811-140159_2168586829-C1"
click at [264, 108] on input "Timestamp" at bounding box center [294, 107] width 61 height 10
type input "[DATE]T23:26"
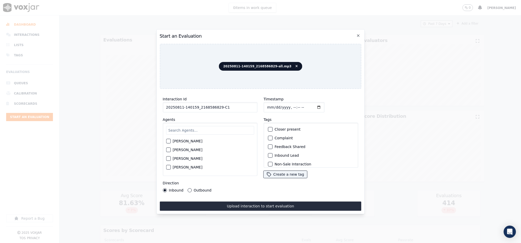
click at [190, 188] on button "Outbound" at bounding box center [190, 190] width 4 height 4
click at [165, 188] on button "Inbound" at bounding box center [165, 190] width 4 height 4
click at [174, 130] on input "text" at bounding box center [210, 130] width 88 height 9
type input "[PERSON_NAME]"
click at [170, 149] on div "button" at bounding box center [168, 151] width 4 height 4
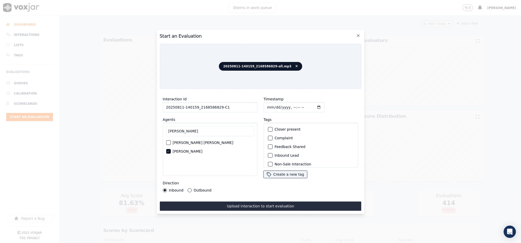
click at [268, 128] on div "button" at bounding box center [270, 129] width 4 height 4
click at [268, 154] on div "button" at bounding box center [270, 156] width 4 height 4
click at [268, 159] on div "button" at bounding box center [270, 161] width 4 height 4
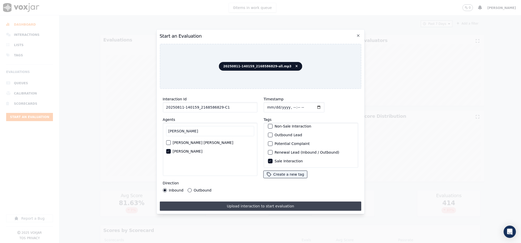
click at [245, 202] on button "Upload interaction to start evaluation" at bounding box center [261, 205] width 202 height 9
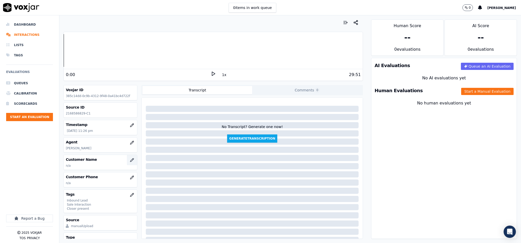
click at [130, 162] on icon "button" at bounding box center [132, 160] width 4 height 4
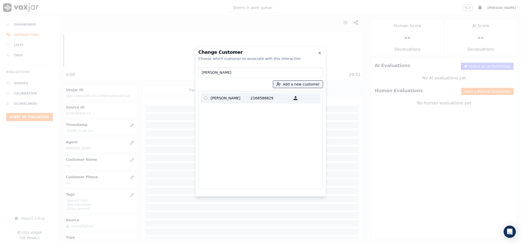
type input "[PERSON_NAME]"
click at [229, 98] on p "[PERSON_NAME]" at bounding box center [231, 98] width 40 height 8
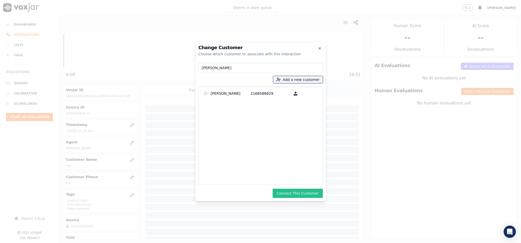
click at [294, 194] on button "Connect This Customer" at bounding box center [298, 193] width 50 height 9
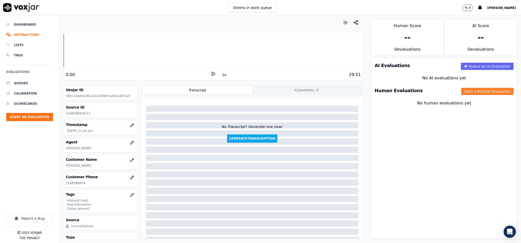
click at [464, 92] on button "Start a Manual Evaluation" at bounding box center [488, 91] width 52 height 7
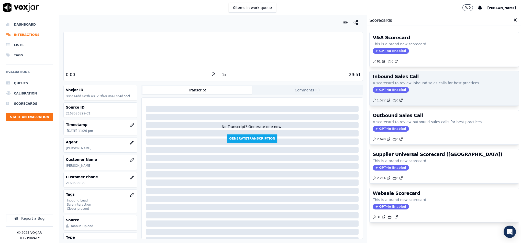
click at [381, 91] on span "GPT-4o Enabled" at bounding box center [391, 90] width 36 height 6
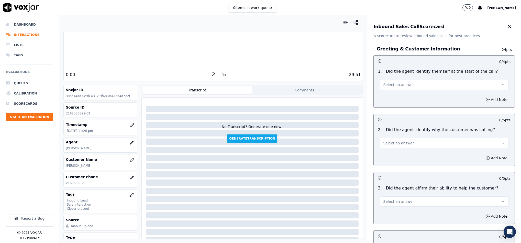
click at [394, 82] on button "Select an answer" at bounding box center [444, 85] width 129 height 10
click at [392, 97] on div "Yes" at bounding box center [432, 96] width 116 height 8
click at [396, 135] on div "Select an answer" at bounding box center [444, 140] width 137 height 15
drag, startPoint x: 395, startPoint y: 142, endPoint x: 396, endPoint y: 146, distance: 4.3
click at [395, 142] on span "Select an answer" at bounding box center [398, 143] width 31 height 5
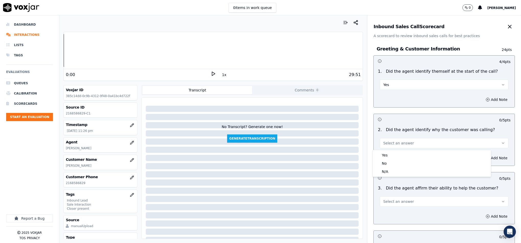
click at [393, 156] on div "Yes" at bounding box center [432, 155] width 116 height 8
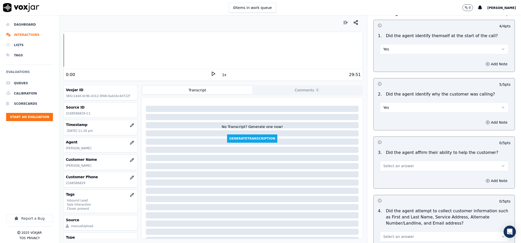
scroll to position [77, 0]
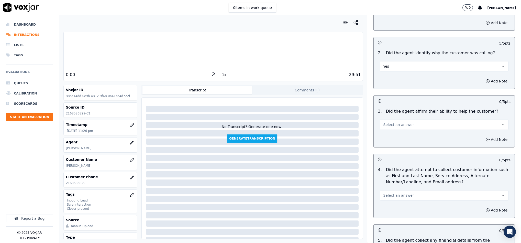
click at [399, 125] on span "Select an answer" at bounding box center [398, 124] width 31 height 5
click at [395, 140] on div "Yes" at bounding box center [432, 137] width 116 height 8
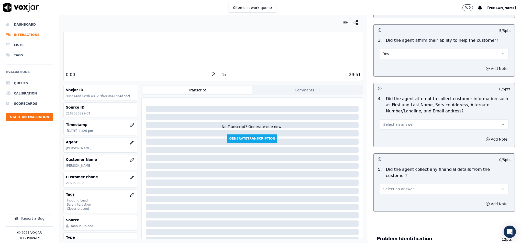
scroll to position [154, 0]
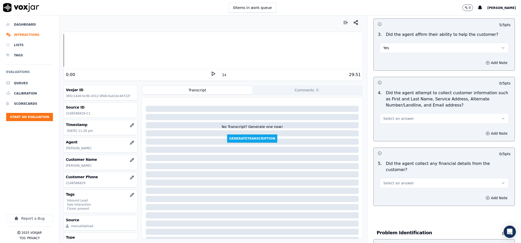
click at [398, 114] on div "Select an answer" at bounding box center [444, 117] width 129 height 11
click at [399, 119] on span "Select an answer" at bounding box center [398, 118] width 31 height 5
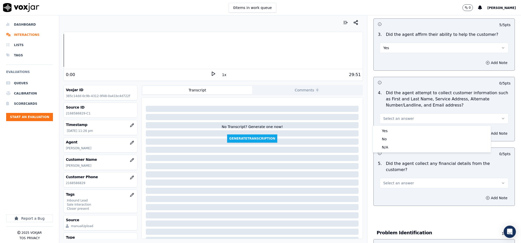
click at [394, 129] on div "Yes" at bounding box center [432, 131] width 116 height 8
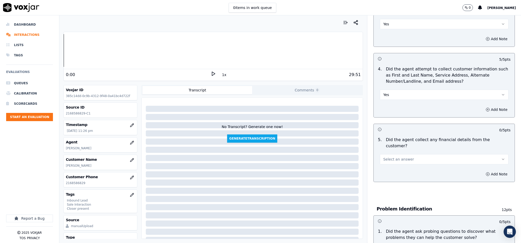
scroll to position [192, 0]
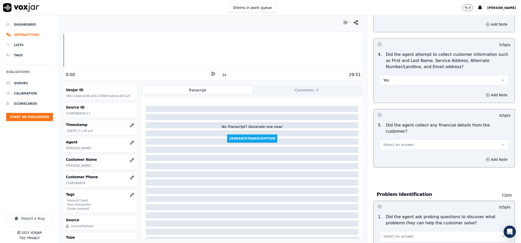
click at [396, 142] on span "Select an answer" at bounding box center [398, 144] width 31 height 5
click at [390, 148] on div "Yes" at bounding box center [432, 151] width 116 height 8
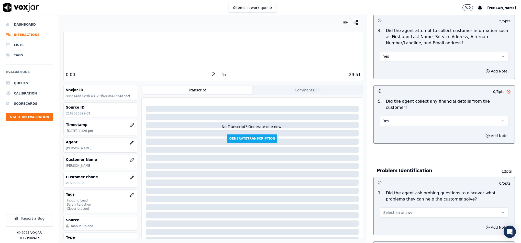
scroll to position [230, 0]
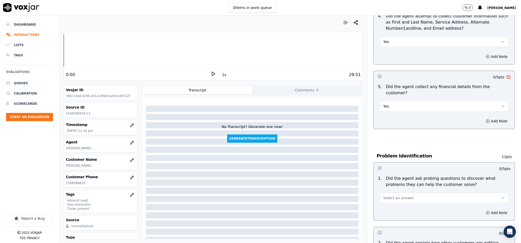
drag, startPoint x: 393, startPoint y: 93, endPoint x: 393, endPoint y: 99, distance: 5.9
click at [393, 96] on div "Yes" at bounding box center [444, 103] width 137 height 15
click at [393, 101] on button "Yes" at bounding box center [444, 106] width 129 height 10
click at [391, 121] on div "No" at bounding box center [432, 121] width 116 height 8
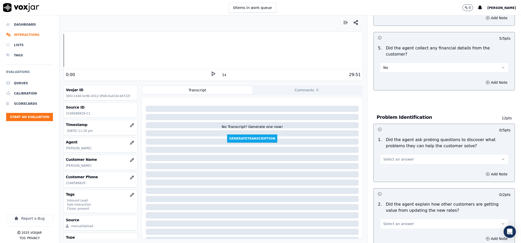
scroll to position [307, 0]
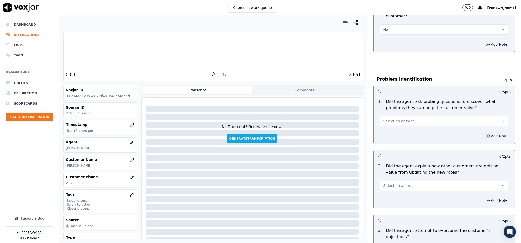
click at [401, 119] on span "Select an answer" at bounding box center [398, 121] width 31 height 5
click at [394, 130] on div "Yes" at bounding box center [432, 128] width 116 height 8
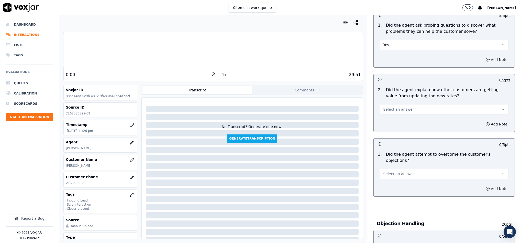
scroll to position [384, 0]
click at [402, 106] on span "Select an answer" at bounding box center [398, 108] width 31 height 5
click at [392, 123] on div "No" at bounding box center [432, 124] width 116 height 8
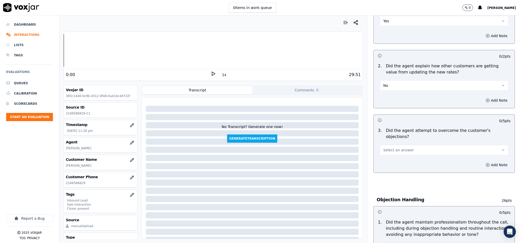
scroll to position [422, 0]
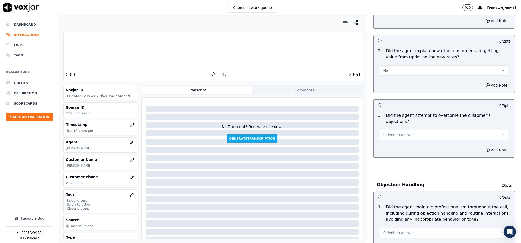
click at [400, 65] on button "No" at bounding box center [444, 70] width 129 height 10
click at [395, 80] on div "Yes" at bounding box center [432, 77] width 116 height 8
drag, startPoint x: 399, startPoint y: 62, endPoint x: 400, endPoint y: 70, distance: 7.6
click at [400, 65] on button "Yes" at bounding box center [444, 70] width 129 height 10
click at [395, 92] on div "N/A" at bounding box center [432, 94] width 116 height 8
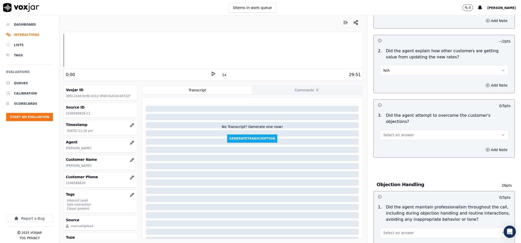
click at [406, 130] on button "Select an answer" at bounding box center [444, 135] width 129 height 10
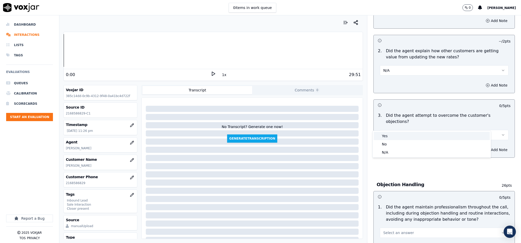
click at [394, 139] on div "Yes" at bounding box center [432, 136] width 116 height 8
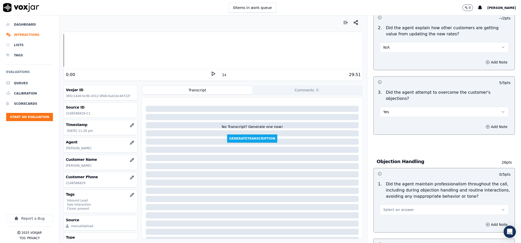
scroll to position [461, 0]
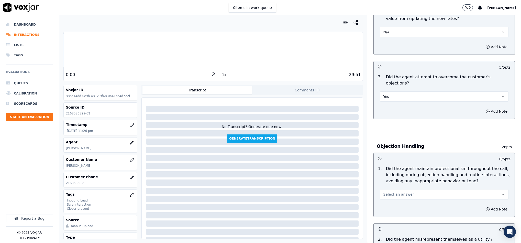
click at [395, 189] on button "Select an answer" at bounding box center [444, 194] width 129 height 10
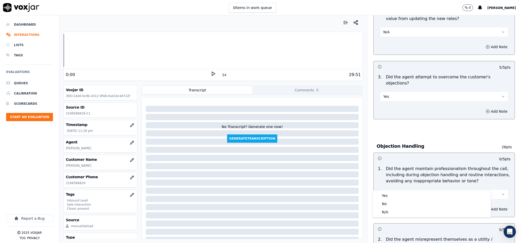
click at [393, 194] on div "Yes" at bounding box center [432, 195] width 116 height 8
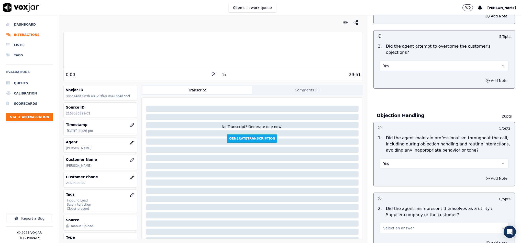
scroll to position [576, 0]
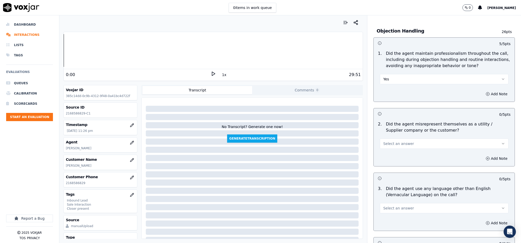
click at [389, 139] on div "2 . Did the agent misrepresent themselves as a utility / Supplier company or th…" at bounding box center [444, 135] width 141 height 32
click at [399, 141] on span "Select an answer" at bounding box center [398, 143] width 31 height 5
click at [392, 151] on div "No" at bounding box center [432, 153] width 116 height 8
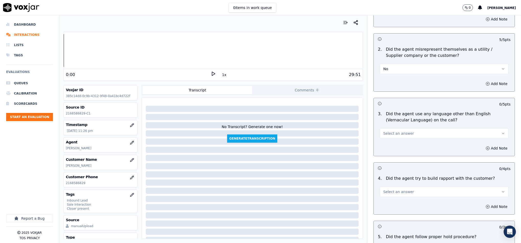
scroll to position [653, 0]
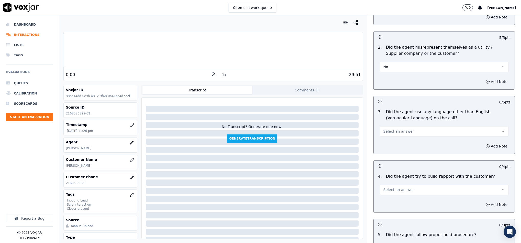
click at [412, 126] on button "Select an answer" at bounding box center [444, 131] width 129 height 10
drag, startPoint x: 384, startPoint y: 143, endPoint x: 392, endPoint y: 132, distance: 13.5
click at [385, 143] on div "No" at bounding box center [432, 141] width 116 height 8
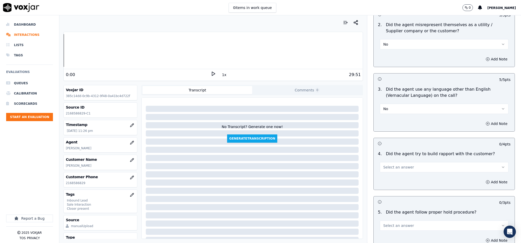
scroll to position [691, 0]
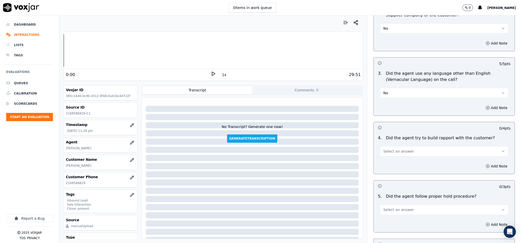
click at [406, 146] on button "Select an answer" at bounding box center [444, 151] width 129 height 10
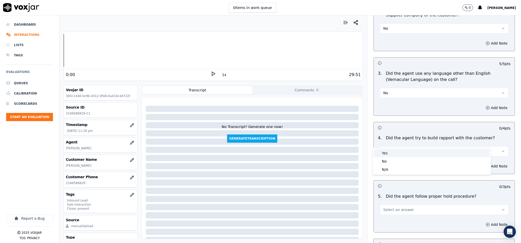
click at [394, 153] on div "Yes" at bounding box center [432, 153] width 116 height 8
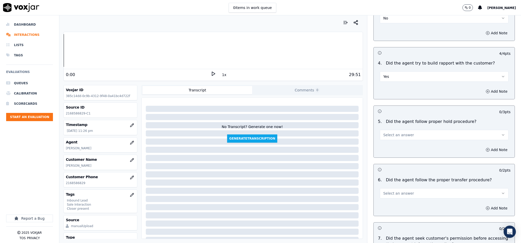
scroll to position [768, 0]
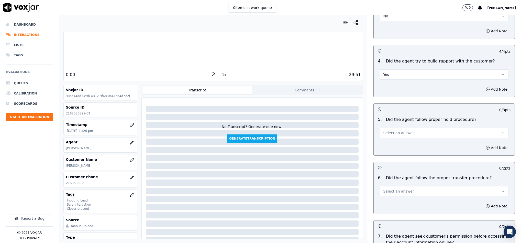
click at [419, 128] on button "Select an answer" at bounding box center [444, 133] width 129 height 10
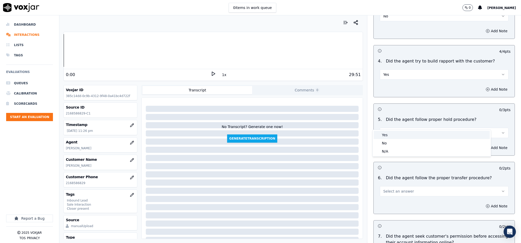
click at [400, 132] on div "Yes" at bounding box center [432, 135] width 116 height 8
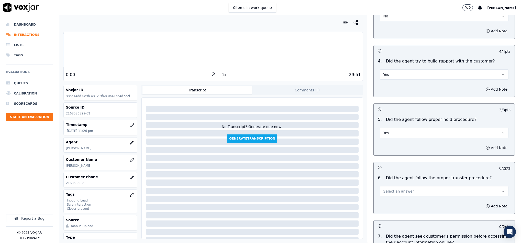
click at [409, 186] on button "Select an answer" at bounding box center [444, 191] width 129 height 10
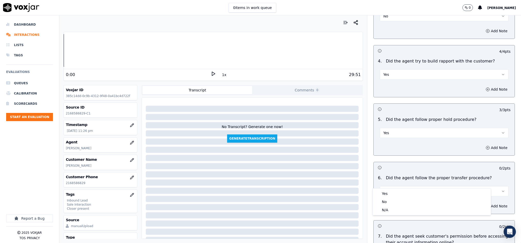
click at [394, 193] on div "Yes" at bounding box center [432, 193] width 116 height 8
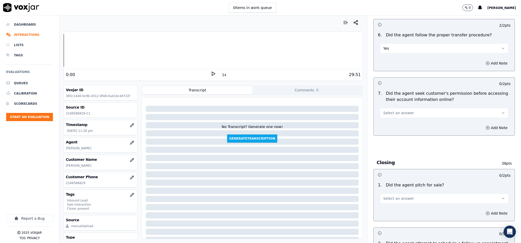
scroll to position [921, 0]
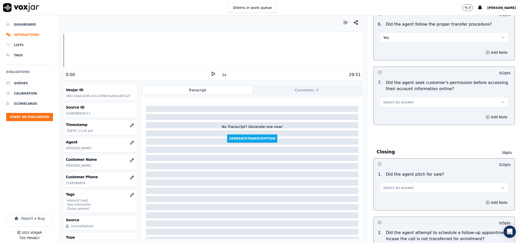
click at [418, 97] on button "Select an answer" at bounding box center [444, 102] width 129 height 10
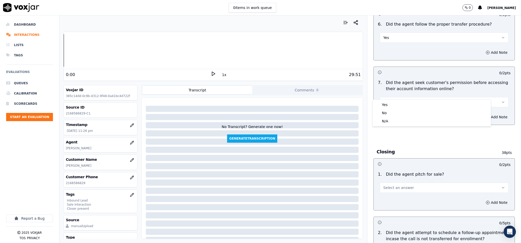
click at [399, 99] on div "7 . Did the agent seek customer's permission before accessing their account inf…" at bounding box center [444, 94] width 141 height 32
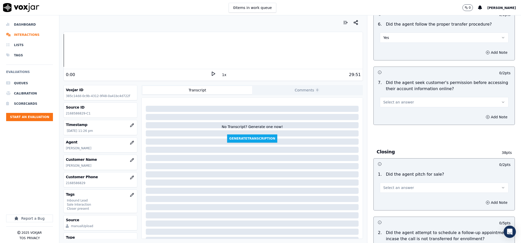
click at [398, 100] on div "7 . Did the agent seek customer's permission before accessing their account inf…" at bounding box center [444, 94] width 141 height 32
click at [398, 100] on span "Select an answer" at bounding box center [398, 102] width 31 height 5
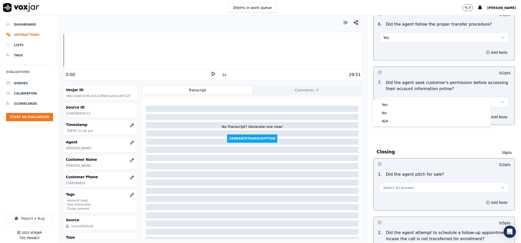
click at [393, 104] on div "Yes" at bounding box center [432, 105] width 116 height 8
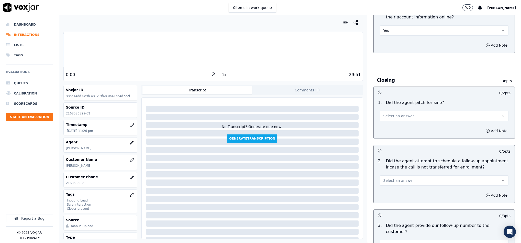
scroll to position [998, 0]
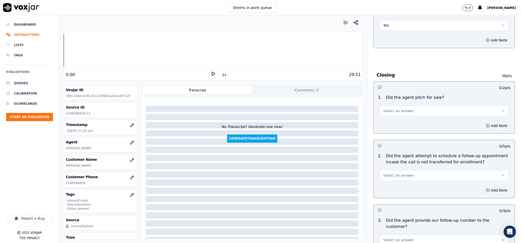
click at [393, 108] on span "Select an answer" at bounding box center [398, 110] width 31 height 5
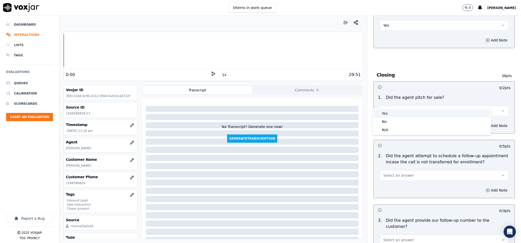
click at [389, 112] on div "Yes" at bounding box center [432, 113] width 116 height 8
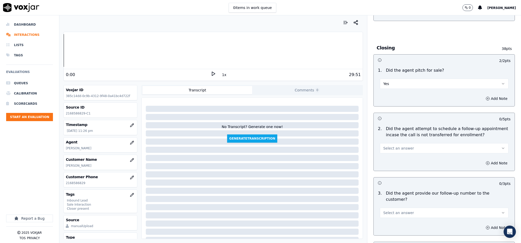
scroll to position [1075, 0]
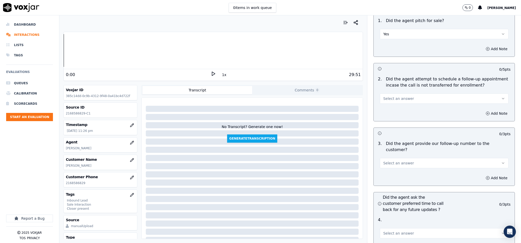
click at [412, 93] on button "Select an answer" at bounding box center [444, 98] width 129 height 10
click at [391, 109] on div "No" at bounding box center [432, 109] width 116 height 8
click at [408, 93] on button "No" at bounding box center [444, 98] width 129 height 10
click at [392, 121] on div "N/A" at bounding box center [432, 118] width 116 height 8
click at [411, 158] on button "Select an answer" at bounding box center [444, 163] width 129 height 10
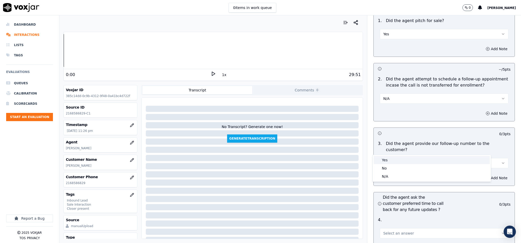
click at [399, 159] on div "Yes" at bounding box center [432, 160] width 116 height 8
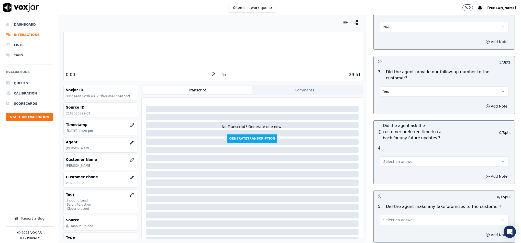
scroll to position [1152, 0]
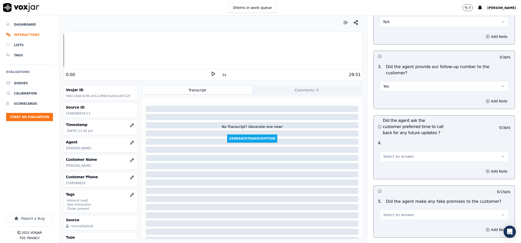
click at [400, 154] on span "Select an answer" at bounding box center [398, 156] width 31 height 5
click at [393, 152] on div "Yes" at bounding box center [432, 153] width 116 height 8
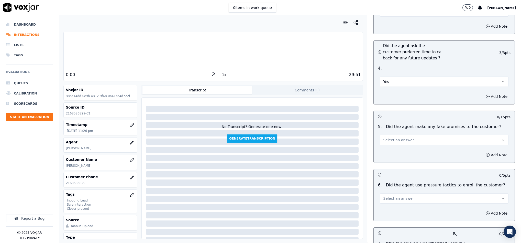
scroll to position [1229, 0]
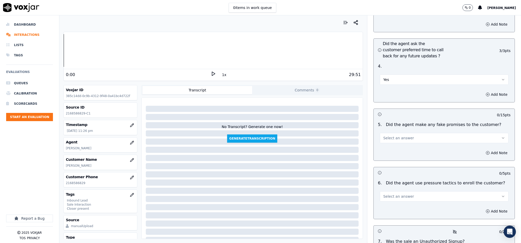
click at [395, 133] on button "Select an answer" at bounding box center [444, 138] width 129 height 10
click at [388, 141] on div "No" at bounding box center [432, 144] width 116 height 8
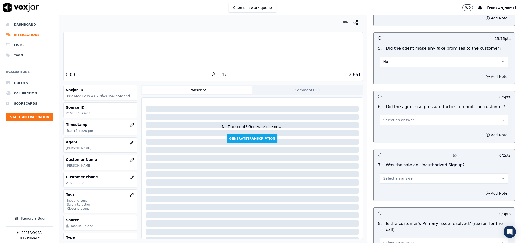
scroll to position [1305, 0]
click at [400, 114] on button "Select an answer" at bounding box center [444, 119] width 129 height 10
click at [385, 127] on div "No" at bounding box center [432, 125] width 116 height 8
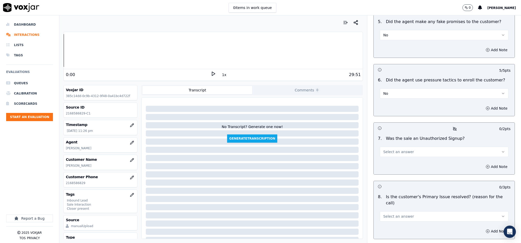
scroll to position [1356, 0]
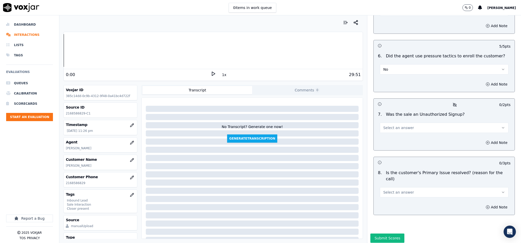
drag, startPoint x: 399, startPoint y: 111, endPoint x: 396, endPoint y: 117, distance: 7.2
click at [399, 123] on button "Select an answer" at bounding box center [444, 128] width 129 height 10
click at [387, 134] on div "No" at bounding box center [432, 134] width 116 height 8
click at [406, 187] on button "Select an answer" at bounding box center [444, 192] width 129 height 10
click at [387, 184] on div "Yes" at bounding box center [432, 184] width 116 height 8
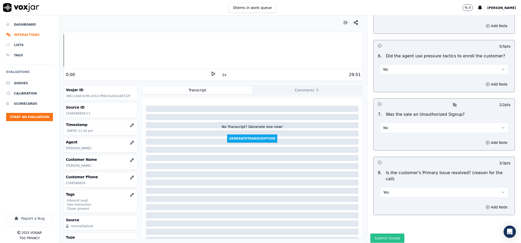
click at [376, 233] on button "Submit Scores" at bounding box center [388, 237] width 34 height 9
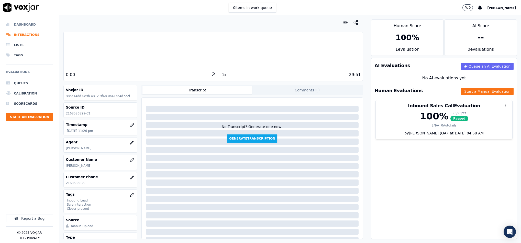
click at [25, 26] on li "Dashboard" at bounding box center [29, 24] width 47 height 10
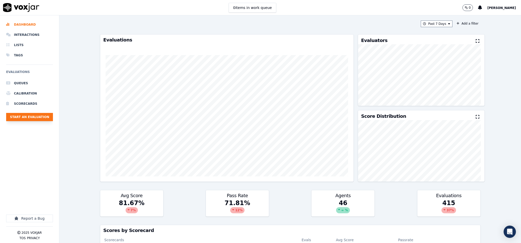
click at [43, 117] on button "Start an Evaluation" at bounding box center [29, 117] width 47 height 8
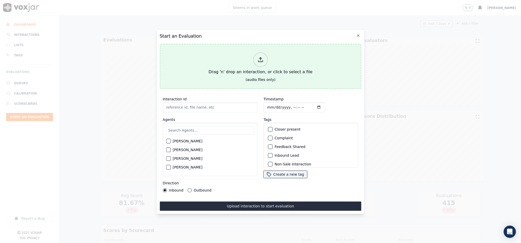
click at [243, 58] on div "Drag 'n' drop an interaction, or click to select a file" at bounding box center [261, 63] width 108 height 27
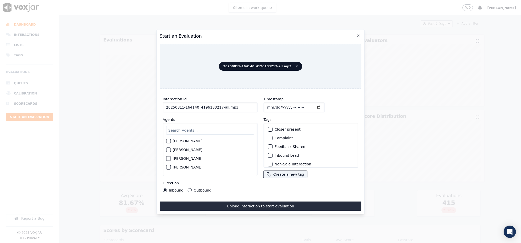
drag, startPoint x: 218, startPoint y: 105, endPoint x: 258, endPoint y: 105, distance: 40.2
click at [258, 105] on div "Interaction Id 20250811-164140_4196183217-all.mp3 Agents [PERSON_NAME] [PERSON_…" at bounding box center [261, 144] width 202 height 102
type input "20250811-164140_4196183217-C1"
click at [268, 104] on input "Timestamp" at bounding box center [294, 107] width 61 height 10
type input "[DATE]T23:39"
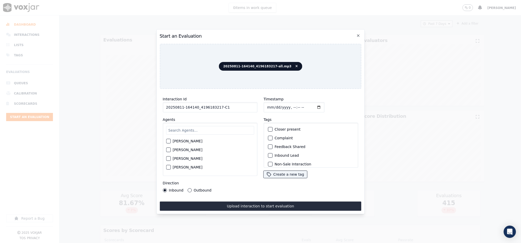
click at [188, 188] on div "Outbound" at bounding box center [200, 190] width 24 height 4
click at [188, 188] on button "Outbound" at bounding box center [190, 190] width 4 height 4
click at [268, 133] on div "button" at bounding box center [270, 135] width 4 height 4
click at [268, 159] on div "button" at bounding box center [270, 161] width 4 height 4
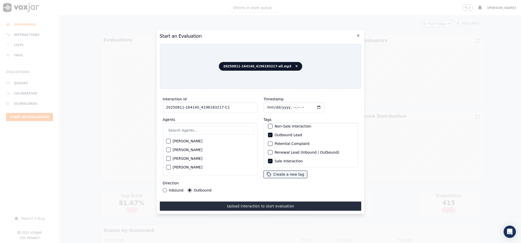
click at [203, 128] on input "text" at bounding box center [210, 130] width 88 height 9
type input "jak"
click at [170, 141] on div "button" at bounding box center [168, 143] width 4 height 4
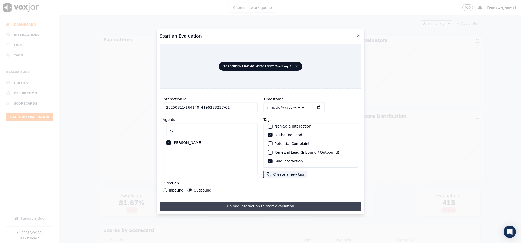
click at [225, 202] on button "Upload interaction to start evaluation" at bounding box center [261, 205] width 202 height 9
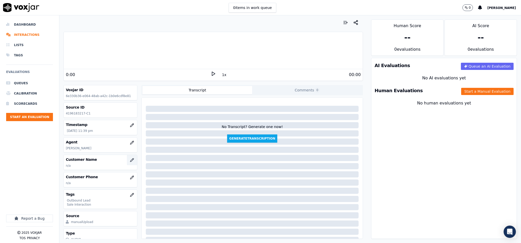
click at [130, 162] on icon "button" at bounding box center [132, 160] width 4 height 4
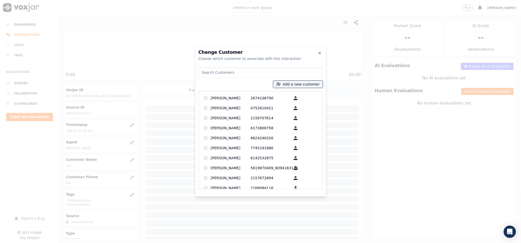
paste input "[PERSON_NAME]"
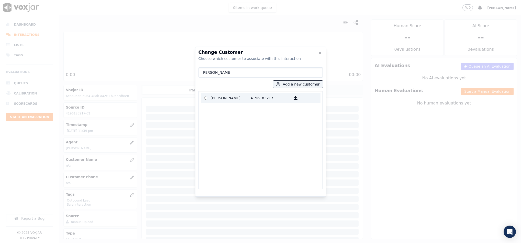
type input "[PERSON_NAME]"
drag, startPoint x: 229, startPoint y: 99, endPoint x: 249, endPoint y: 126, distance: 34.1
click at [229, 99] on p "[PERSON_NAME]" at bounding box center [231, 98] width 40 height 8
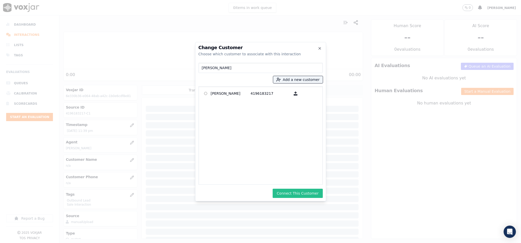
click at [295, 189] on button "Connect This Customer" at bounding box center [298, 193] width 50 height 9
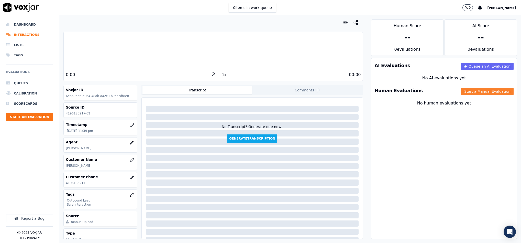
click at [478, 90] on button "Start a Manual Evaluation" at bounding box center [488, 91] width 52 height 7
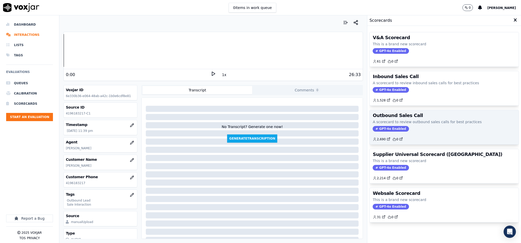
click at [385, 132] on span "GPT-4o Enabled" at bounding box center [391, 129] width 36 height 6
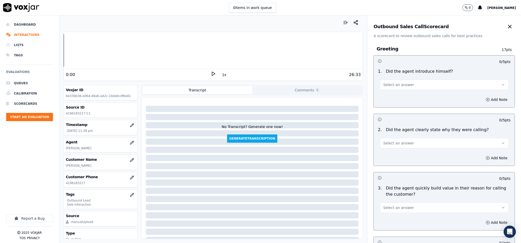
click at [411, 84] on button "Select an answer" at bounding box center [444, 85] width 129 height 10
click at [410, 95] on div "Yes" at bounding box center [432, 96] width 116 height 8
click at [400, 142] on span "Select an answer" at bounding box center [398, 143] width 31 height 5
click at [393, 156] on div "Yes" at bounding box center [432, 155] width 116 height 8
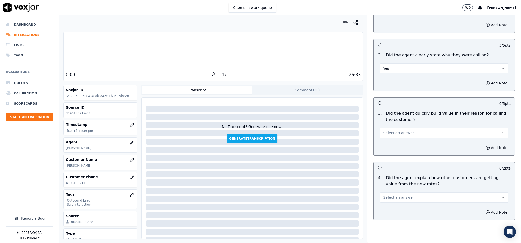
scroll to position [77, 0]
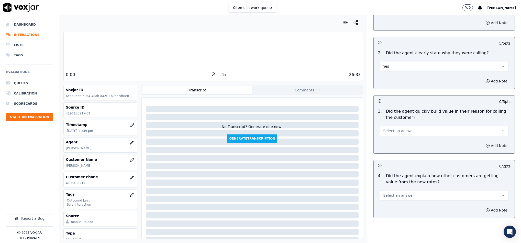
click at [410, 132] on button "Select an answer" at bounding box center [444, 131] width 129 height 10
click at [399, 146] on div "Yes" at bounding box center [432, 143] width 116 height 8
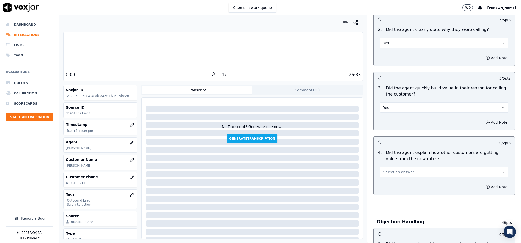
scroll to position [115, 0]
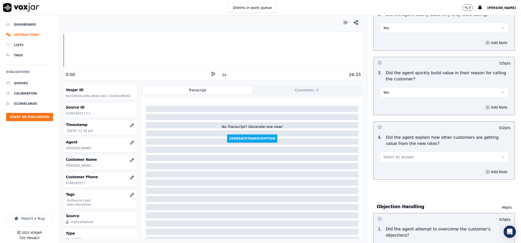
click at [401, 154] on button "Select an answer" at bounding box center [444, 157] width 129 height 10
click at [392, 171] on div "Yes" at bounding box center [432, 169] width 116 height 8
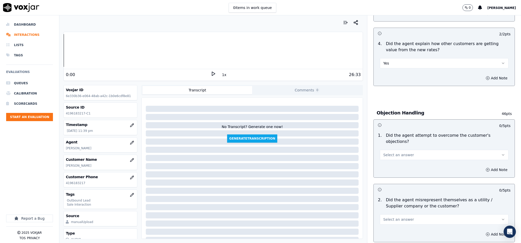
scroll to position [230, 0]
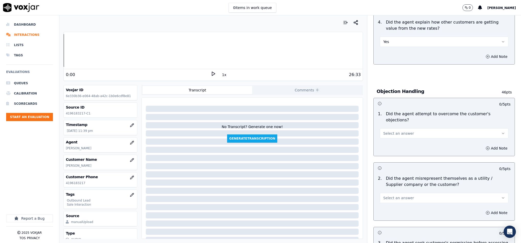
click at [402, 131] on span "Select an answer" at bounding box center [398, 133] width 31 height 5
click at [392, 142] on div "Yes" at bounding box center [432, 140] width 116 height 8
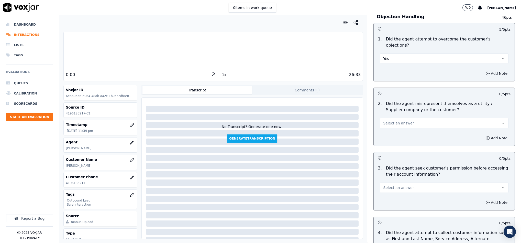
scroll to position [307, 0]
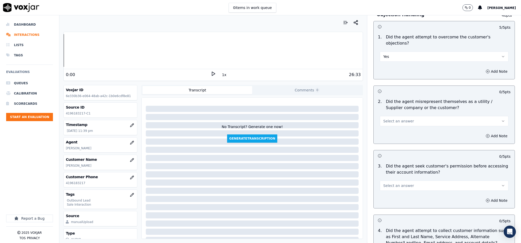
click at [406, 117] on button "Select an answer" at bounding box center [444, 121] width 129 height 10
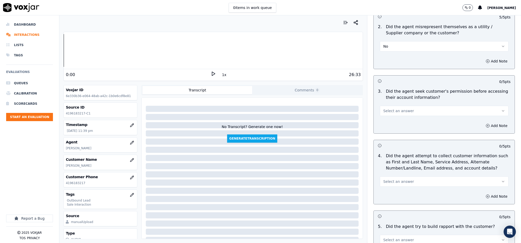
scroll to position [384, 0]
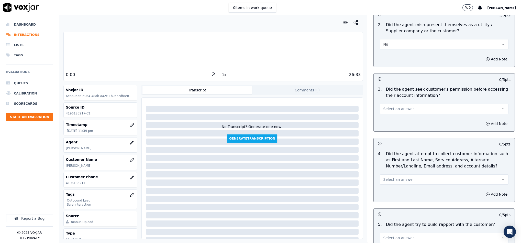
click at [400, 104] on button "Select an answer" at bounding box center [444, 109] width 129 height 10
click at [392, 117] on div "Yes" at bounding box center [432, 116] width 116 height 8
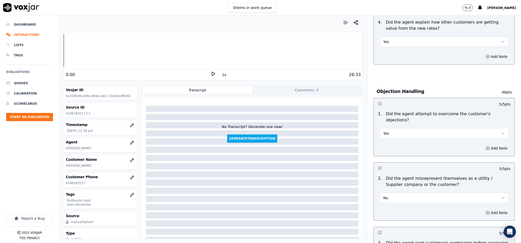
scroll to position [192, 0]
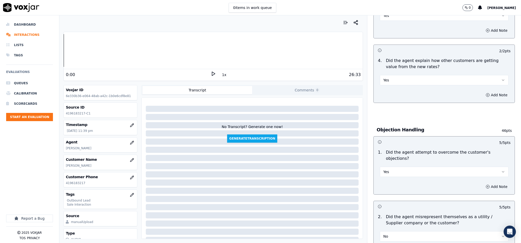
click at [406, 82] on button "Yes" at bounding box center [444, 80] width 129 height 10
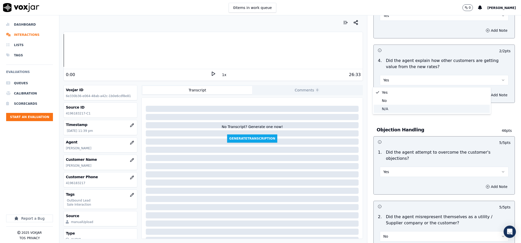
click at [396, 108] on div "N/A" at bounding box center [432, 109] width 116 height 8
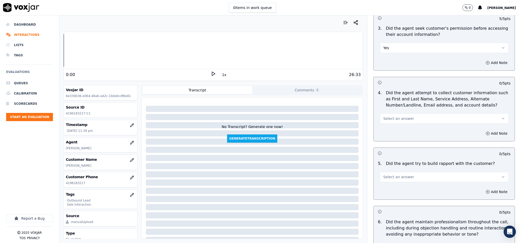
scroll to position [461, 0]
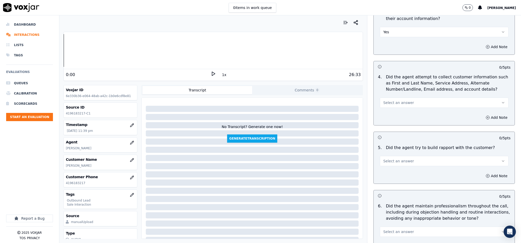
click at [404, 99] on button "Select an answer" at bounding box center [444, 103] width 129 height 10
click at [393, 111] on div "Yes" at bounding box center [432, 110] width 116 height 8
click at [400, 100] on button "Yes" at bounding box center [444, 103] width 129 height 10
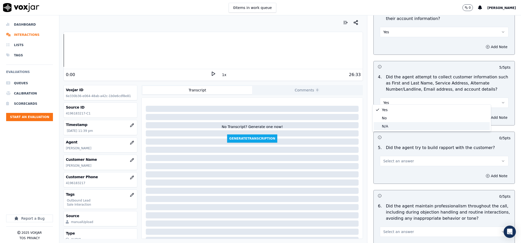
click at [390, 127] on div "N/A" at bounding box center [432, 126] width 116 height 8
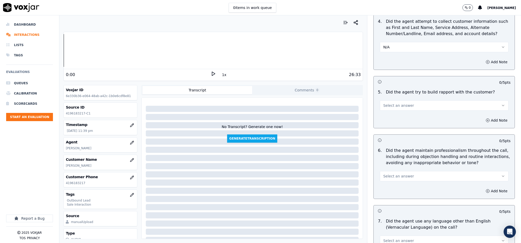
scroll to position [576, 0]
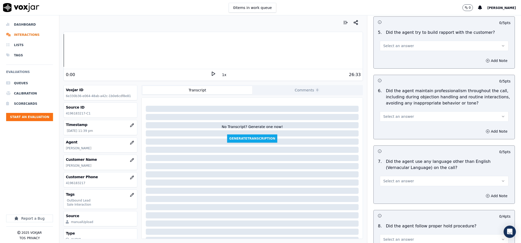
click at [396, 44] on span "Select an answer" at bounding box center [398, 45] width 31 height 5
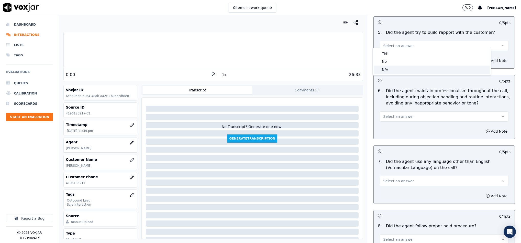
click at [389, 71] on div "N/A" at bounding box center [432, 70] width 116 height 8
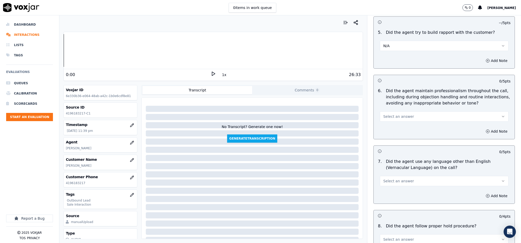
click at [395, 114] on span "Select an answer" at bounding box center [398, 116] width 31 height 5
click at [392, 124] on div "Yes" at bounding box center [432, 124] width 116 height 8
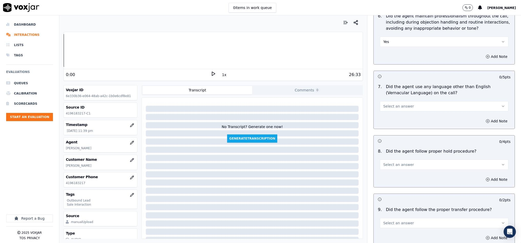
scroll to position [653, 0]
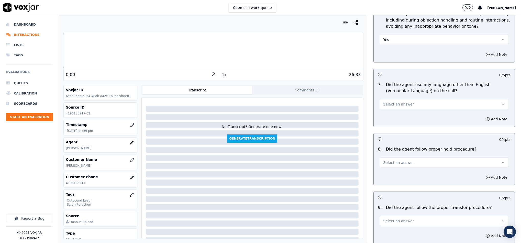
click at [414, 98] on div "Select an answer" at bounding box center [444, 103] width 129 height 11
click at [392, 102] on span "Select an answer" at bounding box center [398, 104] width 31 height 5
click at [391, 119] on div "No" at bounding box center [432, 120] width 116 height 8
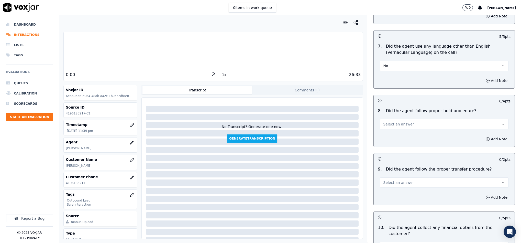
click at [406, 121] on button "Select an answer" at bounding box center [444, 124] width 129 height 10
click at [395, 129] on div "Yes" at bounding box center [432, 132] width 116 height 8
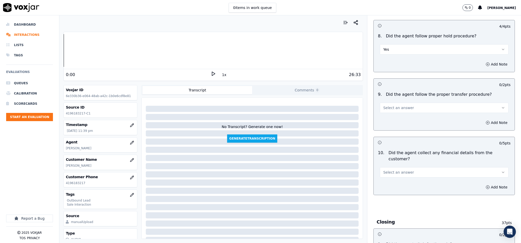
scroll to position [768, 0]
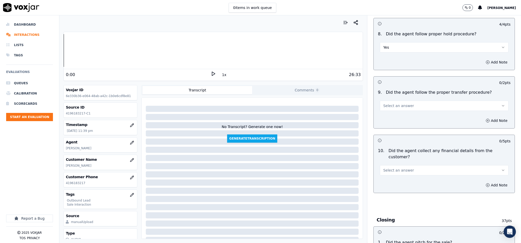
click at [413, 102] on button "Select an answer" at bounding box center [444, 106] width 129 height 10
click at [403, 110] on div "Yes" at bounding box center [432, 114] width 116 height 8
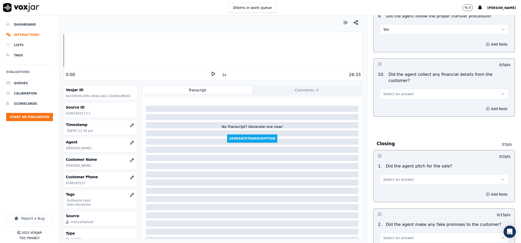
scroll to position [845, 0]
click at [402, 91] on span "Select an answer" at bounding box center [398, 93] width 31 height 5
click at [391, 105] on div "No" at bounding box center [432, 104] width 116 height 8
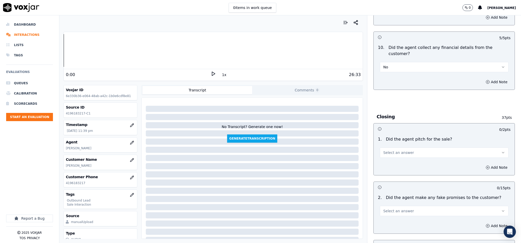
scroll to position [921, 0]
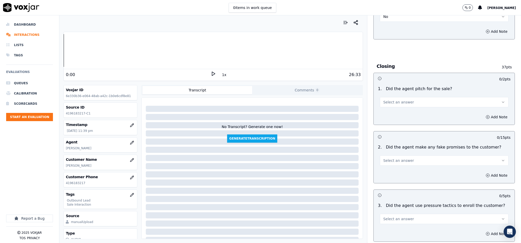
click at [421, 97] on button "Select an answer" at bounding box center [444, 102] width 129 height 10
click at [406, 103] on div "Yes" at bounding box center [432, 105] width 116 height 8
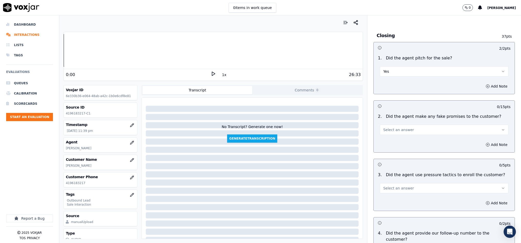
scroll to position [998, 0]
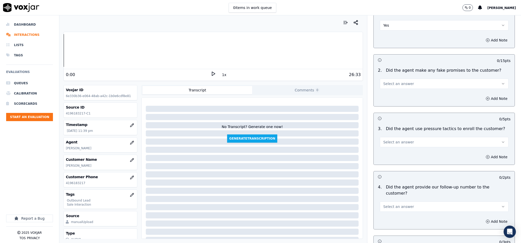
click at [401, 81] on span "Select an answer" at bounding box center [398, 83] width 31 height 5
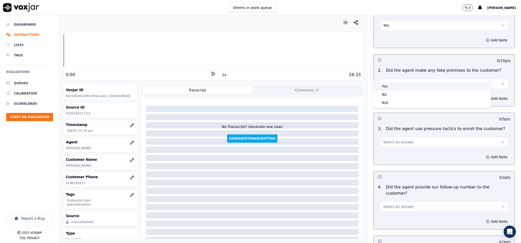
click at [395, 92] on div "No" at bounding box center [432, 94] width 116 height 8
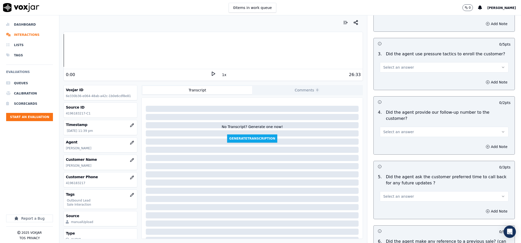
scroll to position [1075, 0]
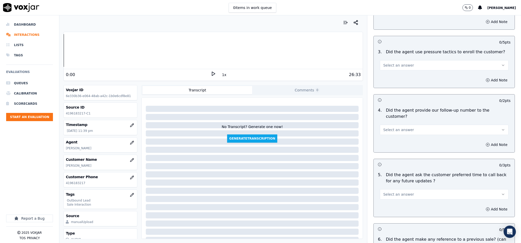
click at [404, 60] on button "Select an answer" at bounding box center [444, 65] width 129 height 10
click at [392, 74] on div "No" at bounding box center [432, 76] width 116 height 8
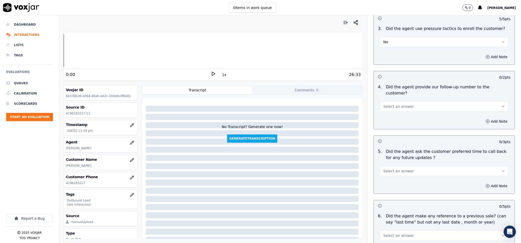
scroll to position [1113, 0]
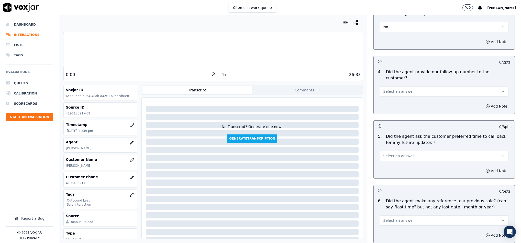
click at [412, 86] on button "Select an answer" at bounding box center [444, 91] width 129 height 10
click at [400, 86] on div "Yes" at bounding box center [432, 88] width 116 height 8
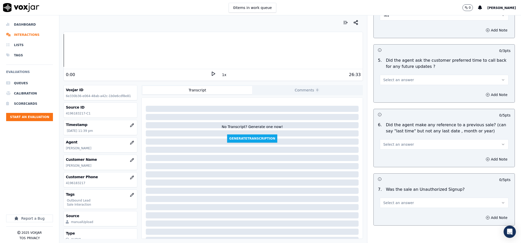
scroll to position [1190, 0]
click at [399, 74] on button "Select an answer" at bounding box center [444, 79] width 129 height 10
click at [391, 90] on div "N/A" at bounding box center [432, 93] width 116 height 8
click at [408, 138] on button "Select an answer" at bounding box center [444, 143] width 129 height 10
click at [393, 148] on div "No" at bounding box center [432, 149] width 116 height 8
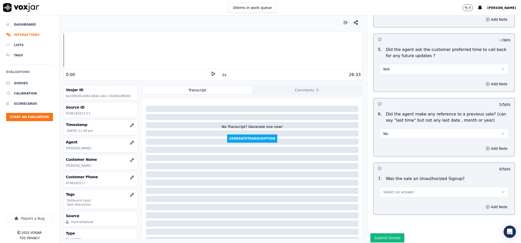
scroll to position [1206, 0]
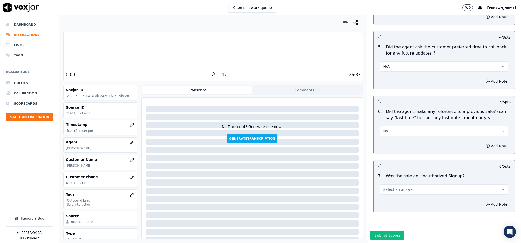
drag, startPoint x: 409, startPoint y: 167, endPoint x: 405, endPoint y: 168, distance: 3.3
click at [409, 184] on button "Select an answer" at bounding box center [444, 189] width 129 height 10
click at [396, 191] on div "No" at bounding box center [432, 192] width 116 height 8
click at [385, 231] on button "Submit Scores" at bounding box center [388, 235] width 34 height 9
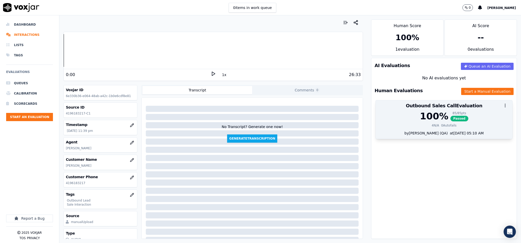
click at [455, 125] on div "4 N/A 0 Autofails" at bounding box center [444, 125] width 131 height 4
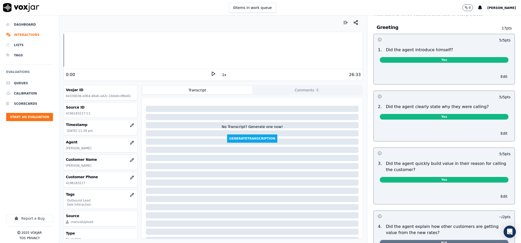
scroll to position [0, 0]
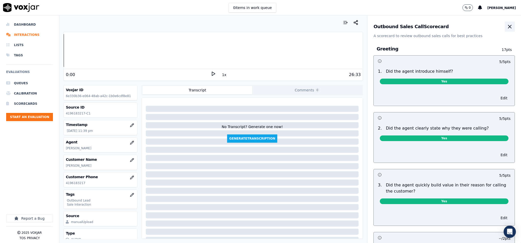
click at [509, 26] on icon "button" at bounding box center [510, 26] width 3 height 3
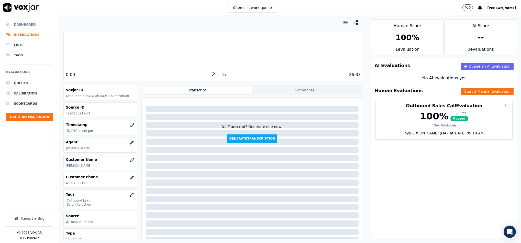
click at [17, 21] on li "Dashboard" at bounding box center [29, 24] width 47 height 10
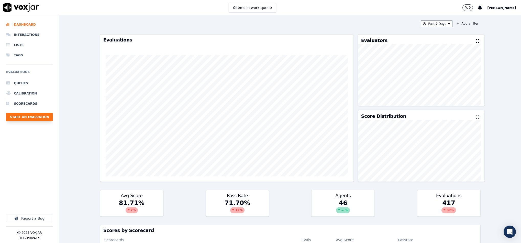
click at [30, 115] on button "Start an Evaluation" at bounding box center [29, 117] width 47 height 8
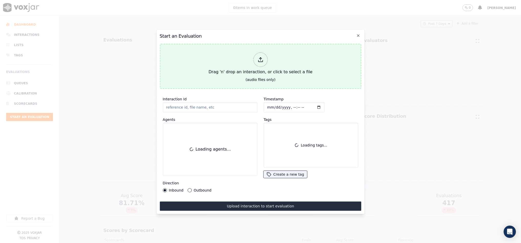
click at [265, 65] on div "Drag 'n' drop an interaction, or click to select a file" at bounding box center [261, 63] width 108 height 27
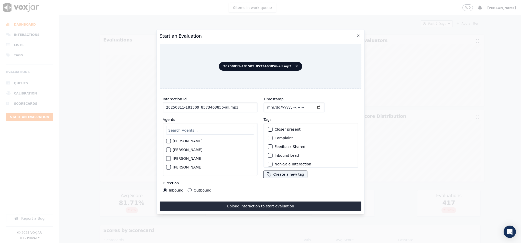
drag, startPoint x: 238, startPoint y: 105, endPoint x: 271, endPoint y: 106, distance: 33.1
click at [271, 106] on div "Interaction Id 20250811-181509_8573463856-all.mp3 Agents Harry Roy Aaron Biswas…" at bounding box center [261, 144] width 202 height 102
type input "20250811-181509_8573463856-C1"
click at [267, 106] on input "Timestamp" at bounding box center [294, 107] width 61 height 10
type input "2025-08-11T23:51"
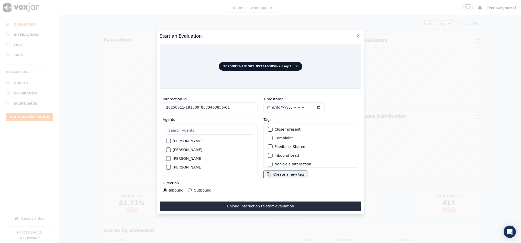
click at [190, 188] on button "Outbound" at bounding box center [190, 190] width 4 height 4
click at [268, 134] on div "button" at bounding box center [270, 135] width 4 height 4
click at [269, 159] on div "button" at bounding box center [270, 161] width 4 height 4
drag, startPoint x: 200, startPoint y: 129, endPoint x: 202, endPoint y: 130, distance: 2.7
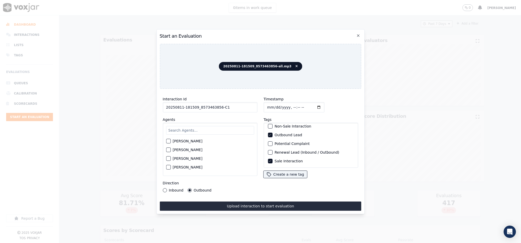
click at [200, 129] on input "text" at bounding box center [210, 130] width 88 height 9
type input "ed"
click at [183, 141] on label "[PERSON_NAME]" at bounding box center [188, 143] width 30 height 4
click at [171, 140] on button "[PERSON_NAME]" at bounding box center [168, 142] width 5 height 5
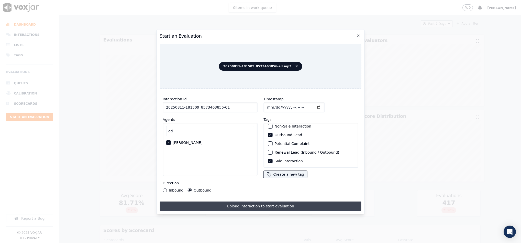
click at [227, 203] on button "Upload interaction to start evaluation" at bounding box center [261, 205] width 202 height 9
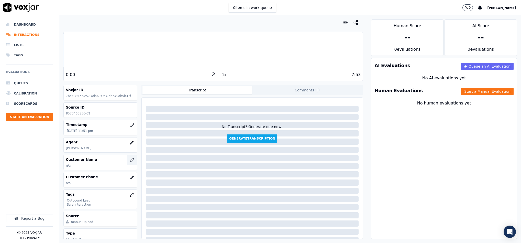
click at [127, 164] on button "button" at bounding box center [132, 160] width 10 height 10
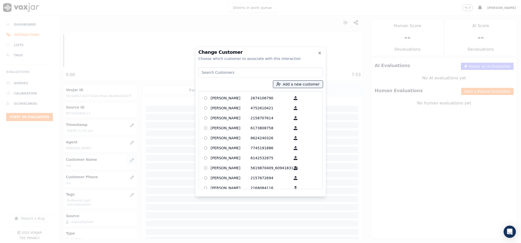
type input "Nickson Prince"
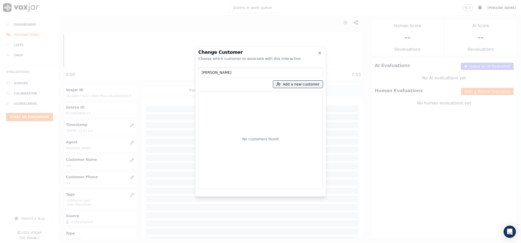
drag, startPoint x: 241, startPoint y: 71, endPoint x: 235, endPoint y: 71, distance: 6.1
click at [240, 71] on input "Nickson Prince" at bounding box center [261, 72] width 124 height 10
click at [201, 73] on input "Nickson Prince" at bounding box center [261, 72] width 124 height 10
drag, startPoint x: 242, startPoint y: 73, endPoint x: 160, endPoint y: 80, distance: 82.0
click at [161, 243] on div "Change Customer Choose which customer to associate with this interaction Nickso…" at bounding box center [260, 243] width 521 height 0
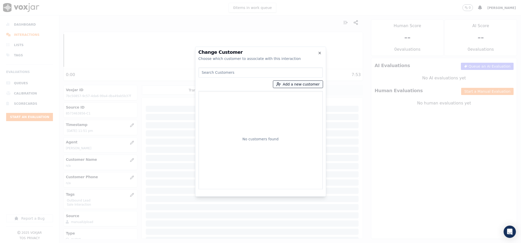
click at [302, 85] on button "Add a new customer" at bounding box center [298, 84] width 50 height 7
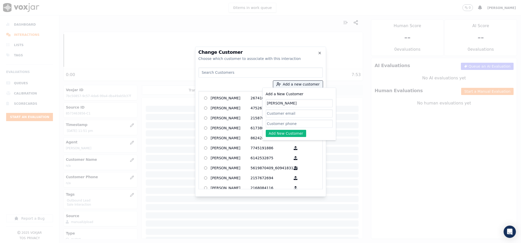
type input "Nickson Prince"
click at [282, 125] on input "Add a New Customer" at bounding box center [299, 124] width 67 height 8
paste input "8573463856"
type input "8573463856"
click at [280, 131] on button "Add New Customer" at bounding box center [286, 133] width 41 height 7
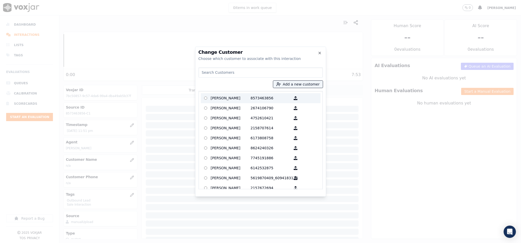
click at [240, 99] on p "Nickson Prince" at bounding box center [231, 98] width 40 height 8
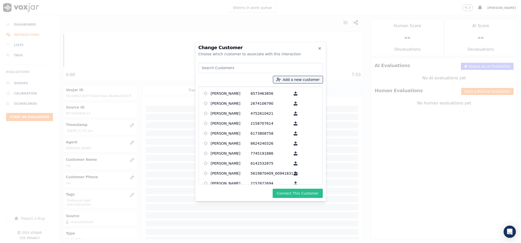
click at [299, 194] on button "Connect This Customer" at bounding box center [298, 193] width 50 height 9
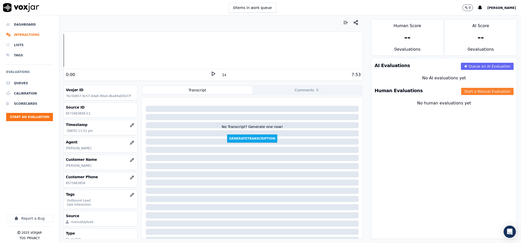
click at [475, 89] on button "Start a Manual Evaluation" at bounding box center [488, 91] width 52 height 7
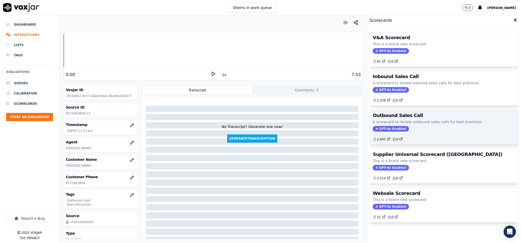
click at [385, 128] on span "GPT-4o Enabled" at bounding box center [391, 129] width 36 height 6
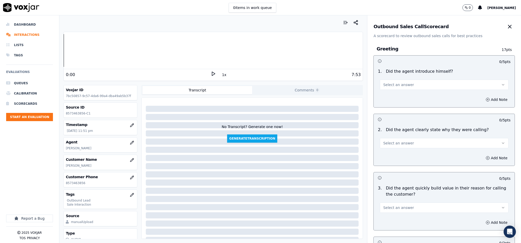
click at [402, 87] on span "Select an answer" at bounding box center [398, 84] width 31 height 5
click at [395, 97] on div "Yes" at bounding box center [432, 96] width 116 height 8
click at [398, 141] on button "Select an answer" at bounding box center [444, 143] width 129 height 10
click at [393, 153] on div "Yes" at bounding box center [432, 155] width 116 height 8
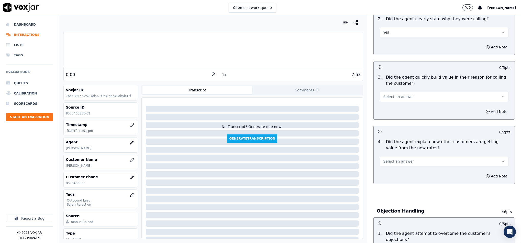
scroll to position [154, 0]
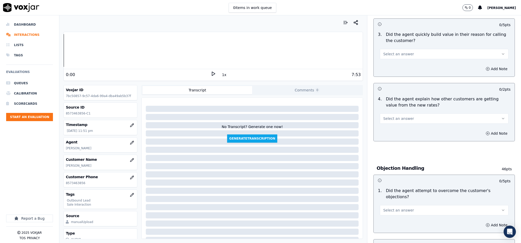
click at [398, 56] on span "Select an answer" at bounding box center [398, 53] width 31 height 5
click at [392, 85] on div "N/A" at bounding box center [432, 83] width 116 height 8
click at [412, 53] on button "N/A" at bounding box center [444, 54] width 129 height 10
click at [399, 68] on div "Yes" at bounding box center [432, 66] width 116 height 8
click at [418, 121] on button "Select an answer" at bounding box center [444, 118] width 129 height 10
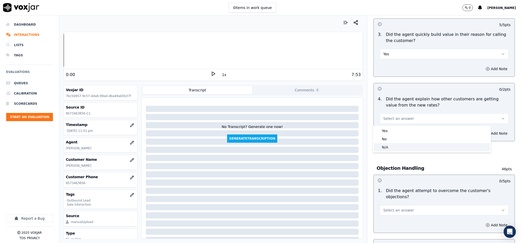
drag, startPoint x: 403, startPoint y: 143, endPoint x: 400, endPoint y: 141, distance: 3.3
click at [403, 144] on div "N/A" at bounding box center [432, 147] width 116 height 8
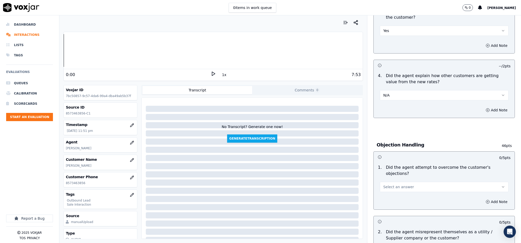
scroll to position [192, 0]
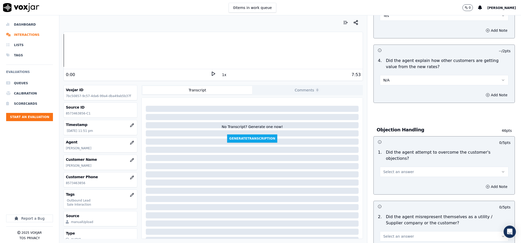
drag, startPoint x: 422, startPoint y: 164, endPoint x: 414, endPoint y: 170, distance: 10.0
click at [423, 167] on button "Select an answer" at bounding box center [444, 172] width 129 height 10
click at [402, 179] on div "Yes" at bounding box center [432, 178] width 116 height 8
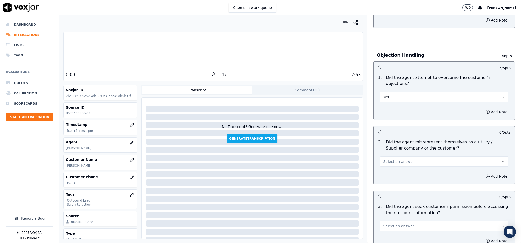
scroll to position [269, 0]
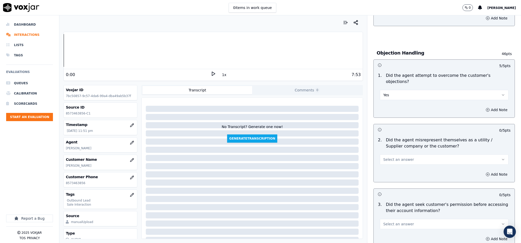
click at [410, 156] on button "Select an answer" at bounding box center [444, 159] width 129 height 10
click at [392, 174] on div "No" at bounding box center [432, 174] width 116 height 8
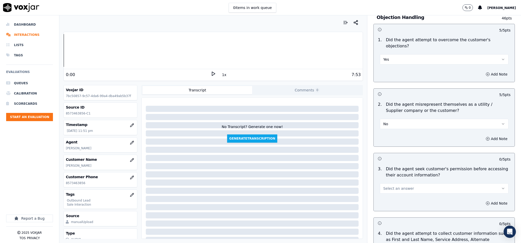
scroll to position [346, 0]
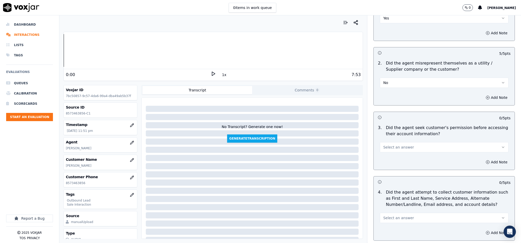
click at [401, 145] on span "Select an answer" at bounding box center [398, 147] width 31 height 5
click at [391, 157] on div "Yes" at bounding box center [432, 154] width 116 height 8
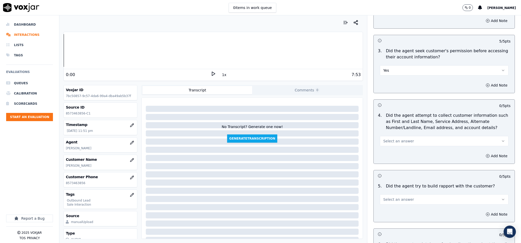
click at [415, 68] on button "Yes" at bounding box center [444, 70] width 129 height 10
click at [390, 86] on div "No" at bounding box center [432, 85] width 116 height 8
click at [479, 84] on div "Add Note" at bounding box center [444, 85] width 141 height 15
click at [483, 82] on button "Add Note" at bounding box center [497, 85] width 28 height 7
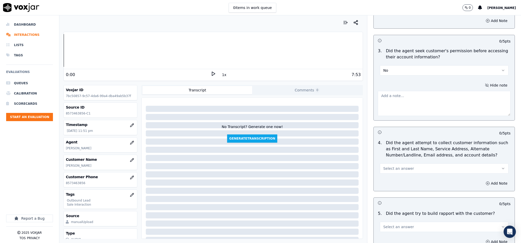
click at [416, 106] on textarea at bounding box center [444, 103] width 133 height 25
paste textarea "Call id - 20250811-181509_"
paste textarea "@3:39 "The agent should obtain the customer’s permission before accessing their…"
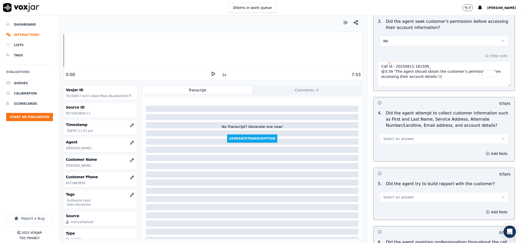
scroll to position [499, 0]
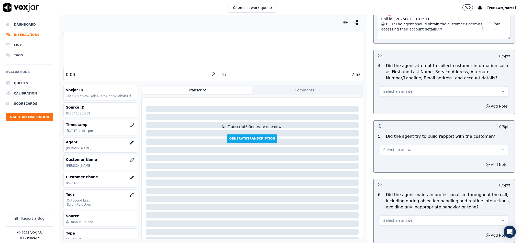
type textarea "Call id - 20250811-181509_ @3:39 "The agent should obtain the customer’s permis…"
click at [401, 86] on button "Select an answer" at bounding box center [444, 91] width 129 height 10
click at [390, 114] on div "N/A" at bounding box center [432, 115] width 116 height 8
click at [398, 147] on span "Select an answer" at bounding box center [398, 149] width 31 height 5
click at [390, 175] on div "N/A" at bounding box center [432, 174] width 116 height 8
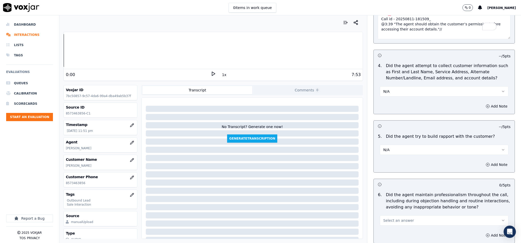
scroll to position [576, 0]
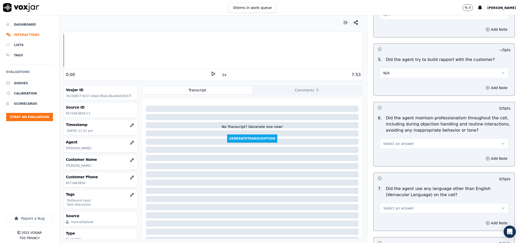
click at [405, 142] on button "Select an answer" at bounding box center [444, 143] width 129 height 10
click at [389, 164] on div "N/A" at bounding box center [432, 168] width 116 height 8
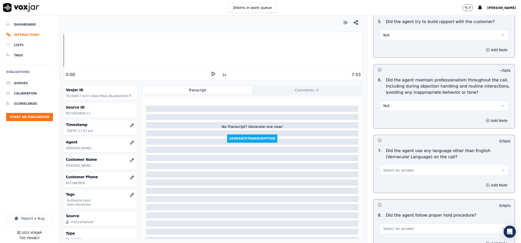
scroll to position [614, 0]
drag, startPoint x: 390, startPoint y: 101, endPoint x: 390, endPoint y: 105, distance: 4.6
click at [390, 101] on button "N/A" at bounding box center [444, 105] width 129 height 10
click at [390, 111] on div "Yes" at bounding box center [432, 113] width 116 height 8
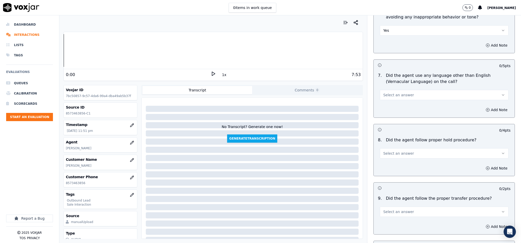
scroll to position [691, 0]
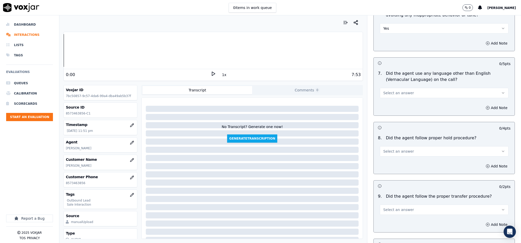
click at [399, 91] on span "Select an answer" at bounding box center [398, 92] width 31 height 5
click at [388, 109] on div "No" at bounding box center [432, 109] width 116 height 8
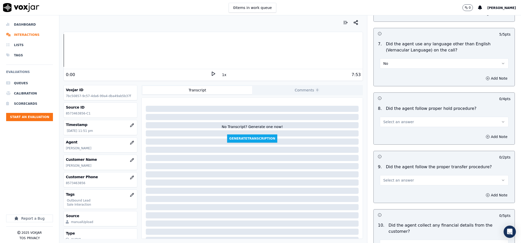
scroll to position [768, 0]
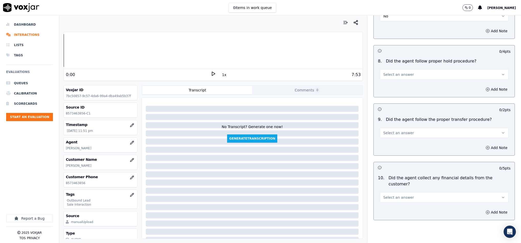
click at [405, 74] on button "Select an answer" at bounding box center [444, 74] width 129 height 10
click at [396, 82] on div "Yes" at bounding box center [432, 83] width 116 height 8
click at [395, 130] on span "Select an answer" at bounding box center [398, 132] width 31 height 5
click at [392, 142] on div "Yes" at bounding box center [432, 141] width 116 height 8
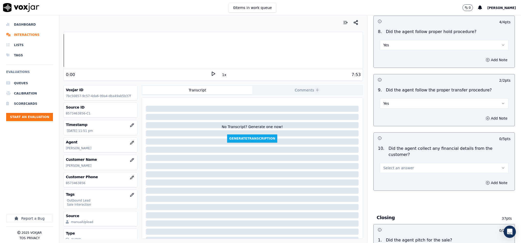
scroll to position [845, 0]
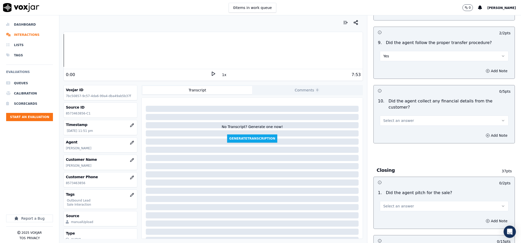
click at [425, 115] on button "Select an answer" at bounding box center [444, 120] width 129 height 10
click at [403, 131] on div "No" at bounding box center [432, 131] width 116 height 8
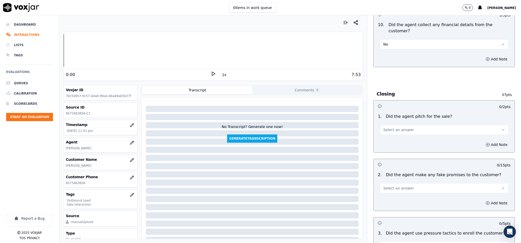
scroll to position [921, 0]
click at [410, 124] on button "Select an answer" at bounding box center [444, 129] width 129 height 10
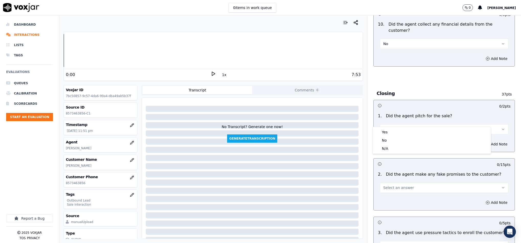
click at [400, 129] on div "Yes" at bounding box center [432, 132] width 116 height 8
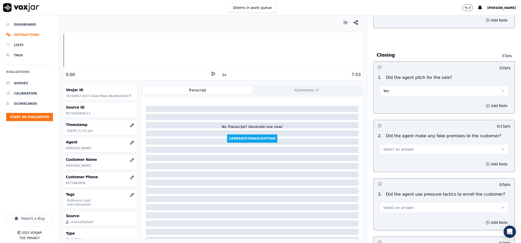
click at [415, 144] on button "Select an answer" at bounding box center [444, 149] width 129 height 10
drag, startPoint x: 395, startPoint y: 160, endPoint x: 395, endPoint y: 134, distance: 26.1
click at [395, 161] on div "No" at bounding box center [432, 160] width 116 height 8
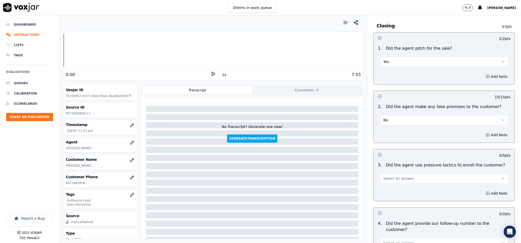
scroll to position [1037, 0]
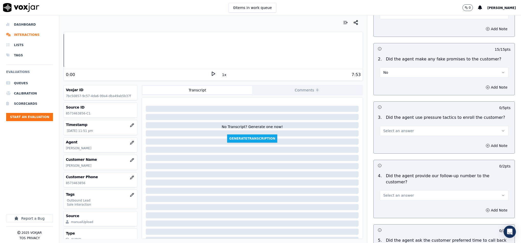
click at [416, 126] on button "Select an answer" at bounding box center [444, 131] width 129 height 10
click at [395, 141] on div "No" at bounding box center [432, 142] width 116 height 8
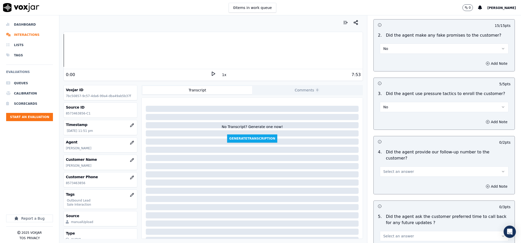
scroll to position [1075, 0]
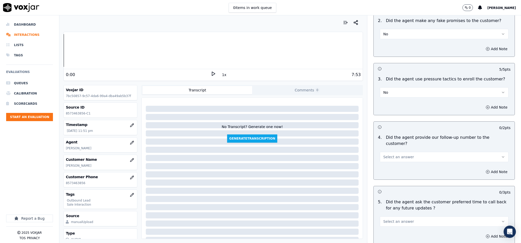
click at [416, 152] on button "Select an answer" at bounding box center [444, 157] width 129 height 10
click at [409, 155] on div "Yes" at bounding box center [432, 154] width 116 height 8
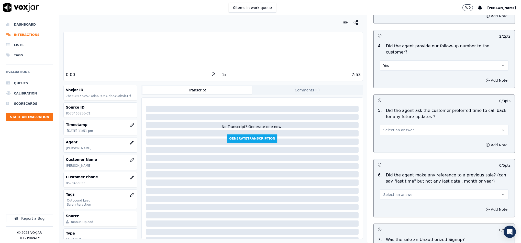
scroll to position [1190, 0]
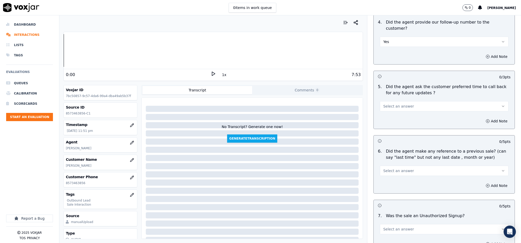
click at [399, 104] on span "Select an answer" at bounding box center [398, 106] width 31 height 5
click at [390, 112] on div "No" at bounding box center [432, 112] width 116 height 8
click at [413, 166] on button "Select an answer" at bounding box center [444, 171] width 129 height 10
click at [398, 174] on div "No" at bounding box center [432, 177] width 116 height 8
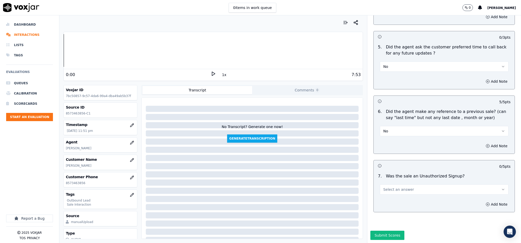
click at [409, 184] on button "Select an answer" at bounding box center [444, 189] width 129 height 10
click at [400, 188] on div "Yes No N/A" at bounding box center [432, 192] width 118 height 27
click at [395, 185] on div "Yes" at bounding box center [432, 184] width 116 height 8
click at [387, 184] on button "Yes" at bounding box center [444, 189] width 129 height 10
click at [385, 190] on div "No" at bounding box center [432, 192] width 116 height 8
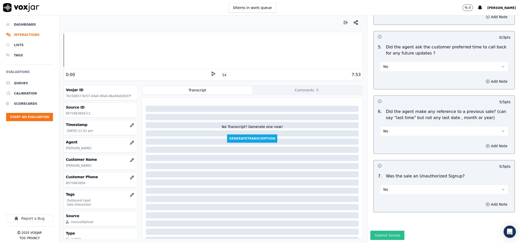
click at [379, 231] on button "Submit Scores" at bounding box center [388, 235] width 34 height 9
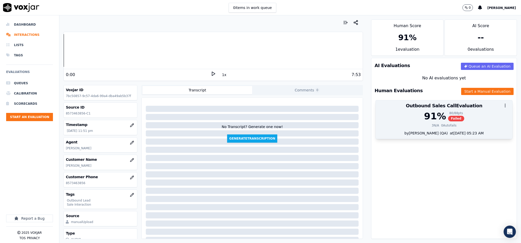
click at [452, 112] on div "91 % 80 / 88 pts Failed" at bounding box center [444, 116] width 131 height 10
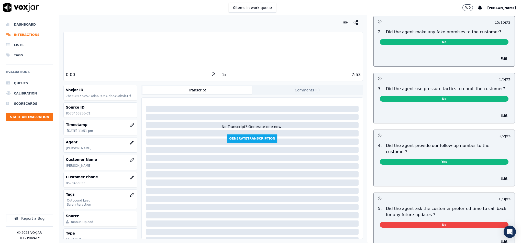
scroll to position [1145, 0]
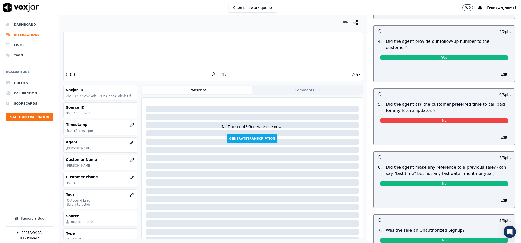
click at [498, 134] on button "Edit" at bounding box center [504, 137] width 13 height 7
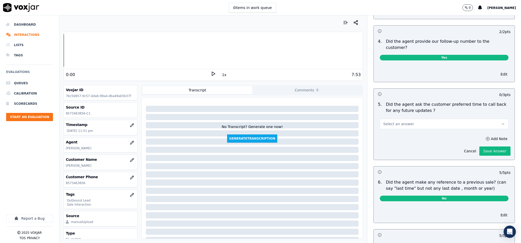
click at [435, 119] on button "Select an answer" at bounding box center [444, 124] width 129 height 10
click at [398, 142] on div "N/A" at bounding box center [432, 142] width 116 height 8
click at [487, 146] on button "Save Answer" at bounding box center [495, 150] width 31 height 9
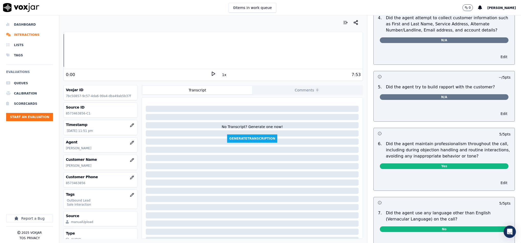
scroll to position [0, 0]
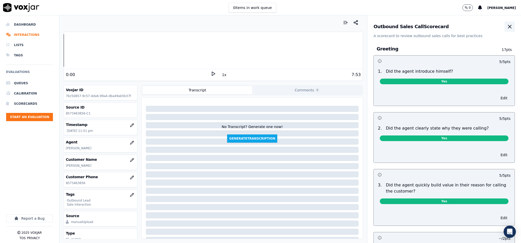
click at [507, 29] on icon "button" at bounding box center [510, 27] width 6 height 6
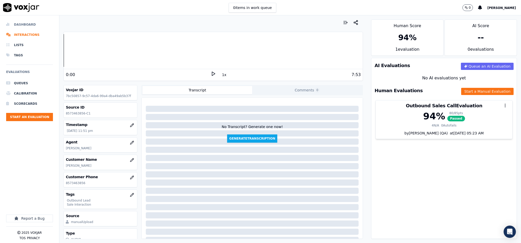
click at [22, 22] on li "Dashboard" at bounding box center [29, 24] width 47 height 10
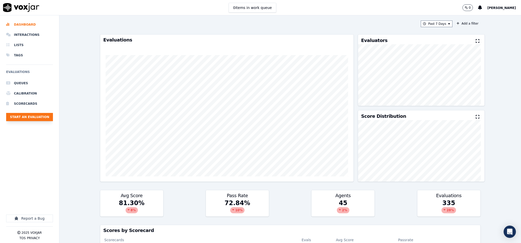
click at [27, 117] on button "Start an Evaluation" at bounding box center [29, 117] width 47 height 8
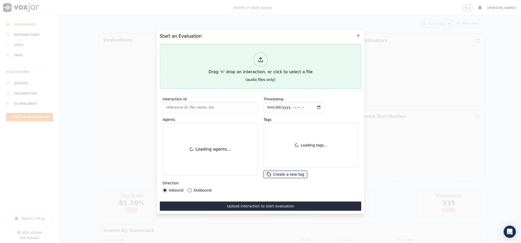
click at [256, 65] on div "Drag 'n' drop an interaction, or click to select a file" at bounding box center [261, 63] width 108 height 27
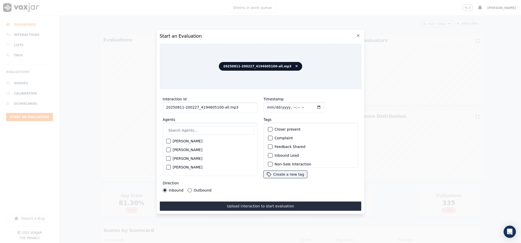
drag, startPoint x: 218, startPoint y: 104, endPoint x: 243, endPoint y: 104, distance: 24.6
click at [243, 104] on input "20250811-200227_4194605100-all.mp3" at bounding box center [210, 107] width 95 height 10
type input "20250811-200227_4194605100-C1"
click at [267, 106] on input "Timestamp" at bounding box center [294, 107] width 61 height 10
type input "2025-08-11T00:07"
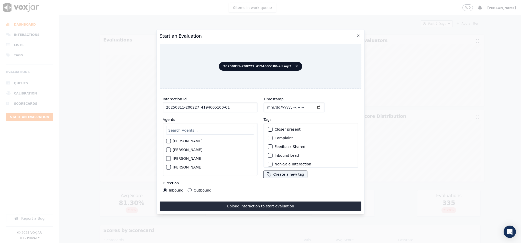
click at [190, 188] on button "Outbound" at bounding box center [190, 190] width 4 height 4
click at [268, 134] on div "button" at bounding box center [270, 135] width 4 height 4
click at [268, 154] on div "button" at bounding box center [270, 156] width 4 height 4
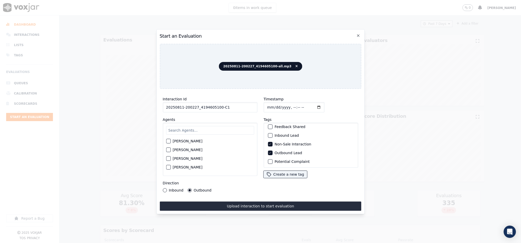
click at [192, 131] on input "text" at bounding box center [210, 130] width 88 height 9
type input "et"
click at [167, 141] on div "button" at bounding box center [168, 143] width 4 height 4
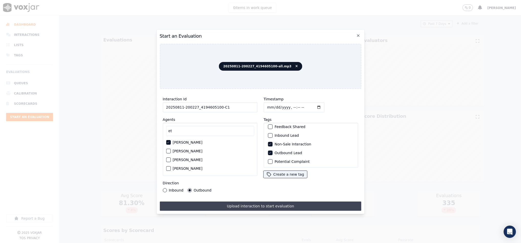
click at [250, 201] on button "Upload interaction to start evaluation" at bounding box center [261, 205] width 202 height 9
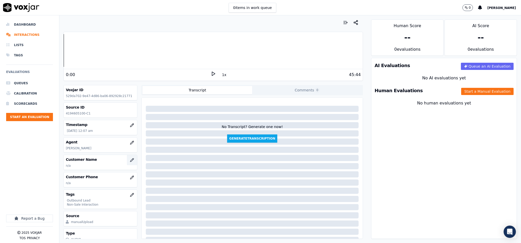
click at [130, 162] on icon "button" at bounding box center [132, 160] width 4 height 4
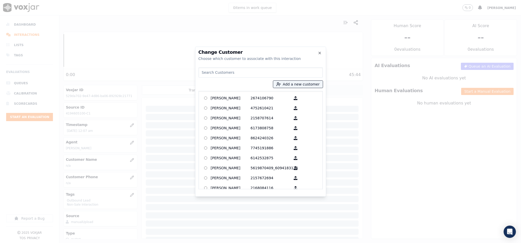
type input "RONNIE E SPENCE"
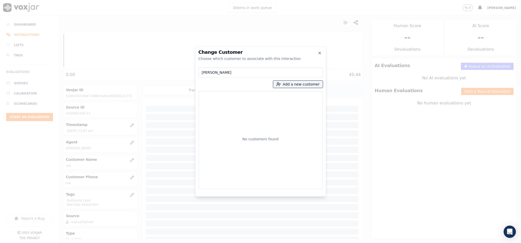
drag, startPoint x: 233, startPoint y: 71, endPoint x: 174, endPoint y: 79, distance: 59.6
click at [174, 243] on div "Change Customer Choose which customer to associate with this interaction RONNIE…" at bounding box center [260, 243] width 521 height 0
click at [290, 82] on button "Add a new customer" at bounding box center [298, 84] width 50 height 7
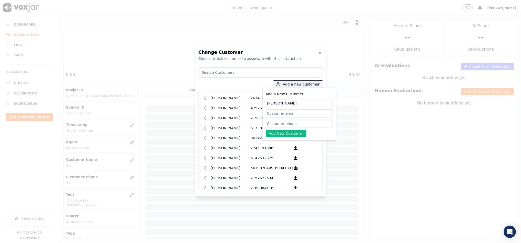
type input "RONNIE E SPENCE"
drag, startPoint x: 288, startPoint y: 125, endPoint x: 286, endPoint y: 130, distance: 6.0
click at [288, 125] on input "Add a New Customer" at bounding box center [299, 124] width 67 height 8
paste input "4194605100"
type input "4194605100"
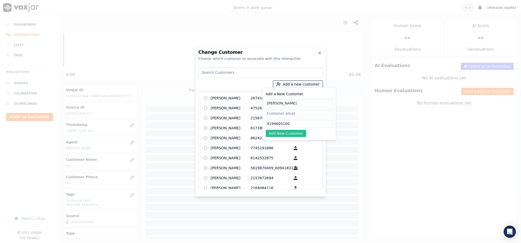
click at [282, 132] on button "Add New Customer" at bounding box center [286, 133] width 41 height 7
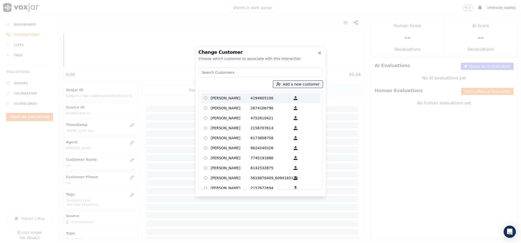
click at [234, 98] on p "RONNIE E SPENCE" at bounding box center [231, 98] width 40 height 8
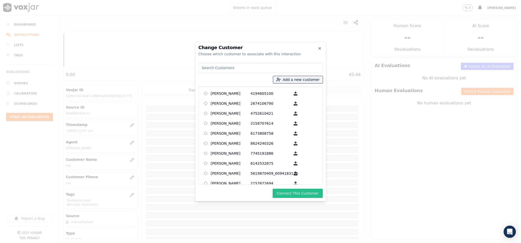
click at [294, 191] on button "Connect This Customer" at bounding box center [298, 193] width 50 height 9
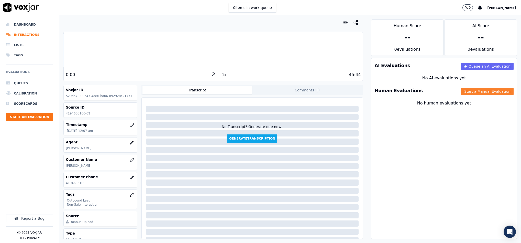
click at [462, 91] on button "Start a Manual Evaluation" at bounding box center [488, 91] width 52 height 7
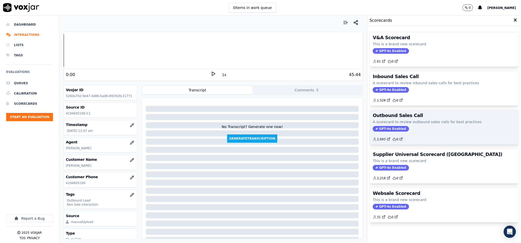
click at [384, 124] on p "A scorecard to review outbound sales calls for best practices" at bounding box center [444, 121] width 143 height 5
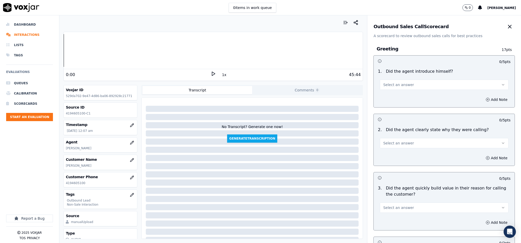
drag, startPoint x: 388, startPoint y: 84, endPoint x: 388, endPoint y: 88, distance: 3.8
click at [388, 84] on span "Select an answer" at bounding box center [398, 84] width 31 height 5
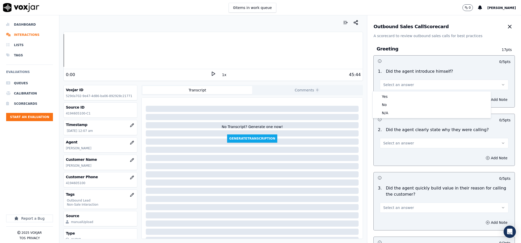
click at [387, 98] on div "Yes" at bounding box center [432, 96] width 116 height 8
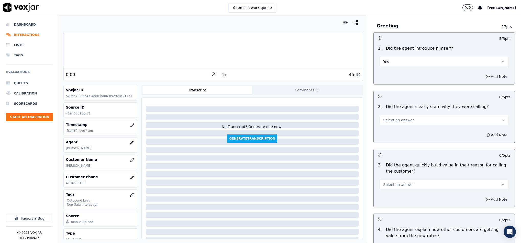
scroll to position [38, 0]
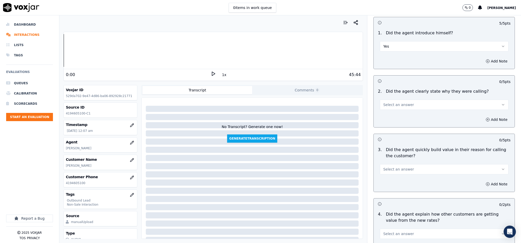
drag, startPoint x: 394, startPoint y: 105, endPoint x: 394, endPoint y: 109, distance: 3.8
click at [394, 106] on span "Select an answer" at bounding box center [398, 104] width 31 height 5
click at [393, 114] on div "Yes" at bounding box center [432, 117] width 116 height 8
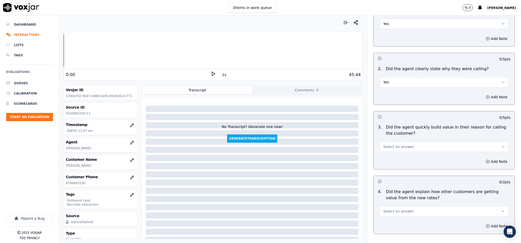
scroll to position [77, 0]
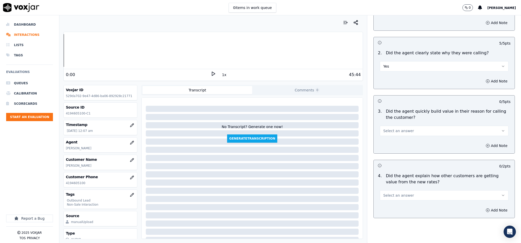
click at [398, 125] on div "Select an answer" at bounding box center [444, 128] width 137 height 15
click at [395, 133] on span "Select an answer" at bounding box center [398, 130] width 31 height 5
click at [393, 143] on div "Yes" at bounding box center [432, 143] width 116 height 8
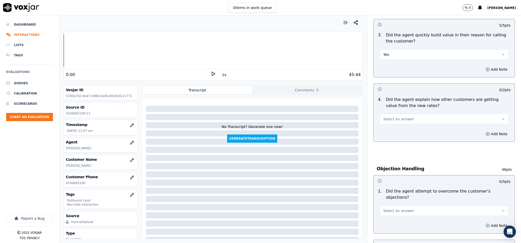
scroll to position [154, 0]
click at [406, 116] on button "Select an answer" at bounding box center [444, 118] width 129 height 10
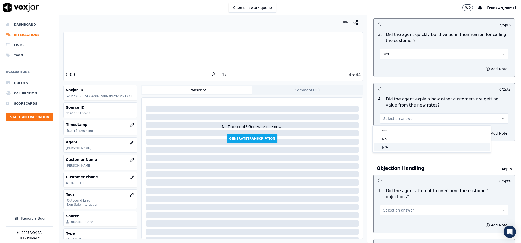
click at [392, 148] on div "N/A" at bounding box center [432, 147] width 116 height 8
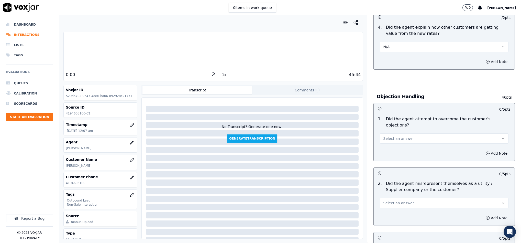
scroll to position [230, 0]
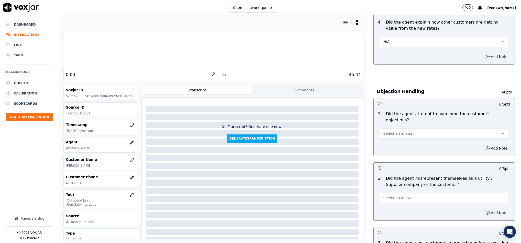
click at [412, 128] on button "Select an answer" at bounding box center [444, 133] width 129 height 10
click at [393, 137] on div "Yes" at bounding box center [432, 140] width 116 height 8
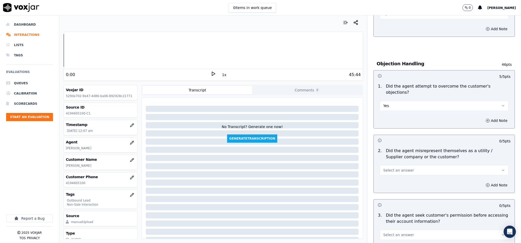
scroll to position [307, 0]
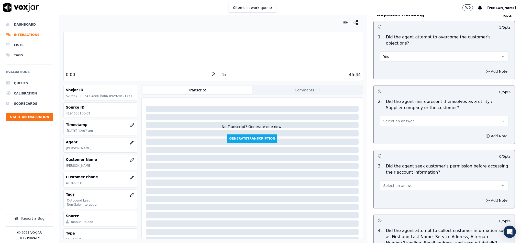
click at [402, 116] on button "Select an answer" at bounding box center [444, 121] width 129 height 10
click at [393, 137] on div "No" at bounding box center [432, 136] width 116 height 8
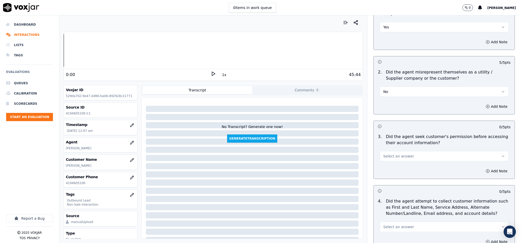
scroll to position [384, 0]
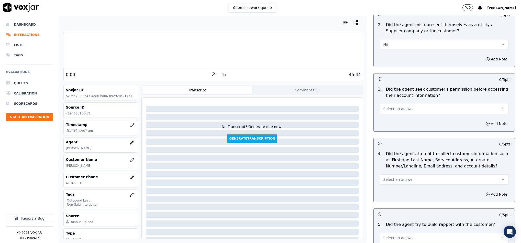
click at [411, 104] on button "Select an answer" at bounding box center [444, 109] width 129 height 10
click at [396, 114] on div "Yes" at bounding box center [432, 116] width 116 height 8
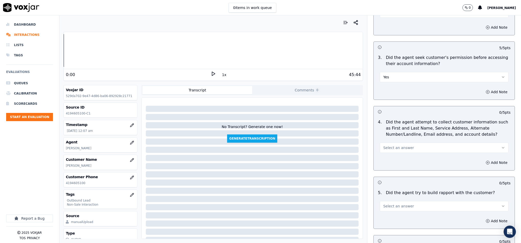
scroll to position [461, 0]
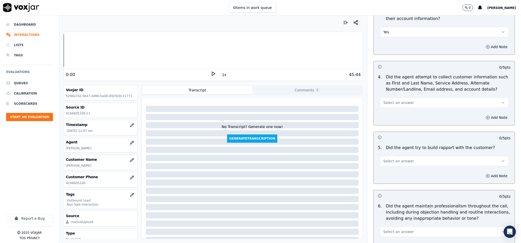
click at [399, 100] on span "Select an answer" at bounding box center [398, 102] width 31 height 5
click at [387, 127] on div "N/A" at bounding box center [432, 126] width 116 height 8
click at [395, 155] on div "Select an answer" at bounding box center [444, 160] width 129 height 11
click at [395, 159] on span "Select an answer" at bounding box center [398, 160] width 31 height 5
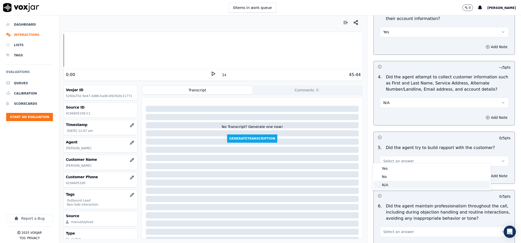
drag, startPoint x: 389, startPoint y: 186, endPoint x: 386, endPoint y: 172, distance: 13.9
click at [389, 186] on div "N/A" at bounding box center [432, 185] width 116 height 8
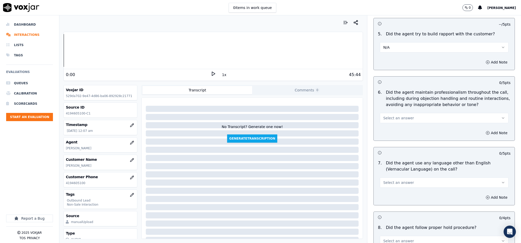
scroll to position [576, 0]
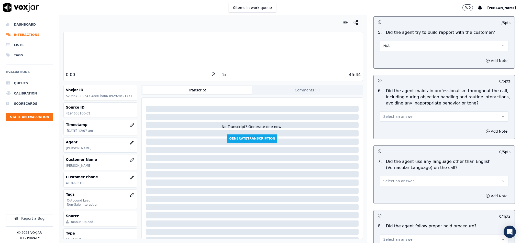
click at [401, 110] on div "Select an answer" at bounding box center [444, 115] width 129 height 11
click at [399, 115] on button "Select an answer" at bounding box center [444, 116] width 129 height 10
click at [395, 123] on div "Yes" at bounding box center [432, 124] width 116 height 8
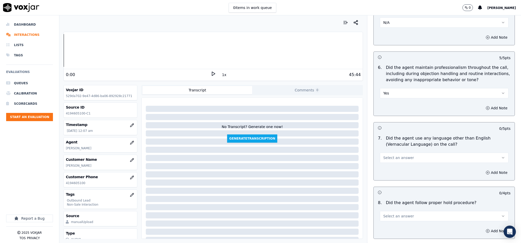
scroll to position [614, 0]
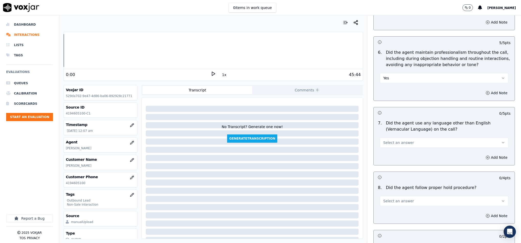
click at [405, 137] on button "Select an answer" at bounding box center [444, 142] width 129 height 10
click at [393, 156] on div "No" at bounding box center [432, 158] width 116 height 8
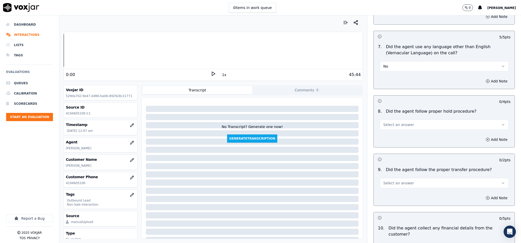
scroll to position [691, 0]
click at [405, 119] on button "Select an answer" at bounding box center [444, 124] width 129 height 10
click at [397, 131] on div "Yes" at bounding box center [432, 132] width 116 height 8
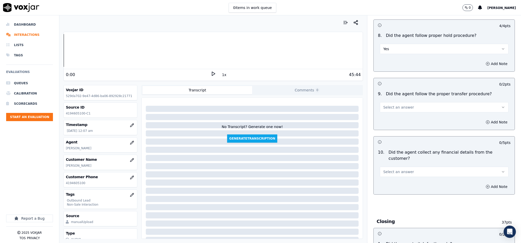
scroll to position [768, 0]
click at [409, 101] on button "Select an answer" at bounding box center [444, 106] width 129 height 10
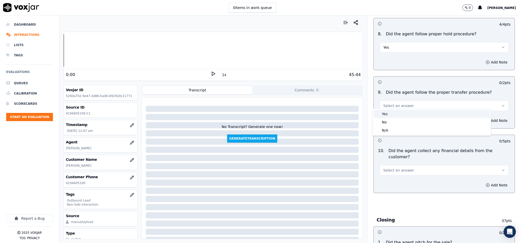
click at [395, 115] on div "Yes" at bounding box center [432, 114] width 116 height 8
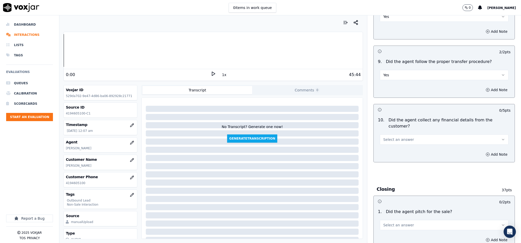
scroll to position [845, 0]
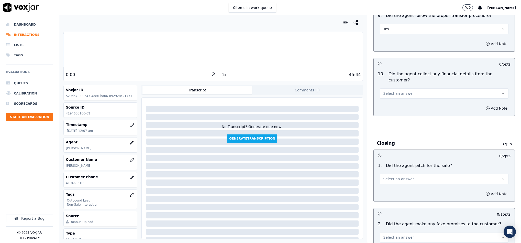
click at [399, 91] on span "Select an answer" at bounding box center [398, 93] width 31 height 5
click at [393, 97] on div "Yes" at bounding box center [432, 96] width 116 height 8
click at [406, 88] on button "Yes" at bounding box center [444, 93] width 129 height 10
click at [389, 107] on div "No" at bounding box center [432, 104] width 116 height 8
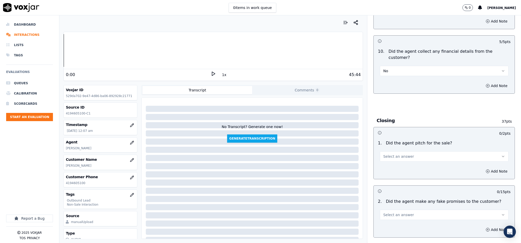
scroll to position [883, 0]
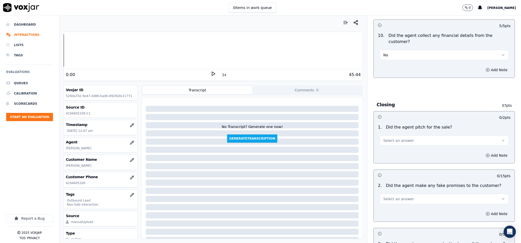
click at [395, 138] on span "Select an answer" at bounding box center [398, 140] width 31 height 5
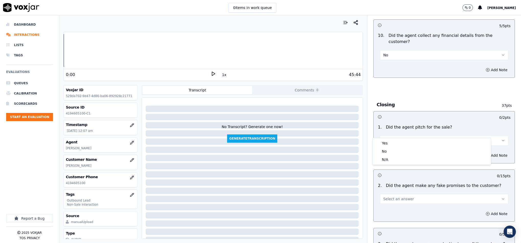
click at [390, 138] on div "Yes No N/A" at bounding box center [432, 151] width 118 height 27
click at [390, 141] on div "Yes" at bounding box center [432, 143] width 116 height 8
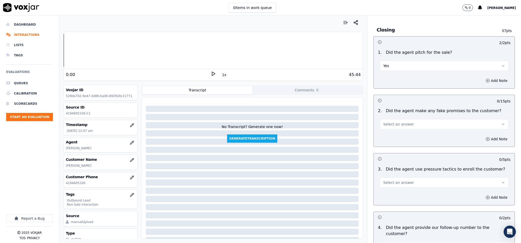
scroll to position [960, 0]
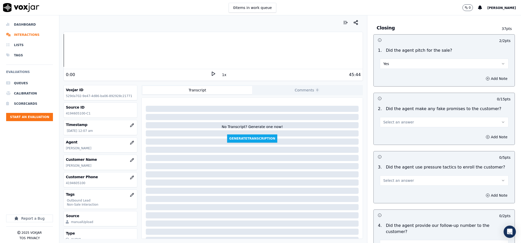
click at [414, 117] on button "Select an answer" at bounding box center [444, 122] width 129 height 10
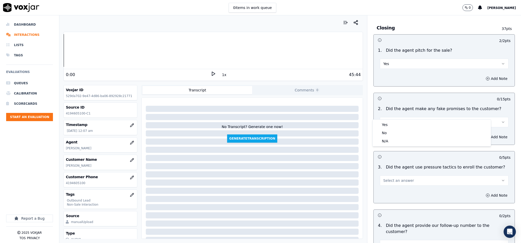
click at [399, 121] on div "Yes" at bounding box center [432, 125] width 116 height 8
click at [402, 117] on button "Yes" at bounding box center [444, 122] width 129 height 10
click at [391, 134] on div "No" at bounding box center [432, 133] width 116 height 8
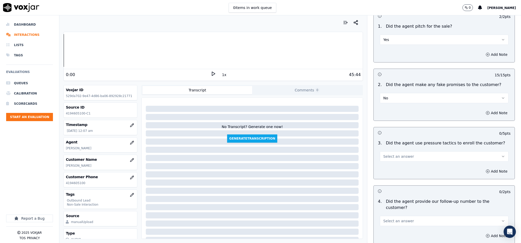
scroll to position [998, 0]
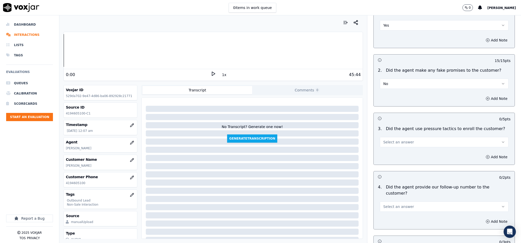
click at [406, 137] on button "Select an answer" at bounding box center [444, 142] width 129 height 10
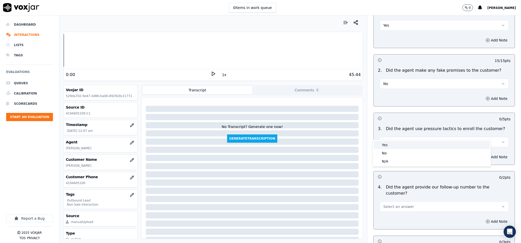
click at [396, 145] on div "Yes" at bounding box center [432, 145] width 116 height 8
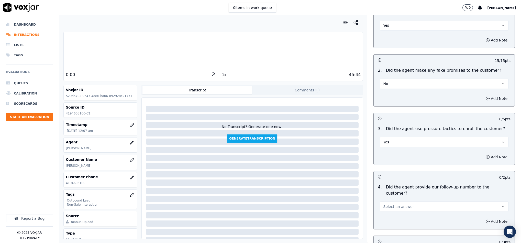
click at [404, 137] on button "Yes" at bounding box center [444, 142] width 129 height 10
click at [394, 154] on div "No" at bounding box center [432, 153] width 116 height 8
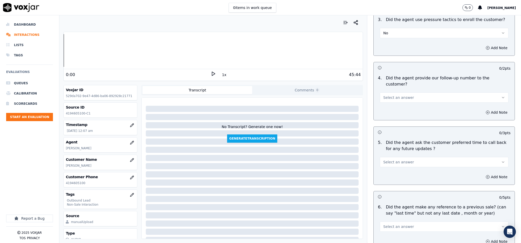
scroll to position [1113, 0]
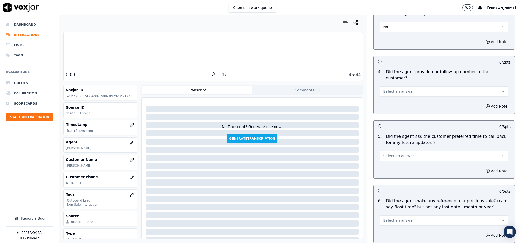
click at [407, 86] on button "Select an answer" at bounding box center [444, 91] width 129 height 10
click at [401, 90] on div "Yes" at bounding box center [432, 88] width 116 height 8
drag, startPoint x: 406, startPoint y: 75, endPoint x: 406, endPoint y: 79, distance: 4.1
click at [406, 86] on button "Yes" at bounding box center [444, 91] width 129 height 10
click at [397, 102] on div "N/A" at bounding box center [432, 105] width 116 height 8
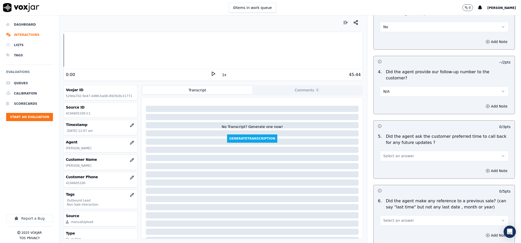
click at [396, 151] on button "Select an answer" at bounding box center [444, 156] width 129 height 10
click at [391, 168] on div "N/A" at bounding box center [432, 169] width 116 height 8
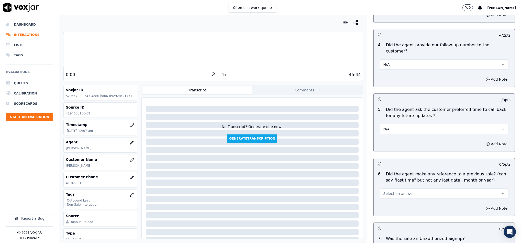
scroll to position [1190, 0]
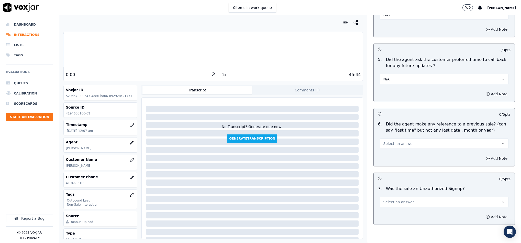
click at [399, 141] on span "Select an answer" at bounding box center [398, 143] width 31 height 5
click at [392, 141] on div "Yes" at bounding box center [432, 141] width 116 height 8
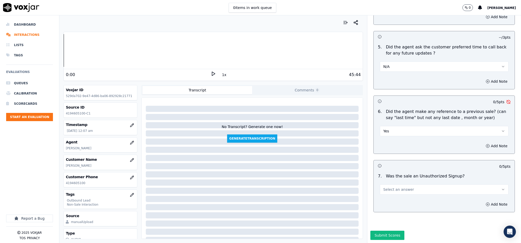
drag, startPoint x: 389, startPoint y: 111, endPoint x: 390, endPoint y: 118, distance: 6.4
click at [389, 126] on button "Yes" at bounding box center [444, 131] width 129 height 10
click at [390, 133] on div "No" at bounding box center [432, 133] width 116 height 8
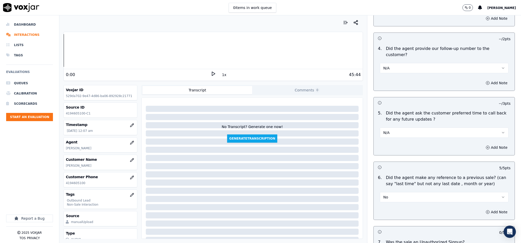
scroll to position [1129, 0]
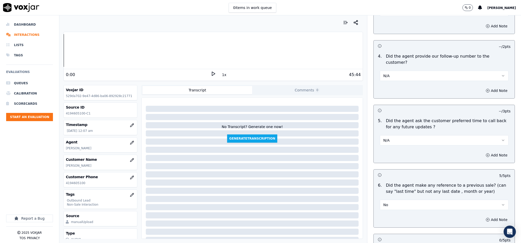
click at [396, 71] on button "N/A" at bounding box center [444, 76] width 129 height 10
click at [392, 70] on div "Yes" at bounding box center [432, 73] width 116 height 8
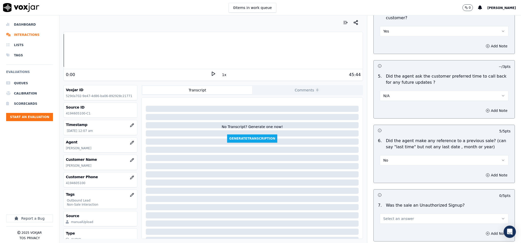
scroll to position [1206, 0]
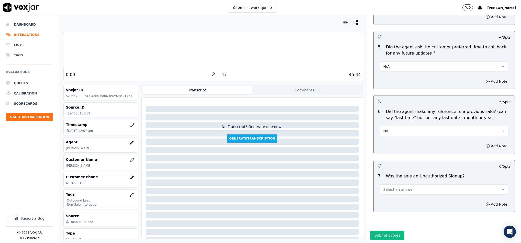
click at [396, 187] on span "Select an answer" at bounding box center [398, 189] width 31 height 5
click at [388, 200] on div "N/A" at bounding box center [432, 200] width 116 height 8
click at [483, 201] on button "Add Note" at bounding box center [497, 204] width 28 height 7
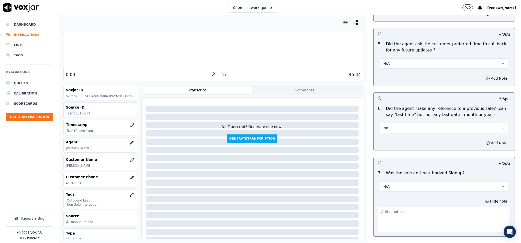
click at [432, 207] on textarea at bounding box center [444, 219] width 133 height 25
paste textarea "@42:11 During TPV verififcation whie the TPV agent asked - Do you understand th…"
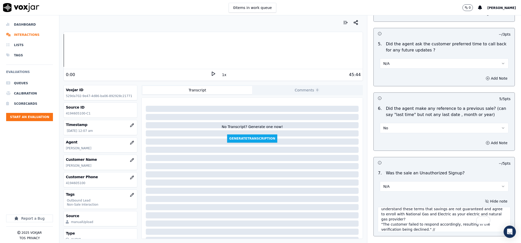
scroll to position [1233, 0]
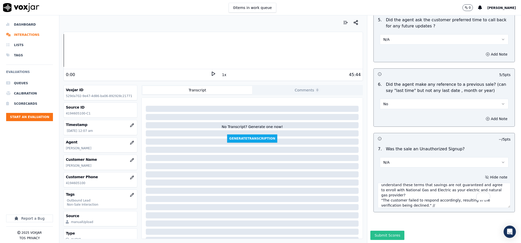
type textarea "@42:11 During TPV verififcation whie the TPV agent asked - Do you understand th…"
click at [382, 231] on button "Submit Scores" at bounding box center [388, 235] width 34 height 9
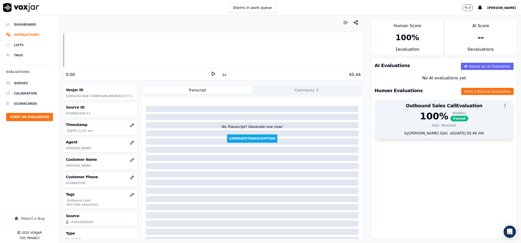
click at [463, 112] on div "100 % 80 / 80 pts Passed" at bounding box center [444, 116] width 131 height 10
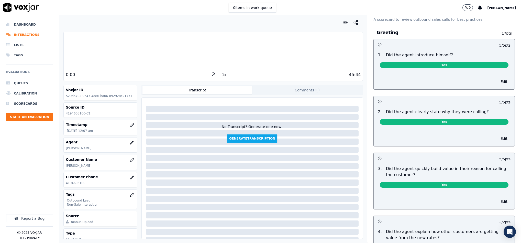
scroll to position [0, 0]
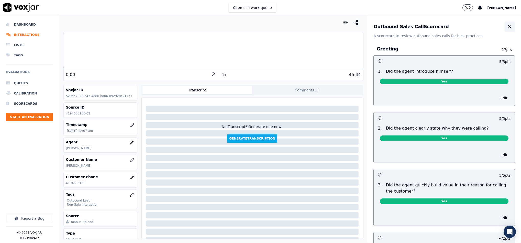
click at [507, 27] on icon "button" at bounding box center [510, 27] width 6 height 6
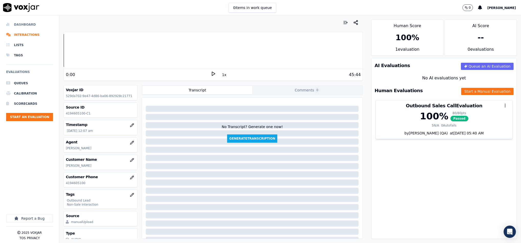
click at [18, 27] on li "Dashboard" at bounding box center [29, 24] width 47 height 10
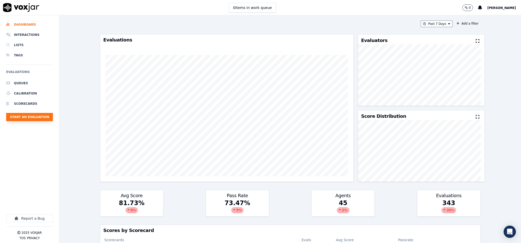
click at [37, 115] on button "Start an Evaluation" at bounding box center [29, 117] width 47 height 8
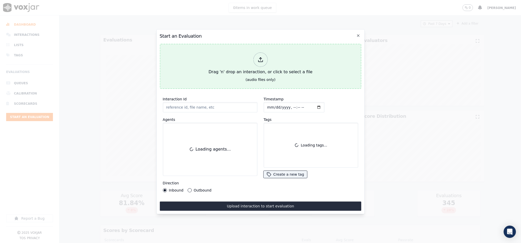
click at [254, 68] on div "Drag 'n' drop an interaction, or click to select a file" at bounding box center [261, 63] width 108 height 27
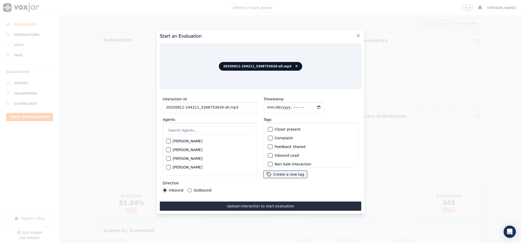
drag, startPoint x: 216, startPoint y: 103, endPoint x: 246, endPoint y: 103, distance: 29.7
click at [246, 103] on input "20250811-194211_3308753630-all.mp3" at bounding box center [210, 107] width 95 height 10
type input "20250811-194211_3308753630-C1"
click at [266, 105] on input "Timestamp" at bounding box center [294, 107] width 61 height 10
type input "2025-08-11T00:18"
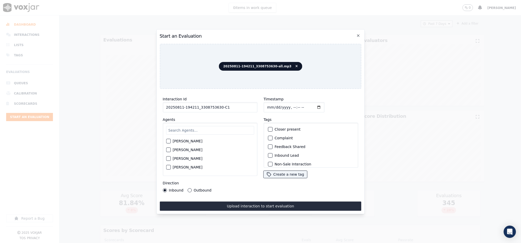
click at [190, 188] on button "Outbound" at bounding box center [190, 190] width 4 height 4
click at [268, 133] on div "button" at bounding box center [270, 135] width 4 height 4
click at [268, 125] on div "button" at bounding box center [270, 126] width 4 height 4
click at [202, 128] on input "text" at bounding box center [210, 130] width 88 height 9
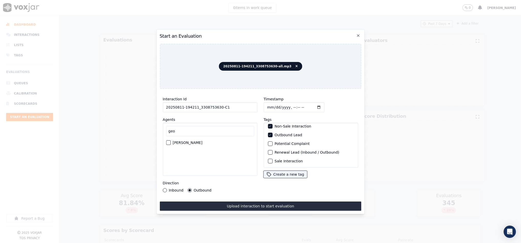
type input "geo"
click at [169, 142] on button "[PERSON_NAME]" at bounding box center [168, 142] width 5 height 5
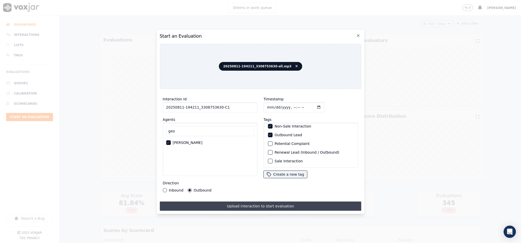
click at [198, 205] on button "Upload interaction to start evaluation" at bounding box center [261, 205] width 202 height 9
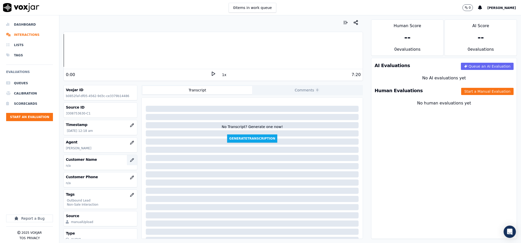
click at [127, 160] on button "button" at bounding box center [132, 160] width 10 height 10
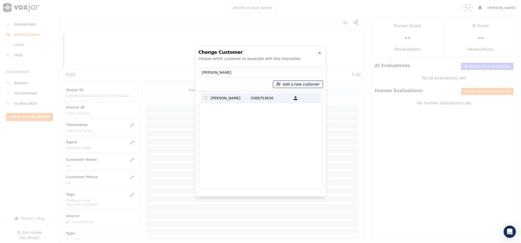
type input "ROBERT L NEWMAN"
click at [227, 98] on p "ROBERT L NEWMAN" at bounding box center [231, 98] width 40 height 8
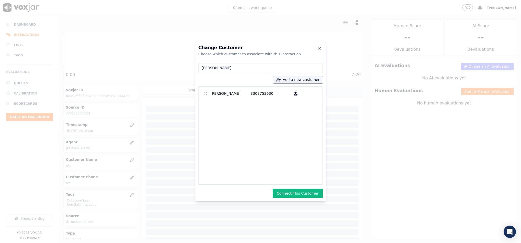
click at [300, 194] on button "Connect This Customer" at bounding box center [298, 193] width 50 height 9
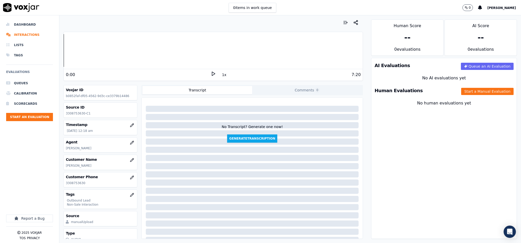
click at [463, 95] on div "Human Evaluations Start a Manual Evaluation" at bounding box center [444, 90] width 145 height 15
click at [468, 87] on div "Human Evaluations Start a Manual Evaluation" at bounding box center [444, 90] width 145 height 15
click at [469, 88] on button "Start a Manual Evaluation" at bounding box center [488, 91] width 52 height 7
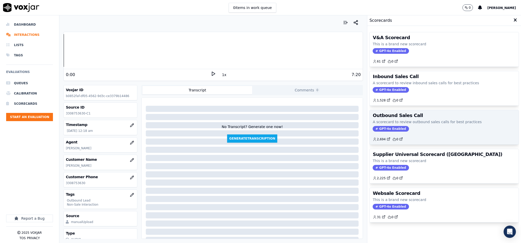
click at [387, 127] on span "GPT-4o Enabled" at bounding box center [391, 129] width 36 height 6
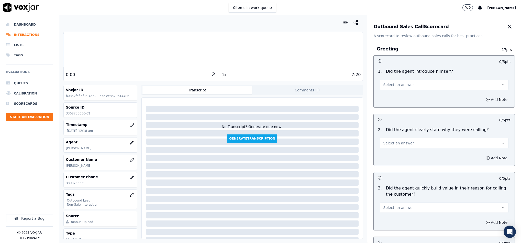
click at [397, 85] on span "Select an answer" at bounding box center [398, 84] width 31 height 5
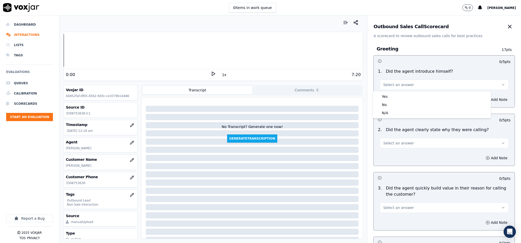
click at [393, 94] on div "Yes" at bounding box center [432, 96] width 116 height 8
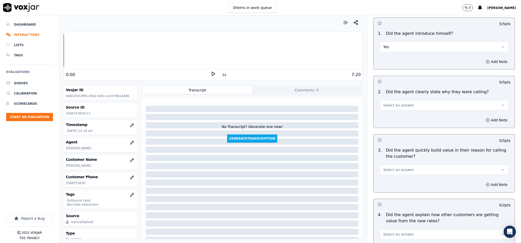
scroll to position [38, 0]
click at [402, 107] on span "Select an answer" at bounding box center [398, 104] width 31 height 5
click at [400, 113] on div "Yes" at bounding box center [432, 117] width 116 height 8
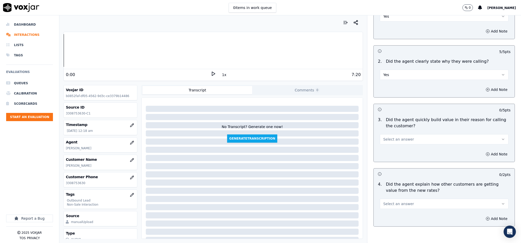
scroll to position [115, 0]
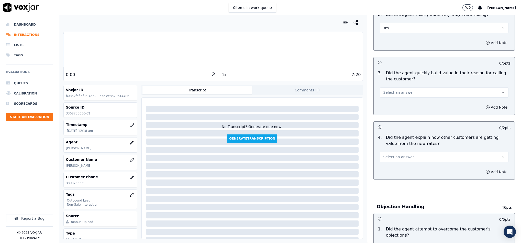
click at [405, 91] on button "Select an answer" at bounding box center [444, 92] width 129 height 10
click at [395, 104] on div "Yes" at bounding box center [432, 105] width 116 height 8
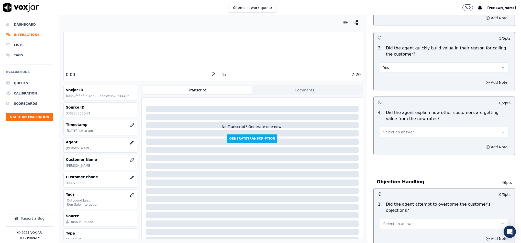
scroll to position [154, 0]
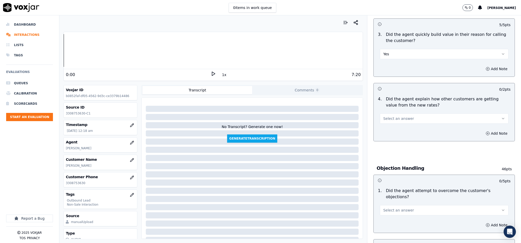
click at [410, 117] on button "Select an answer" at bounding box center [444, 118] width 129 height 10
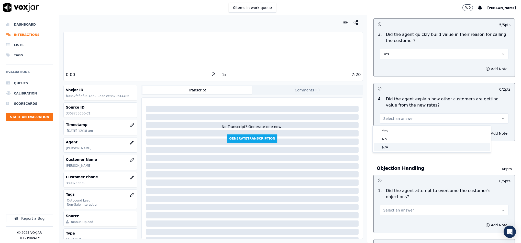
click at [392, 148] on div "N/A" at bounding box center [432, 147] width 116 height 8
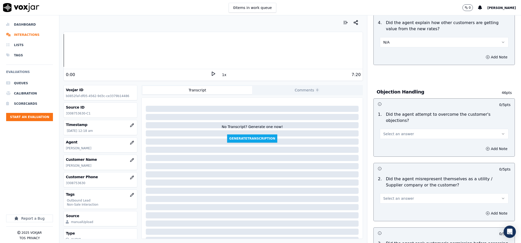
scroll to position [230, 0]
click at [425, 128] on button "Select an answer" at bounding box center [444, 133] width 129 height 10
click at [405, 138] on div "Yes" at bounding box center [432, 140] width 116 height 8
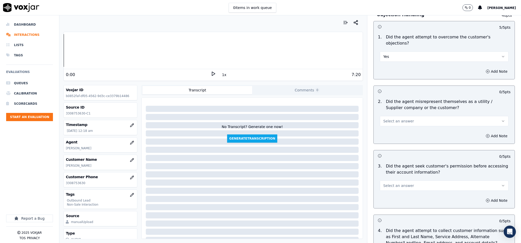
click at [410, 116] on button "Select an answer" at bounding box center [444, 121] width 129 height 10
click at [390, 136] on div "No" at bounding box center [432, 136] width 116 height 8
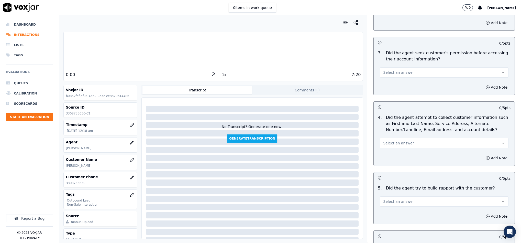
scroll to position [422, 0]
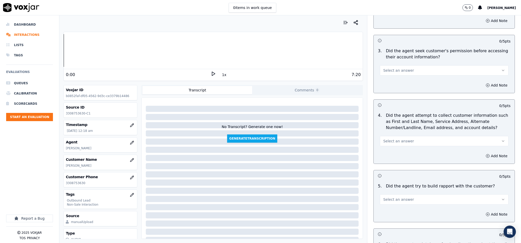
click at [403, 65] on button "Select an answer" at bounding box center [444, 70] width 129 height 10
click at [393, 85] on div "No" at bounding box center [432, 85] width 116 height 8
click at [487, 82] on button "Add Note" at bounding box center [497, 85] width 28 height 7
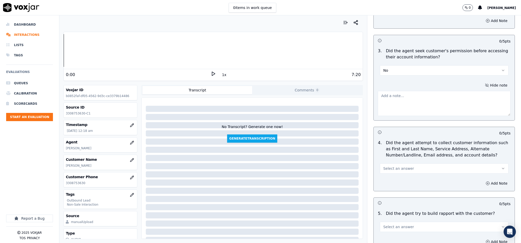
click at [440, 93] on textarea at bounding box center [444, 103] width 133 height 25
paste textarea "@2:41 - "The agent should obtain the customer’s permission before accessing the…"
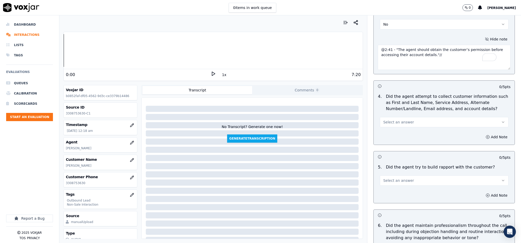
scroll to position [499, 0]
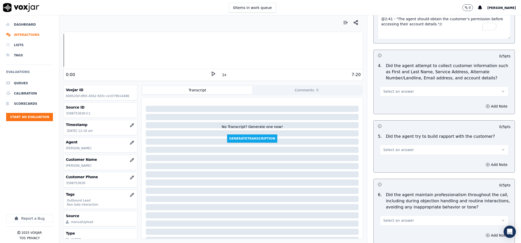
type textarea "@2:41 - "The agent should obtain the customer’s permission before accessing the…"
click at [419, 87] on button "Select an answer" at bounding box center [444, 91] width 129 height 10
click at [402, 111] on div "N/A" at bounding box center [432, 115] width 116 height 8
click at [400, 147] on span "Select an answer" at bounding box center [398, 149] width 31 height 5
drag, startPoint x: 392, startPoint y: 175, endPoint x: 389, endPoint y: 168, distance: 7.3
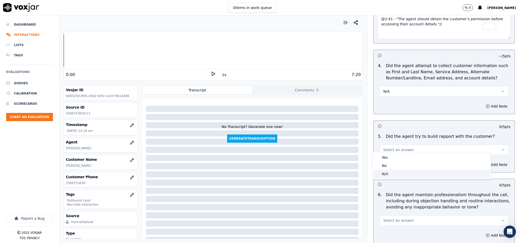
click at [391, 175] on div "N/A" at bounding box center [432, 174] width 116 height 8
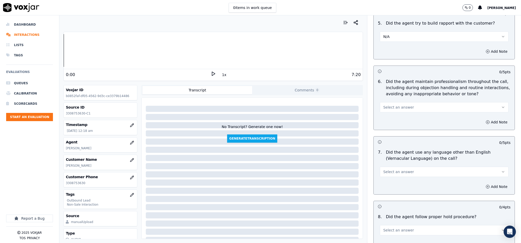
scroll to position [614, 0]
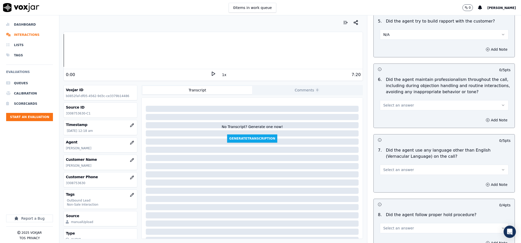
click at [406, 100] on button "Select an answer" at bounding box center [444, 105] width 129 height 10
click at [392, 110] on div "Yes" at bounding box center [432, 113] width 116 height 8
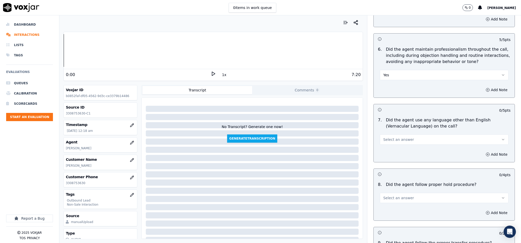
scroll to position [691, 0]
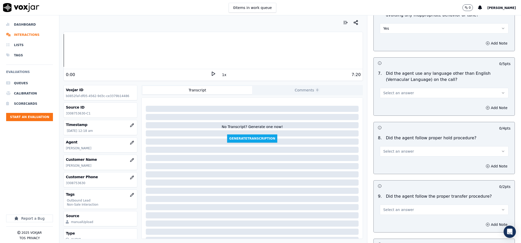
click at [403, 88] on button "Select an answer" at bounding box center [444, 93] width 129 height 10
drag, startPoint x: 395, startPoint y: 111, endPoint x: 400, endPoint y: 105, distance: 8.0
click at [394, 111] on div "No" at bounding box center [432, 109] width 116 height 8
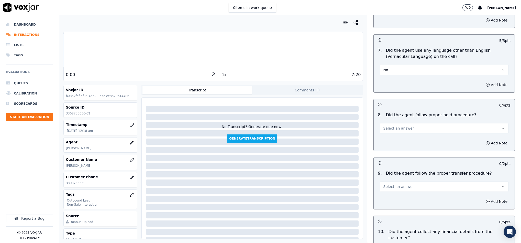
scroll to position [730, 0]
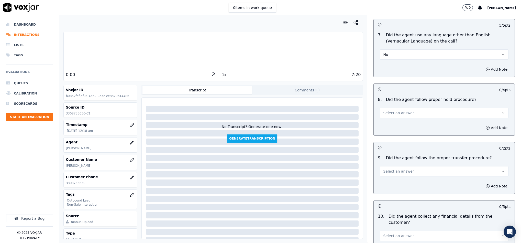
click at [406, 109] on button "Select an answer" at bounding box center [444, 113] width 129 height 10
click at [392, 121] on div "Yes" at bounding box center [432, 121] width 116 height 8
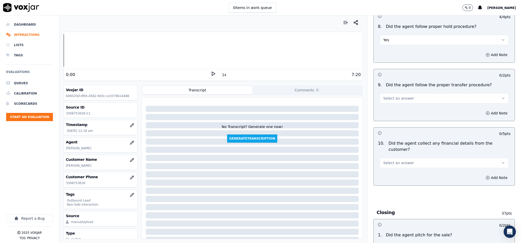
scroll to position [845, 0]
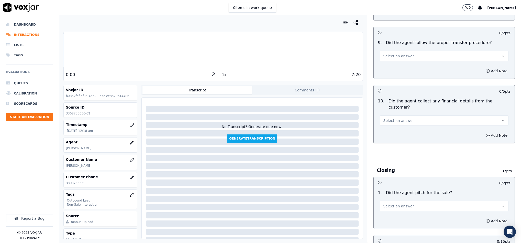
click at [404, 52] on button "Select an answer" at bounding box center [444, 56] width 129 height 10
click at [389, 64] on div "Yes" at bounding box center [432, 64] width 116 height 8
click at [404, 115] on button "Select an answer" at bounding box center [444, 120] width 129 height 10
click at [399, 131] on div "No" at bounding box center [432, 131] width 116 height 8
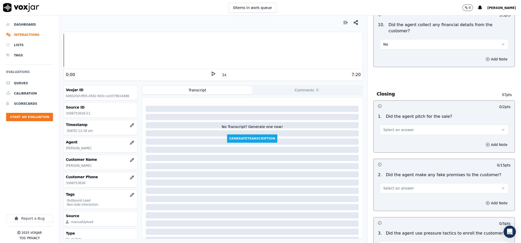
scroll to position [921, 0]
drag, startPoint x: 410, startPoint y: 119, endPoint x: 410, endPoint y: 124, distance: 5.9
click at [410, 124] on button "Select an answer" at bounding box center [444, 129] width 129 height 10
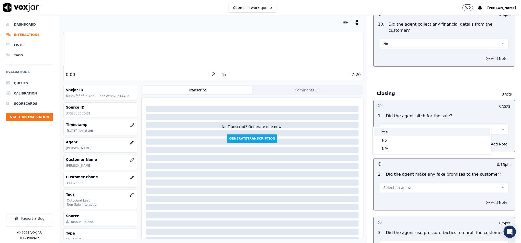
click at [399, 134] on div "Yes" at bounding box center [432, 132] width 116 height 8
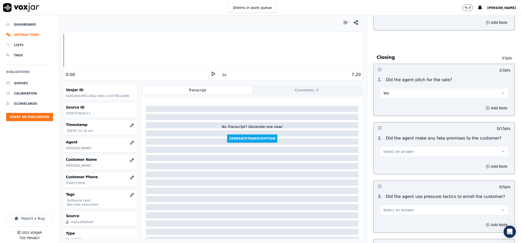
scroll to position [998, 0]
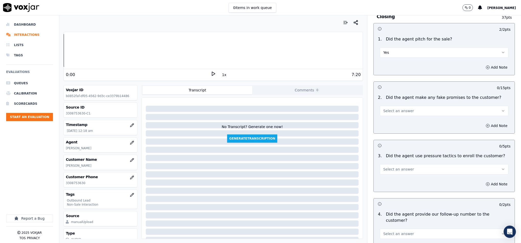
click at [408, 106] on button "Select an answer" at bounding box center [444, 111] width 129 height 10
click at [395, 122] on div "No" at bounding box center [432, 122] width 116 height 8
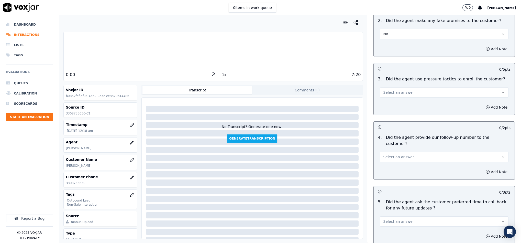
click at [410, 87] on button "Select an answer" at bounding box center [444, 92] width 129 height 10
click at [394, 95] on div "Yes" at bounding box center [432, 95] width 116 height 8
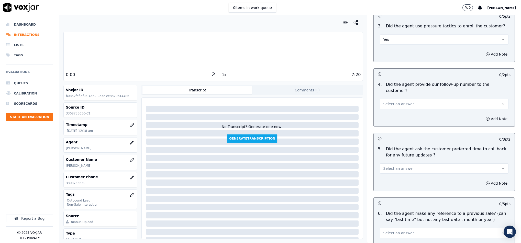
scroll to position [1113, 0]
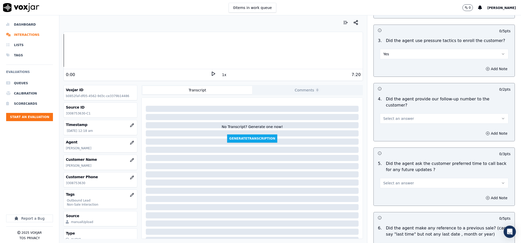
click at [404, 49] on button "Yes" at bounding box center [444, 54] width 129 height 10
click at [395, 66] on div "No" at bounding box center [432, 65] width 116 height 8
click at [416, 113] on button "Select an answer" at bounding box center [444, 118] width 129 height 10
click at [399, 122] on div "No" at bounding box center [432, 124] width 116 height 8
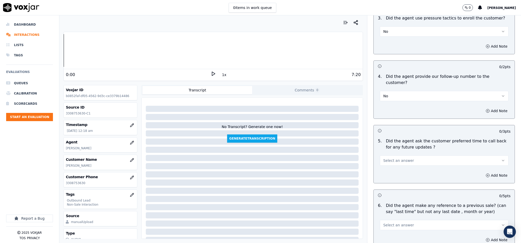
scroll to position [1152, 0]
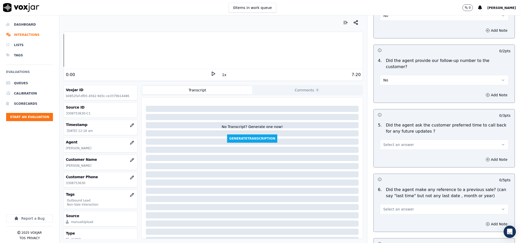
click at [401, 142] on span "Select an answer" at bounding box center [398, 144] width 31 height 5
click at [394, 155] on div "N/A" at bounding box center [432, 158] width 116 height 8
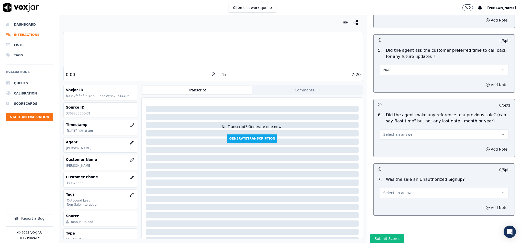
scroll to position [1229, 0]
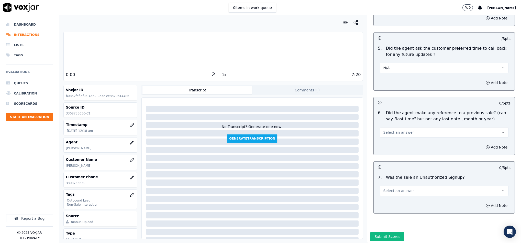
click at [410, 127] on button "Select an answer" at bounding box center [444, 132] width 129 height 10
click at [395, 139] on div "No" at bounding box center [432, 138] width 116 height 8
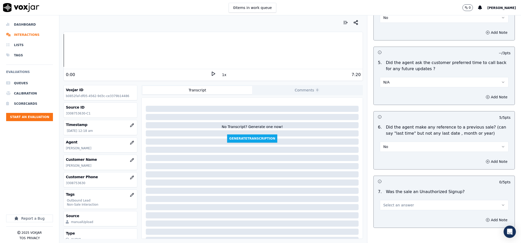
scroll to position [1233, 0]
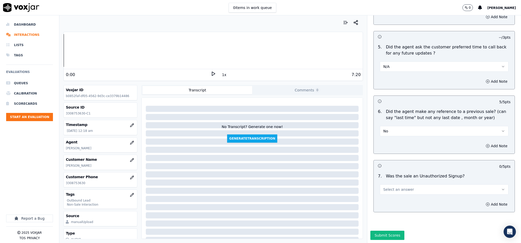
click at [405, 184] on button "Select an answer" at bounding box center [444, 189] width 129 height 10
click at [392, 200] on div "N/A" at bounding box center [432, 200] width 116 height 8
click at [483, 201] on button "Add Note" at bounding box center [497, 204] width 28 height 7
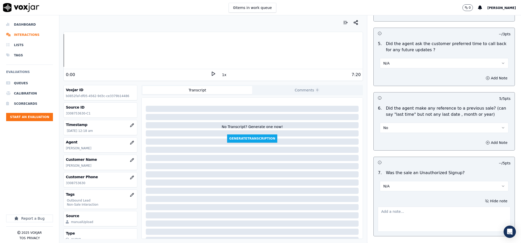
click at [432, 207] on textarea at bounding box center [444, 219] width 133 height 25
paste textarea "Call id - 20250811-194957_@5:08 - "During CTS verification, when the CTS agent …"
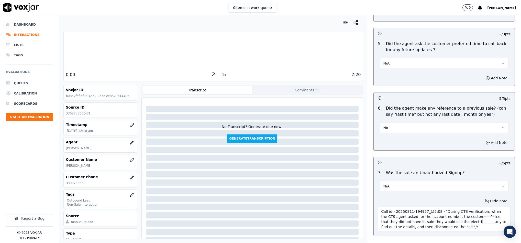
scroll to position [1261, 0]
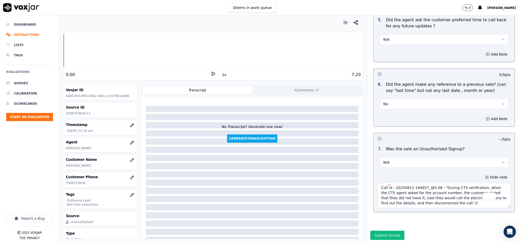
type textarea "Call id - 20250811-194957_@5:08 - "During CTS verification, when the CTS agent …"
click at [382, 231] on button "Submit Scores" at bounding box center [388, 235] width 34 height 9
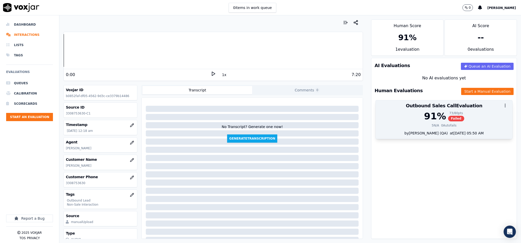
click at [432, 116] on div "91 %" at bounding box center [435, 116] width 22 height 10
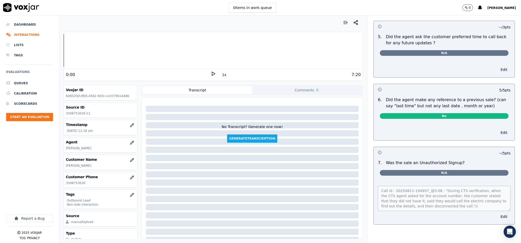
scroll to position [0, 0]
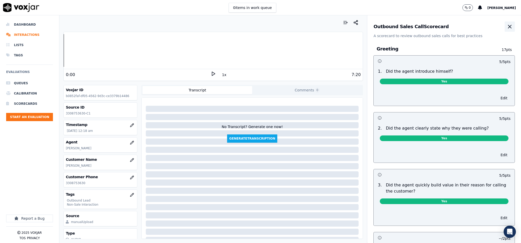
click at [507, 28] on icon "button" at bounding box center [510, 27] width 6 height 6
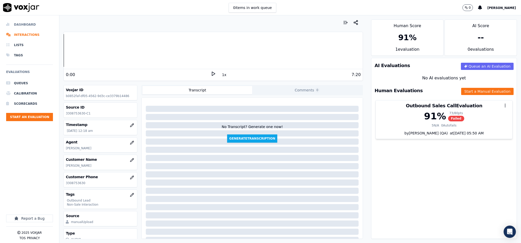
click at [21, 26] on li "Dashboard" at bounding box center [29, 24] width 47 height 10
